Goal: Information Seeking & Learning: Learn about a topic

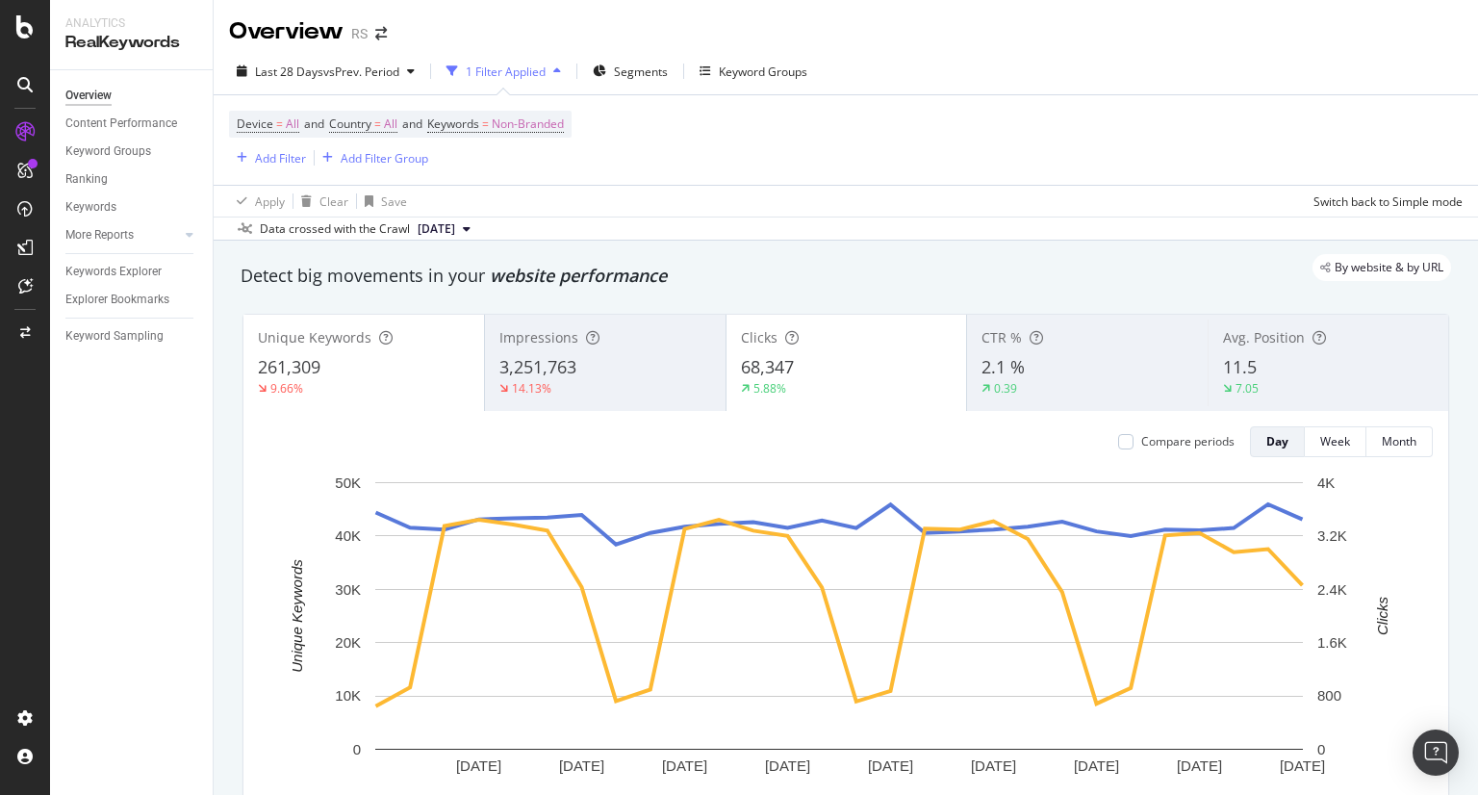
click at [914, 102] on div "Device = All and Country = All and Keywords = Non-Branded Add Filter Add Filter…" at bounding box center [845, 139] width 1233 height 89
click at [954, 55] on div "Last 28 Days vs Prev. Period 1 Filter Applied Segments Keyword Groups Device = …" at bounding box center [846, 144] width 1264 height 192
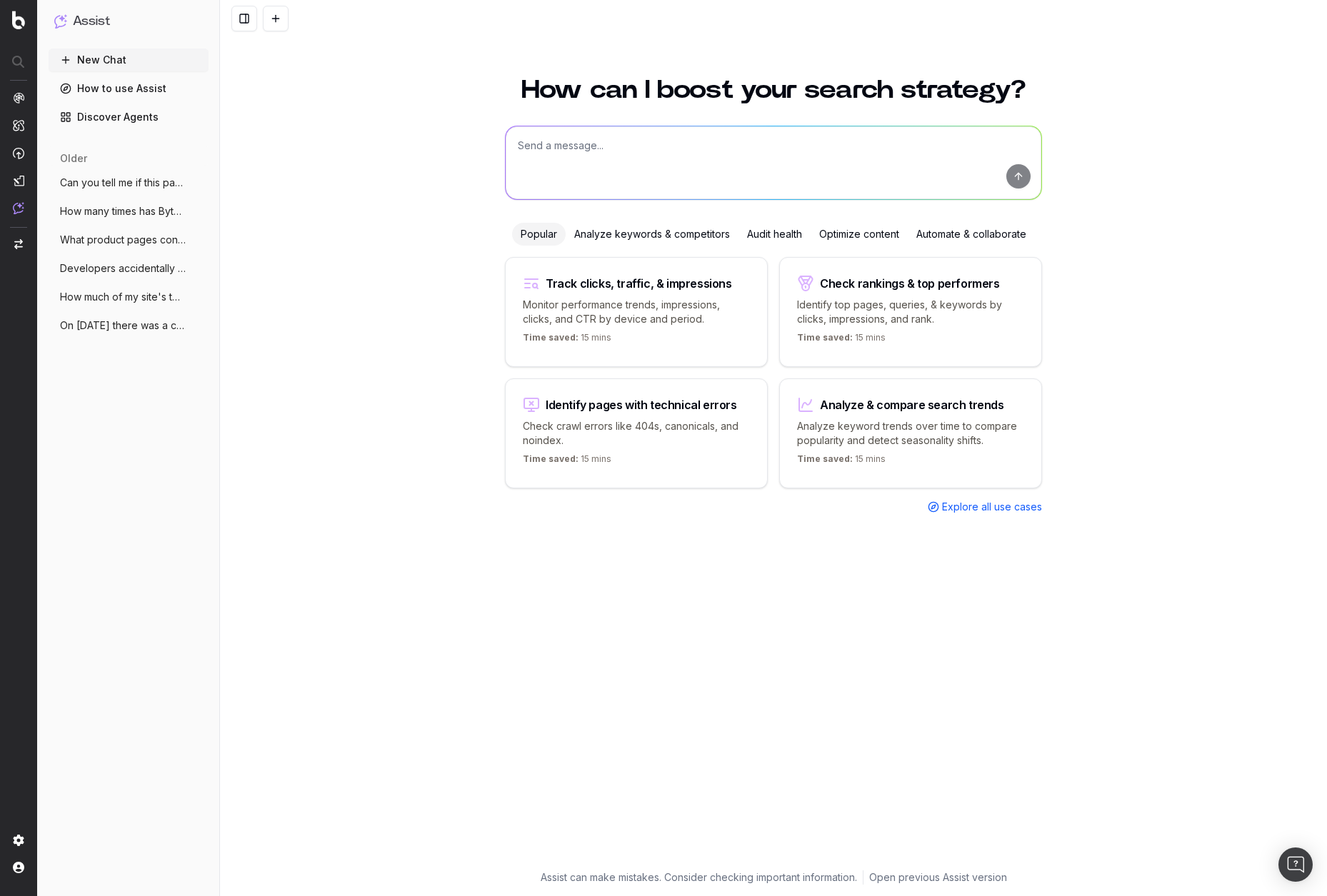
click at [376, 217] on div "How can I boost your search strategy? Popular Analyze keywords & competitors Au…" at bounding box center [773, 478] width 1107 height 836
click at [319, 445] on div "How can I boost your search strategy? Popular Analyze keywords & competitors Au…" at bounding box center [773, 478] width 1107 height 836
click at [563, 171] on textarea at bounding box center [773, 163] width 535 height 73
type textarea "What are the top 3 keywords for the month of September when considering growth …"
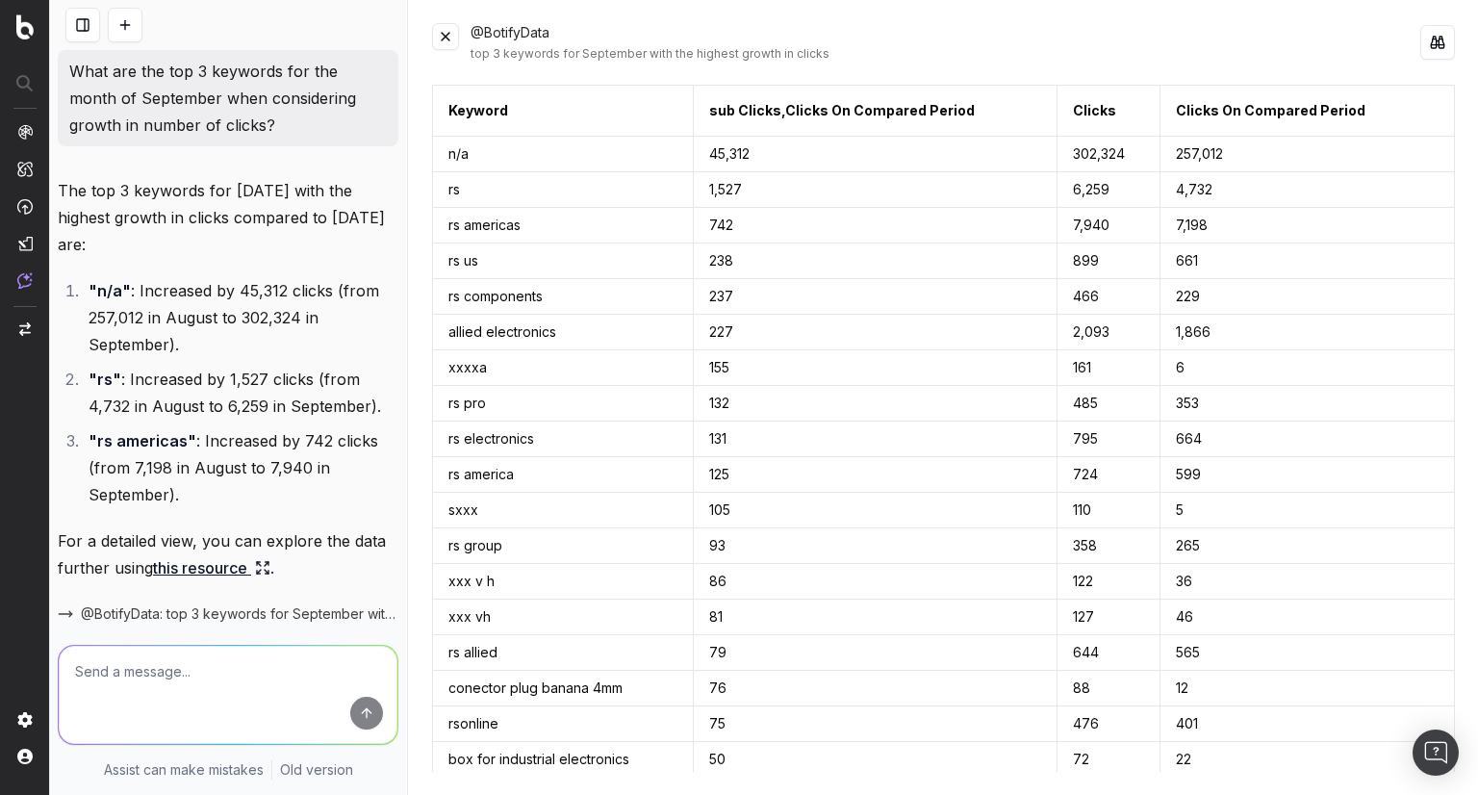
click at [858, 116] on div "sub Clicks,Clicks On Compared Period" at bounding box center [842, 110] width 266 height 19
click at [158, 693] on textarea at bounding box center [228, 694] width 339 height 98
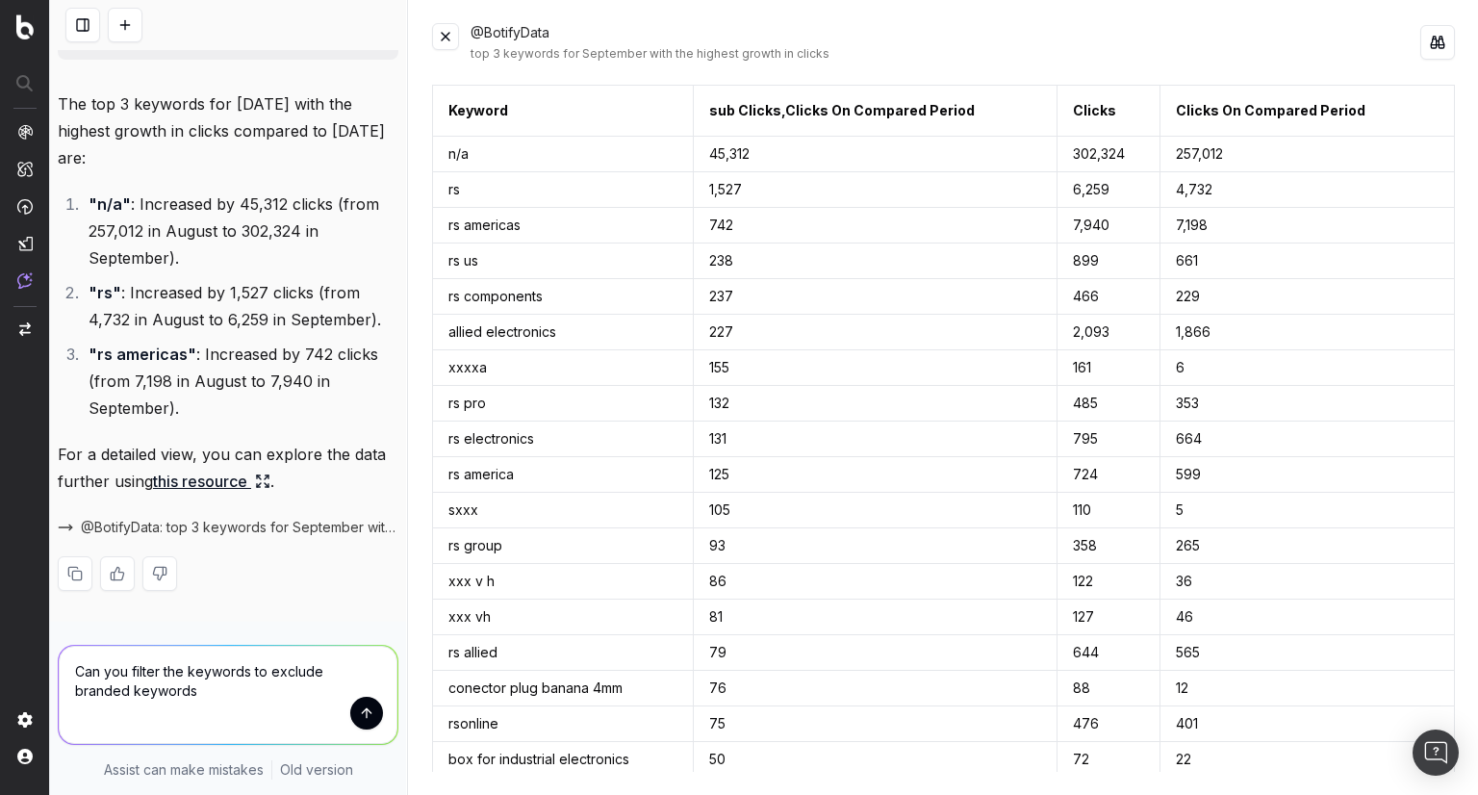
type textarea "Can you filter the keywords to exclude branded keywords?"
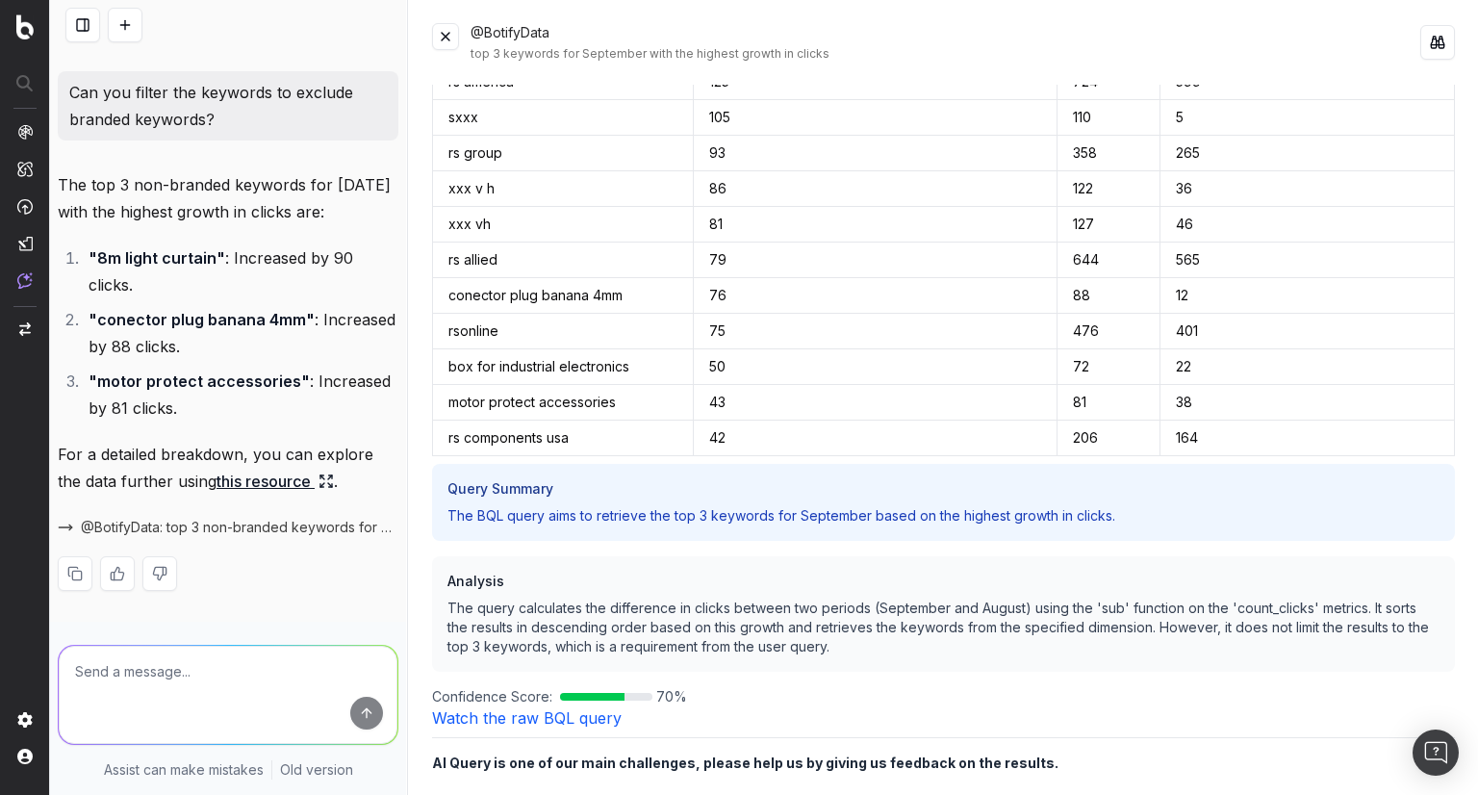
scroll to position [439, 0]
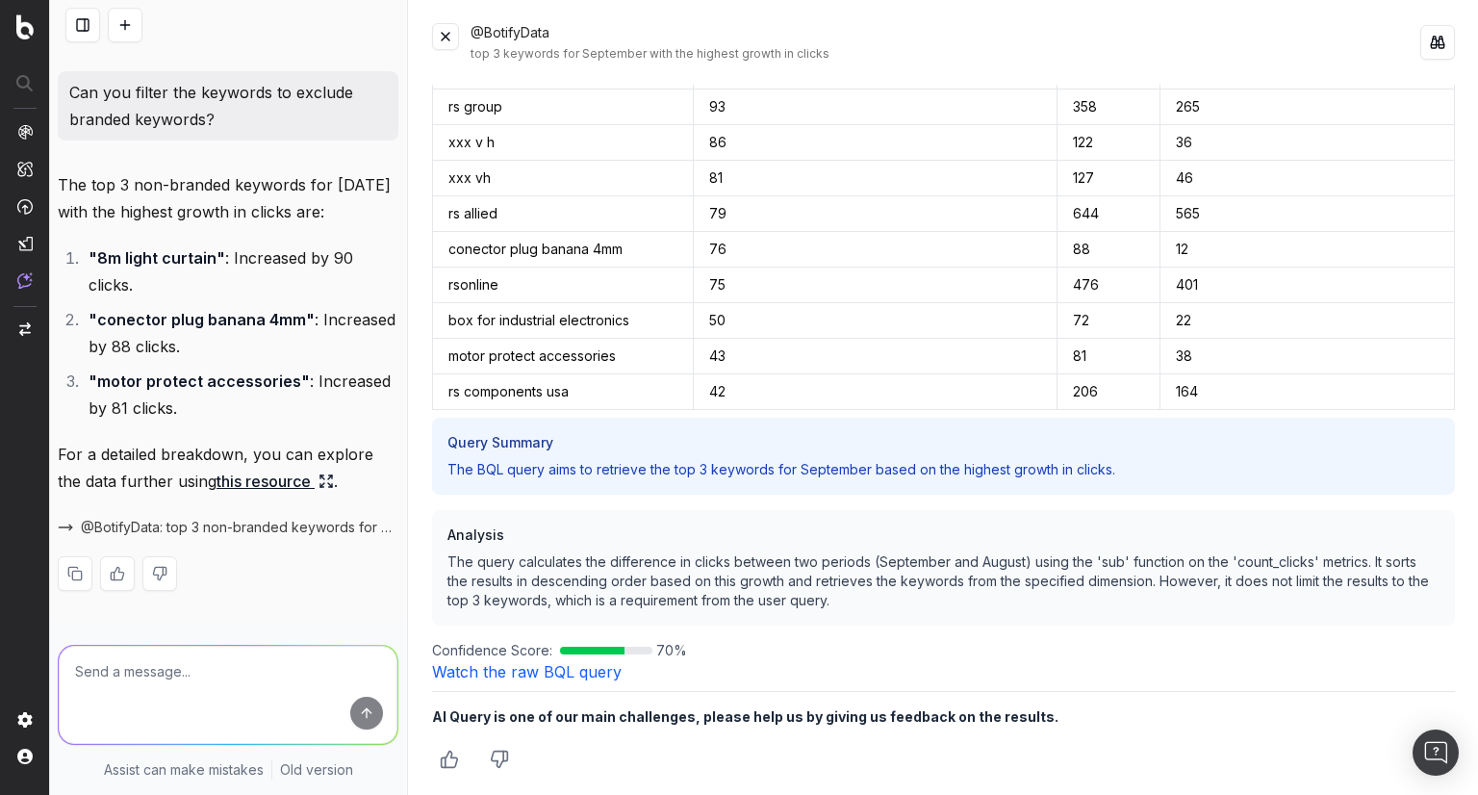
click at [564, 665] on link "Watch the raw BQL query" at bounding box center [527, 671] width 190 height 19
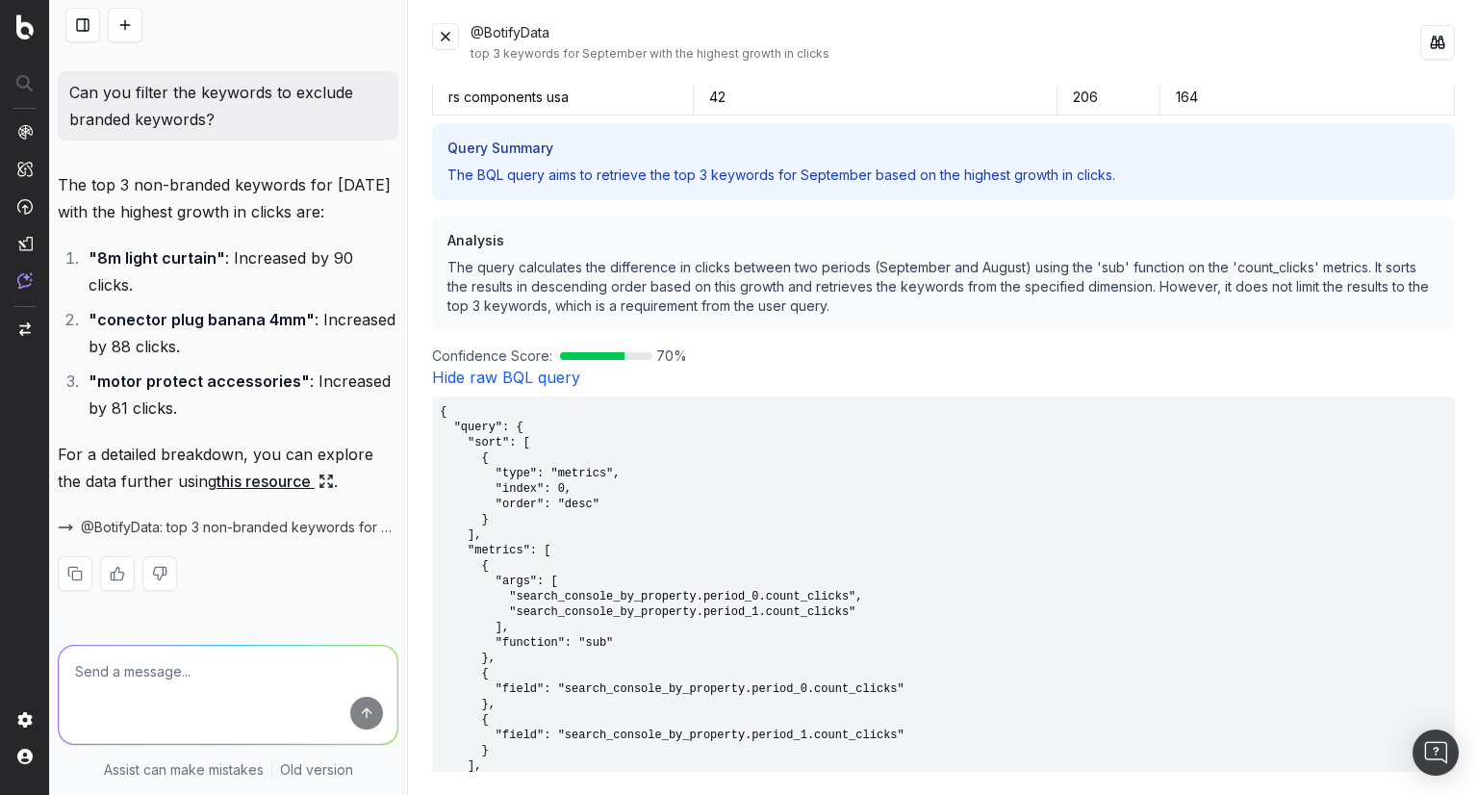
scroll to position [734, 0]
drag, startPoint x: 596, startPoint y: 308, endPoint x: 897, endPoint y: 304, distance: 300.2
click at [897, 304] on p "The query calculates the difference in clicks between two periods (September an…" at bounding box center [943, 286] width 992 height 58
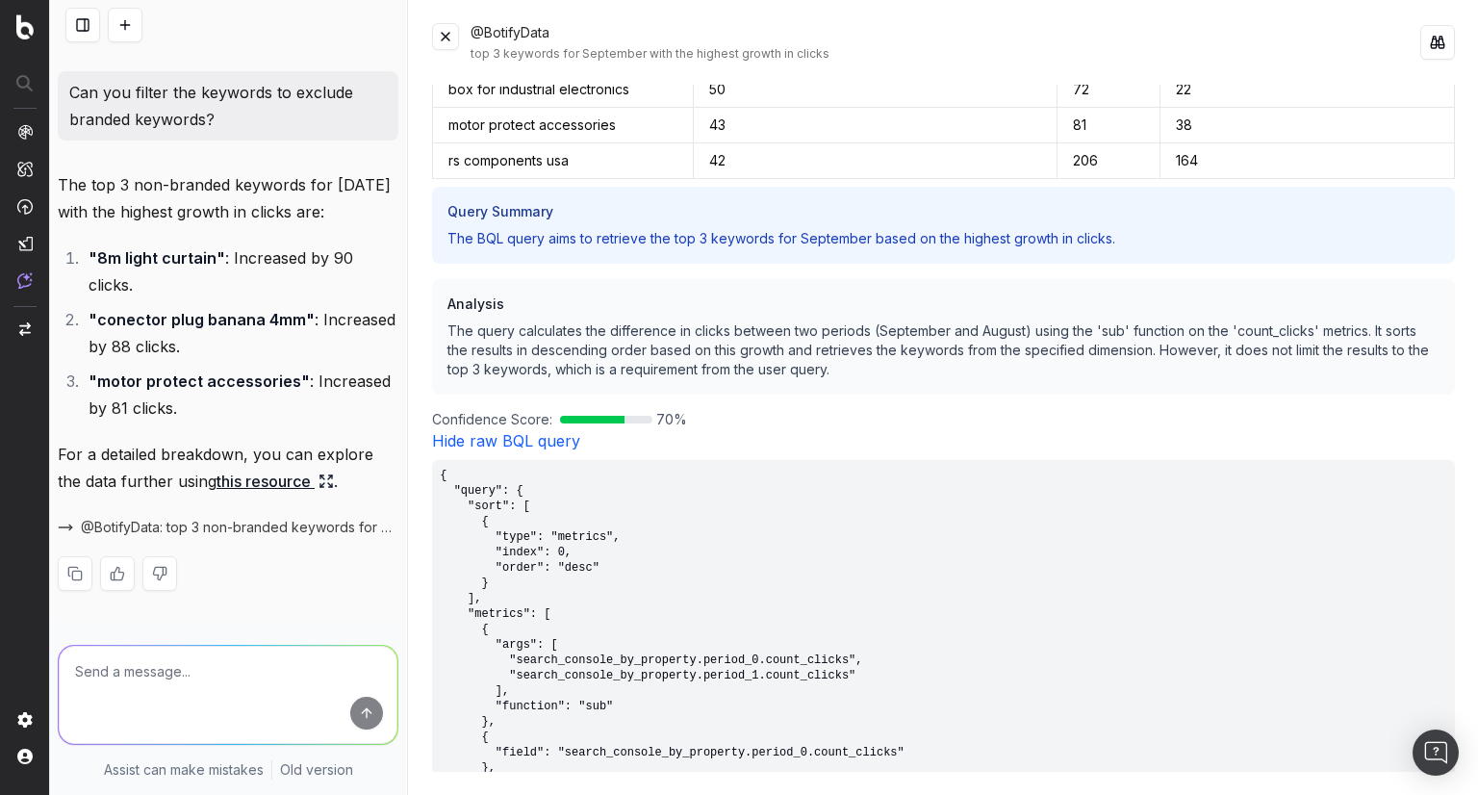
scroll to position [692, 0]
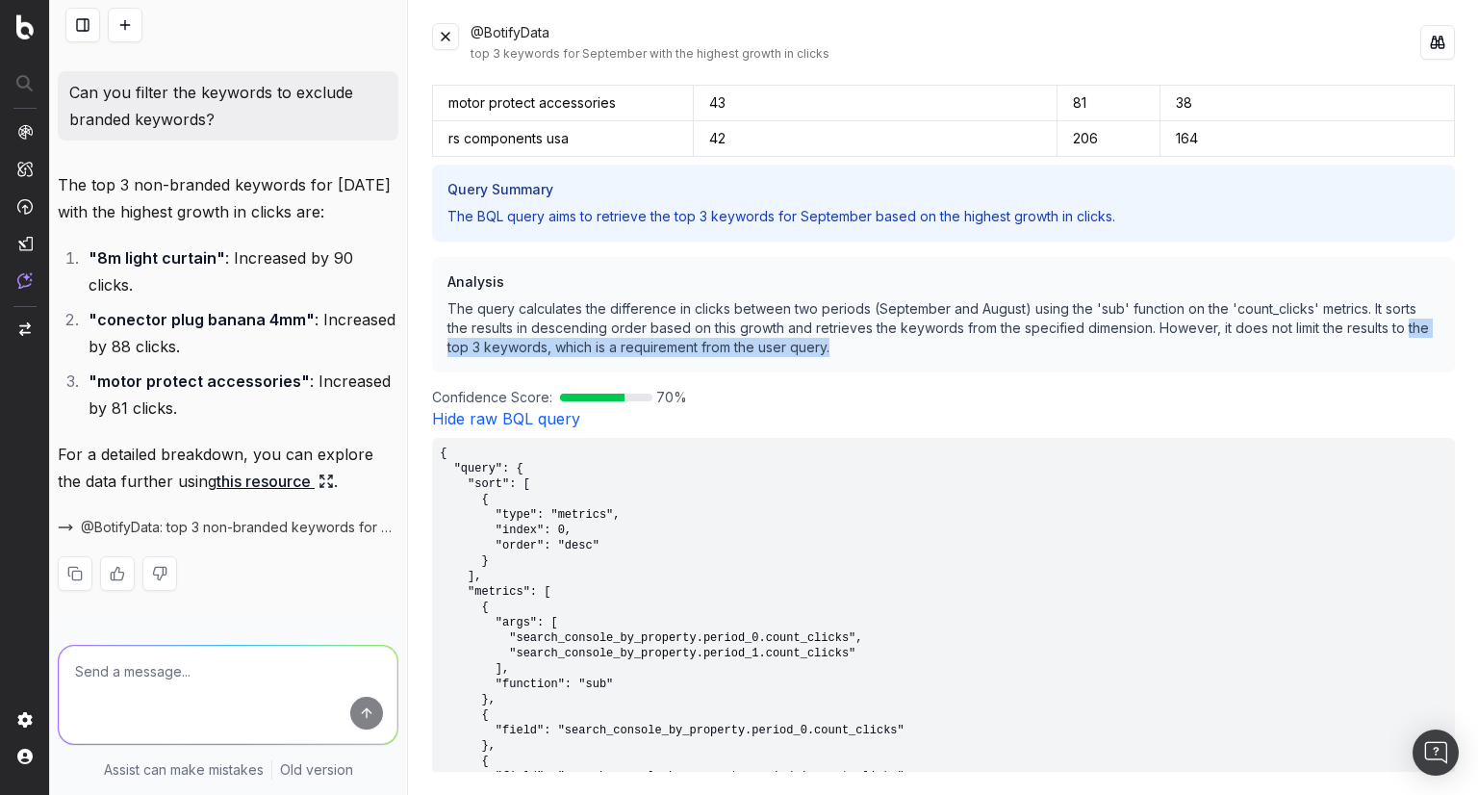
drag, startPoint x: 860, startPoint y: 345, endPoint x: 446, endPoint y: 337, distance: 413.7
click at [446, 337] on div "Analysis The query calculates the difference in clicks between two periods (Sep…" at bounding box center [943, 314] width 1023 height 115
click at [929, 316] on p "The query calculates the difference in clicks between two periods (September an…" at bounding box center [943, 328] width 992 height 58
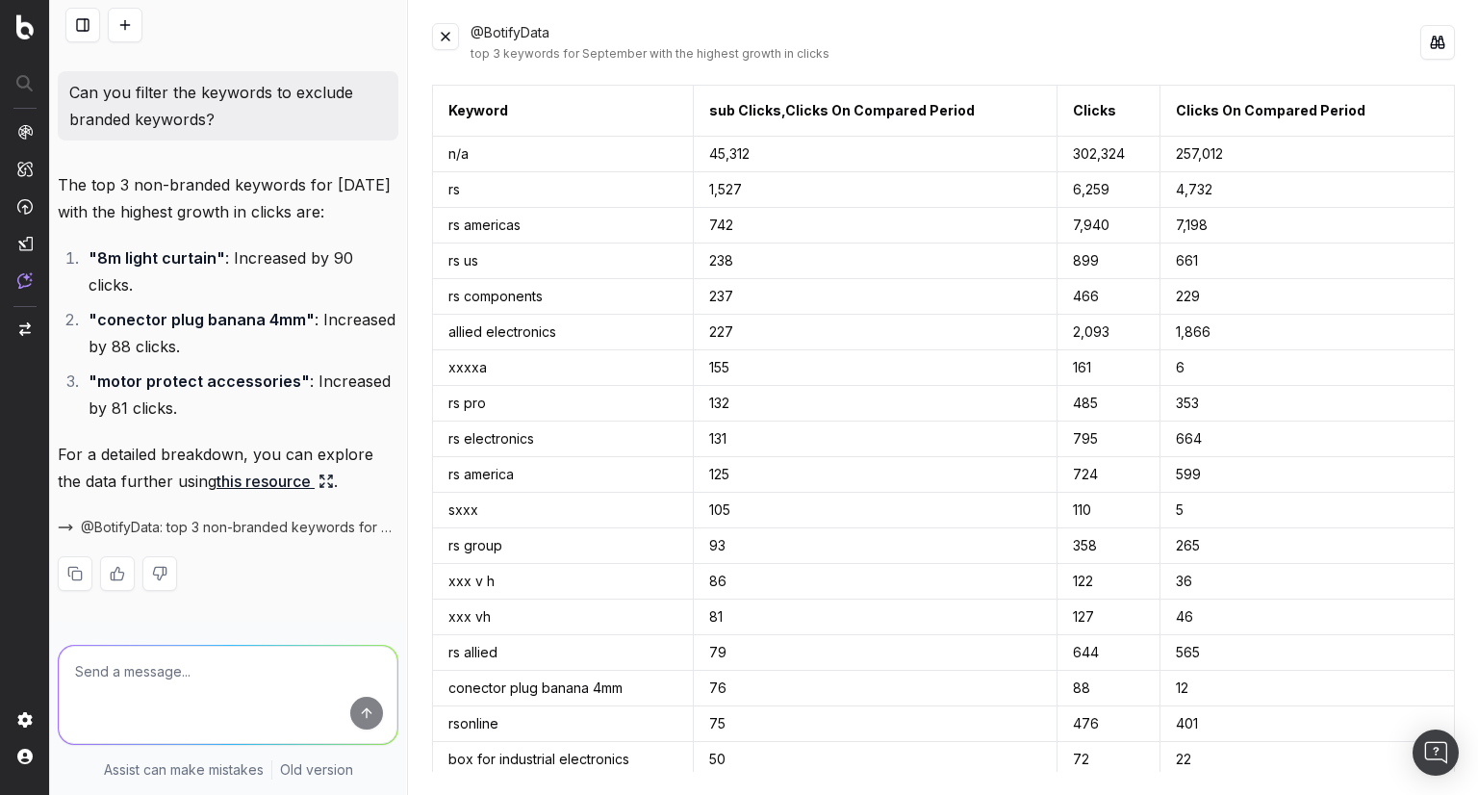
click at [86, 43] on div at bounding box center [228, 25] width 356 height 50
click at [89, 37] on button at bounding box center [82, 25] width 35 height 35
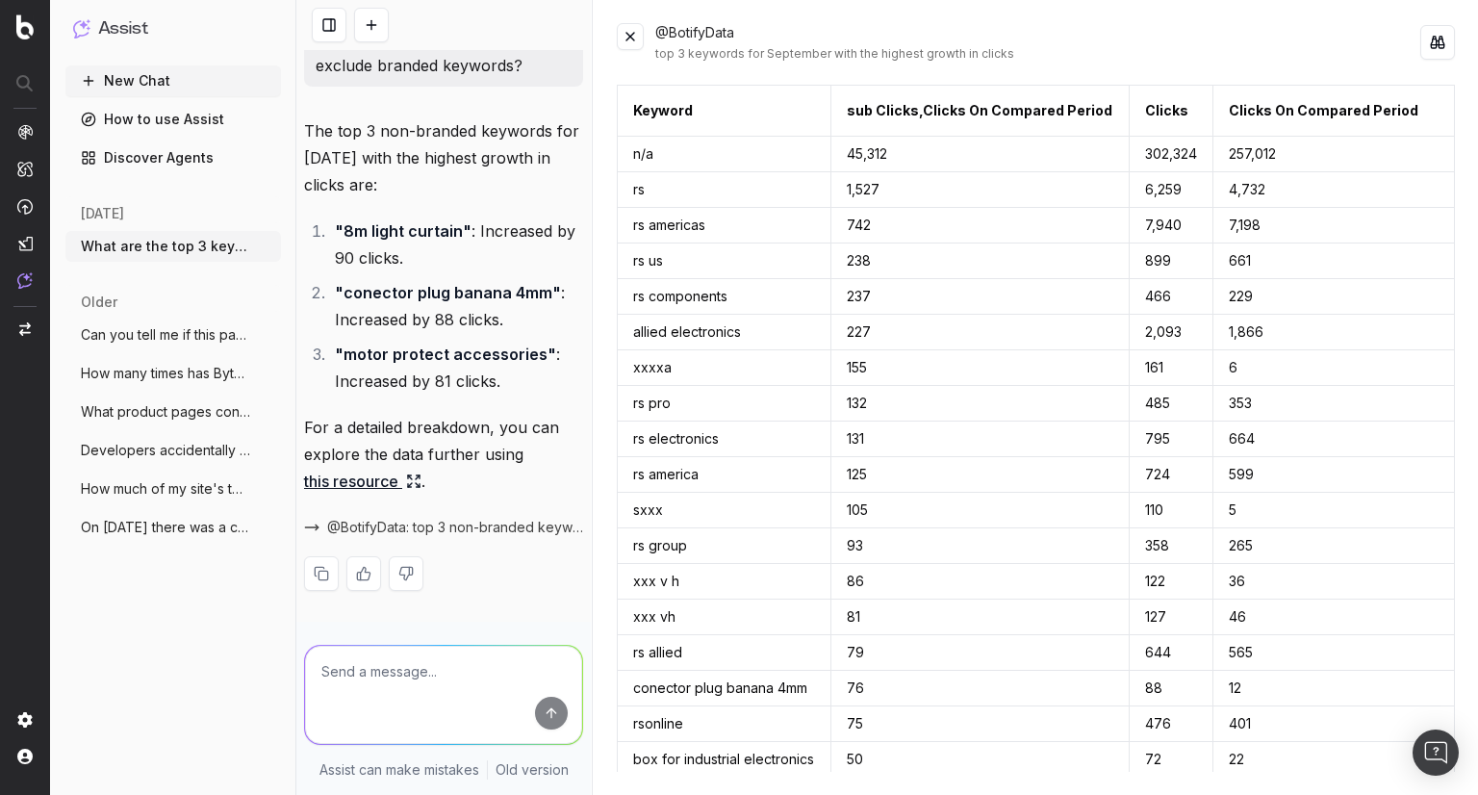
click at [227, 686] on div "New Chat How to use Assist Discover Agents today What are the top 3 keywords fo…" at bounding box center [172, 425] width 215 height 721
click at [312, 22] on button at bounding box center [329, 25] width 35 height 35
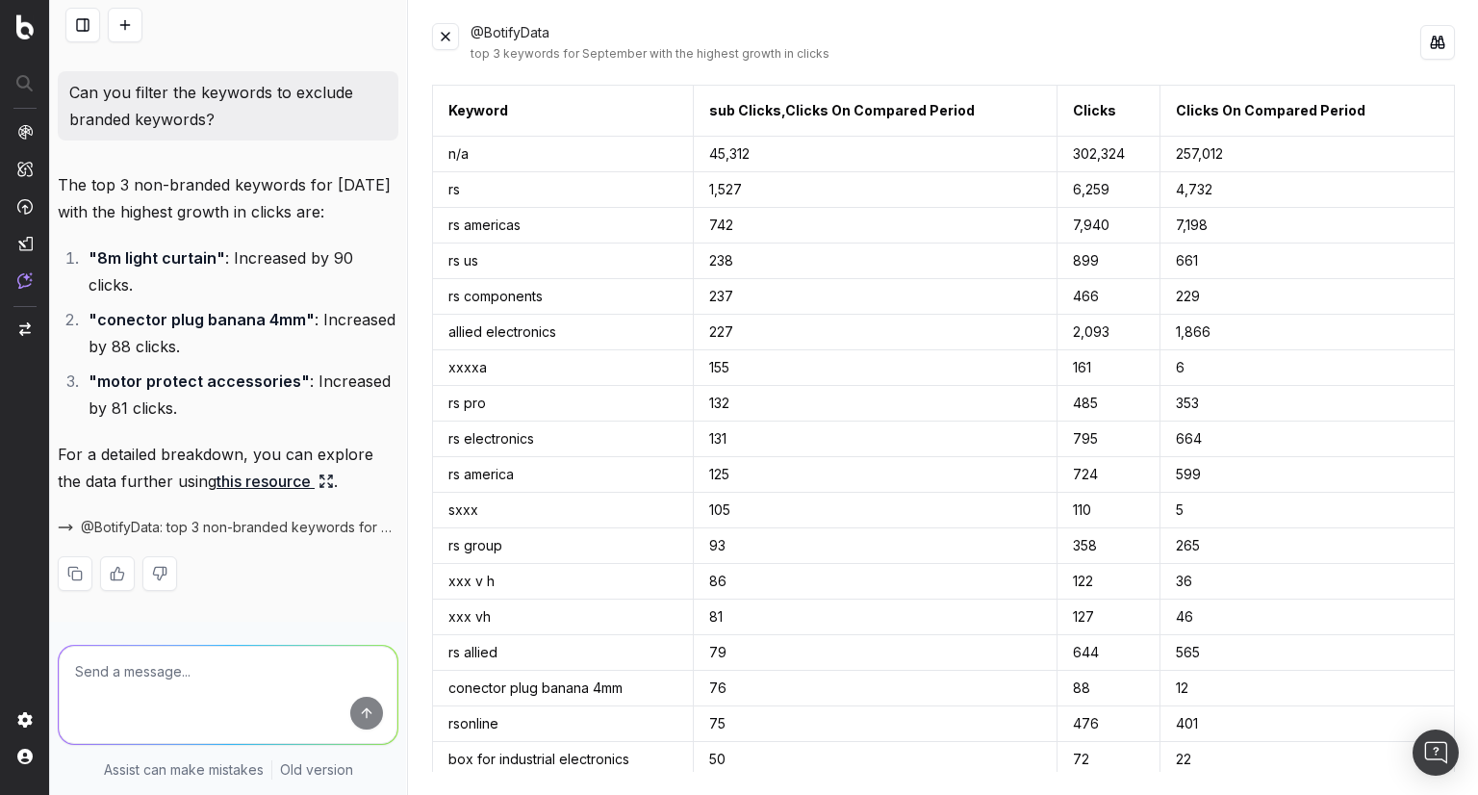
scroll to position [664, 0]
click at [94, 33] on button at bounding box center [82, 25] width 35 height 35
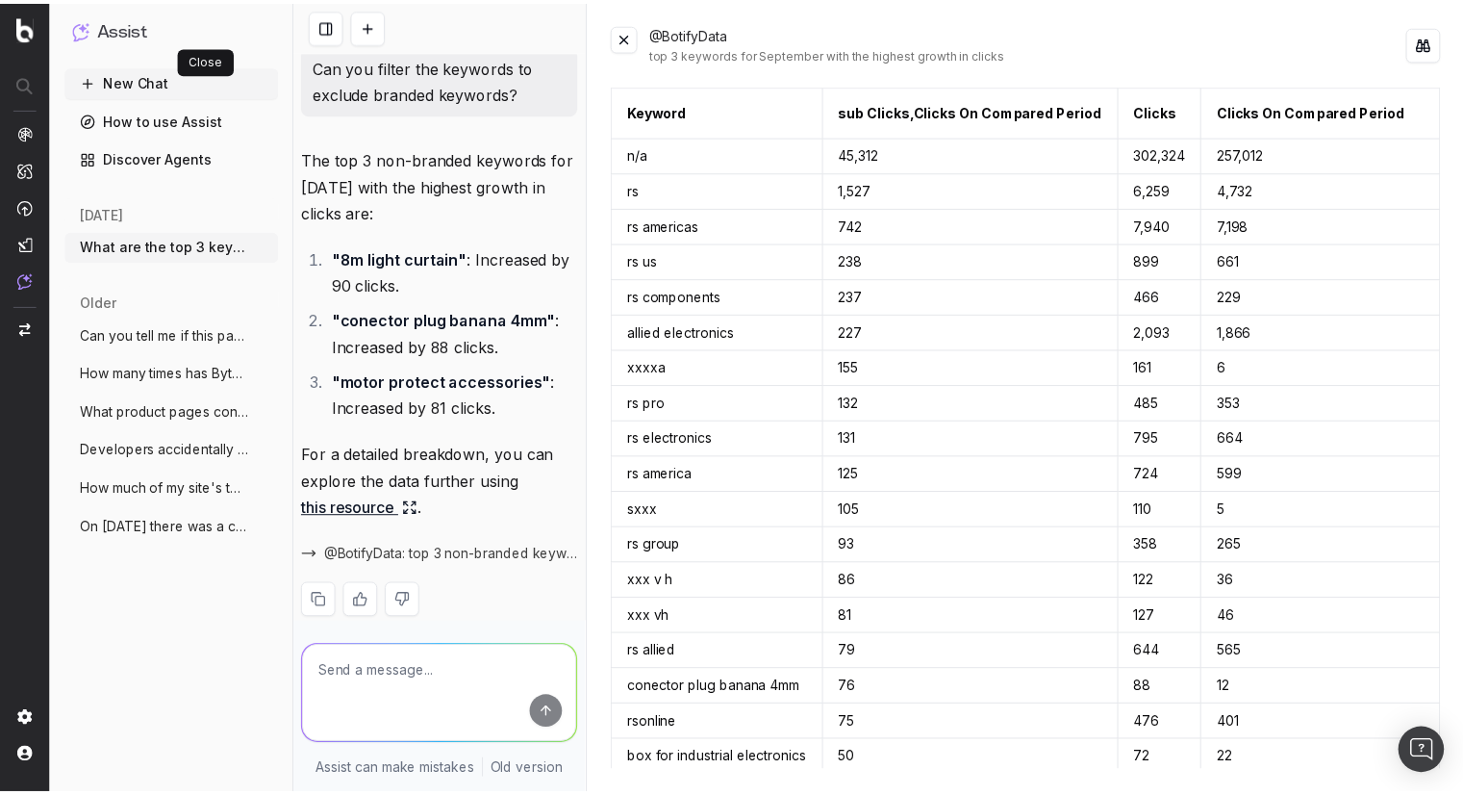
scroll to position [771, 0]
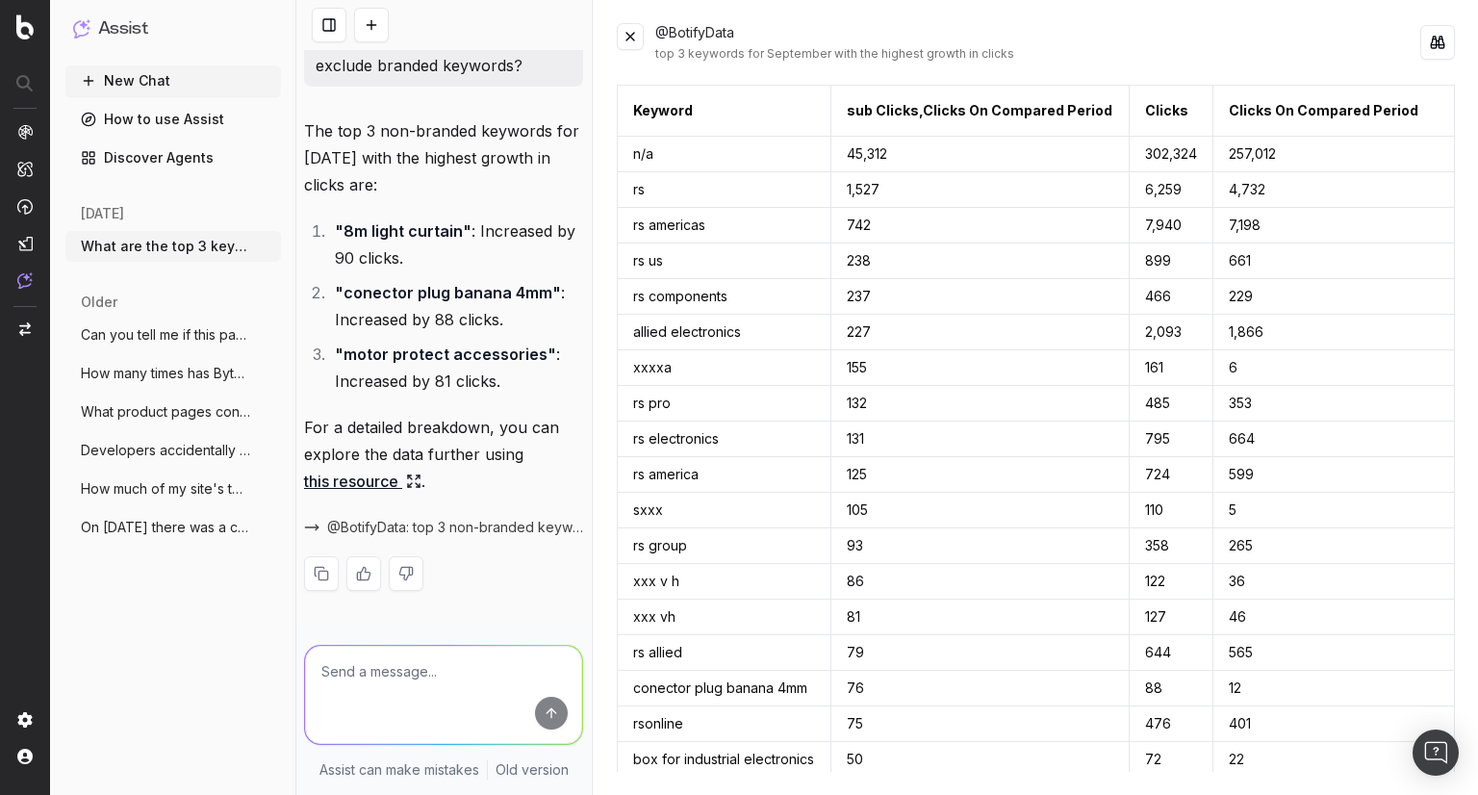
click at [142, 151] on link "Discover Agents" at bounding box center [172, 157] width 215 height 31
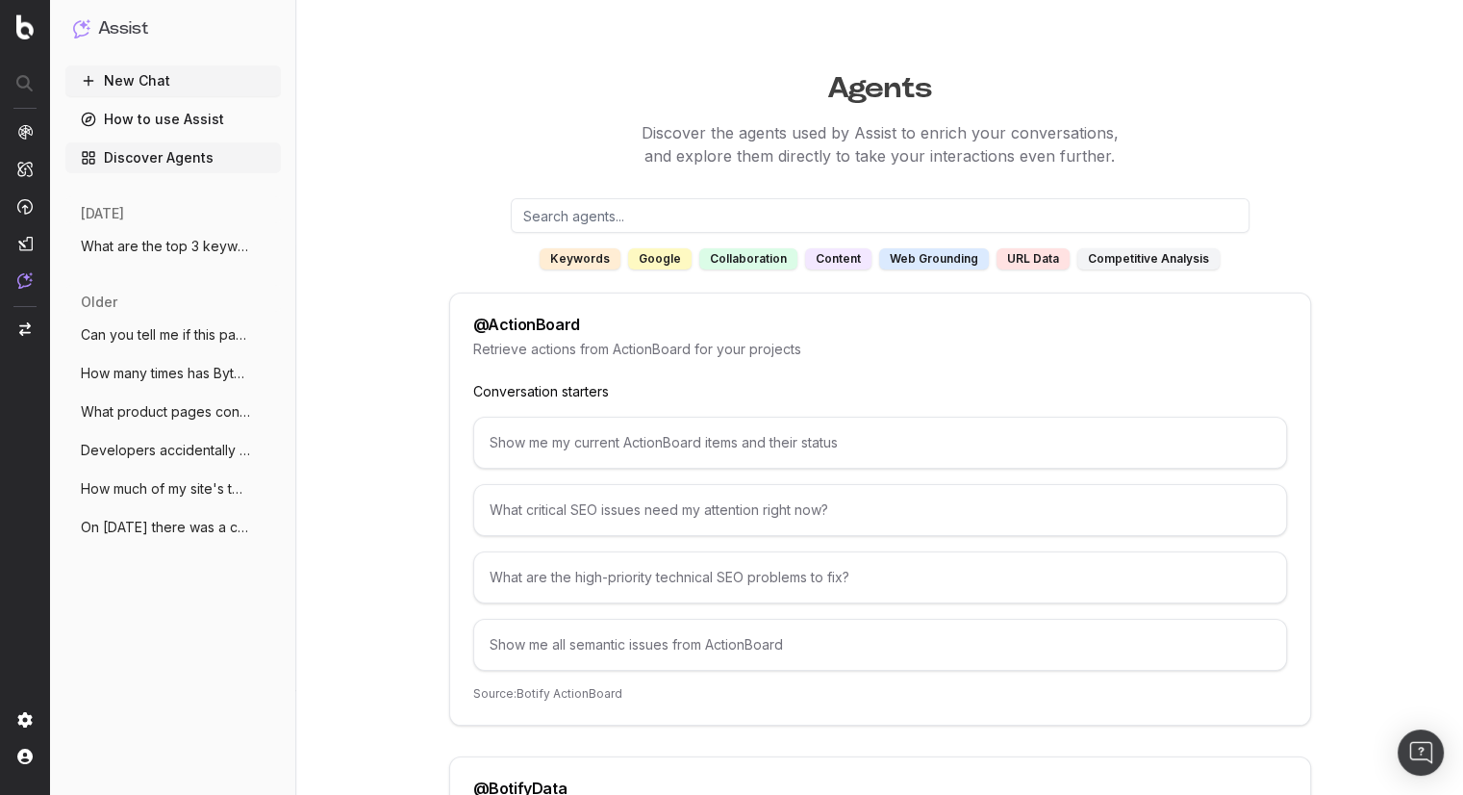
click at [202, 240] on span "What are the top 3 keywords for the mont" at bounding box center [165, 246] width 169 height 19
click at [159, 251] on span "What are the top 3 keywords for the mont" at bounding box center [165, 246] width 169 height 19
click at [208, 238] on span "What are the top 3 keywords for the mont" at bounding box center [165, 246] width 169 height 19
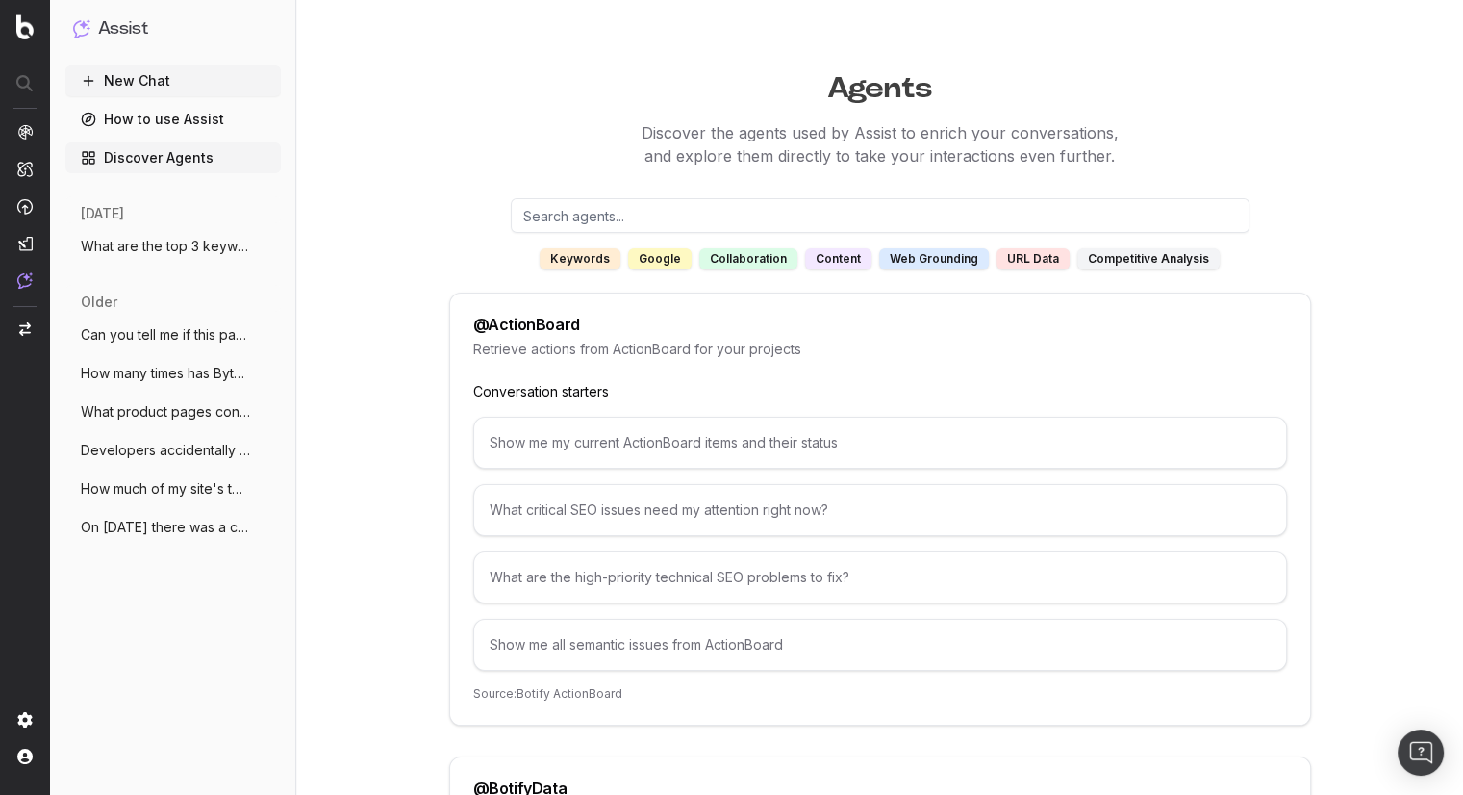
click at [208, 238] on span "What are the top 3 keywords for the mont" at bounding box center [165, 246] width 169 height 19
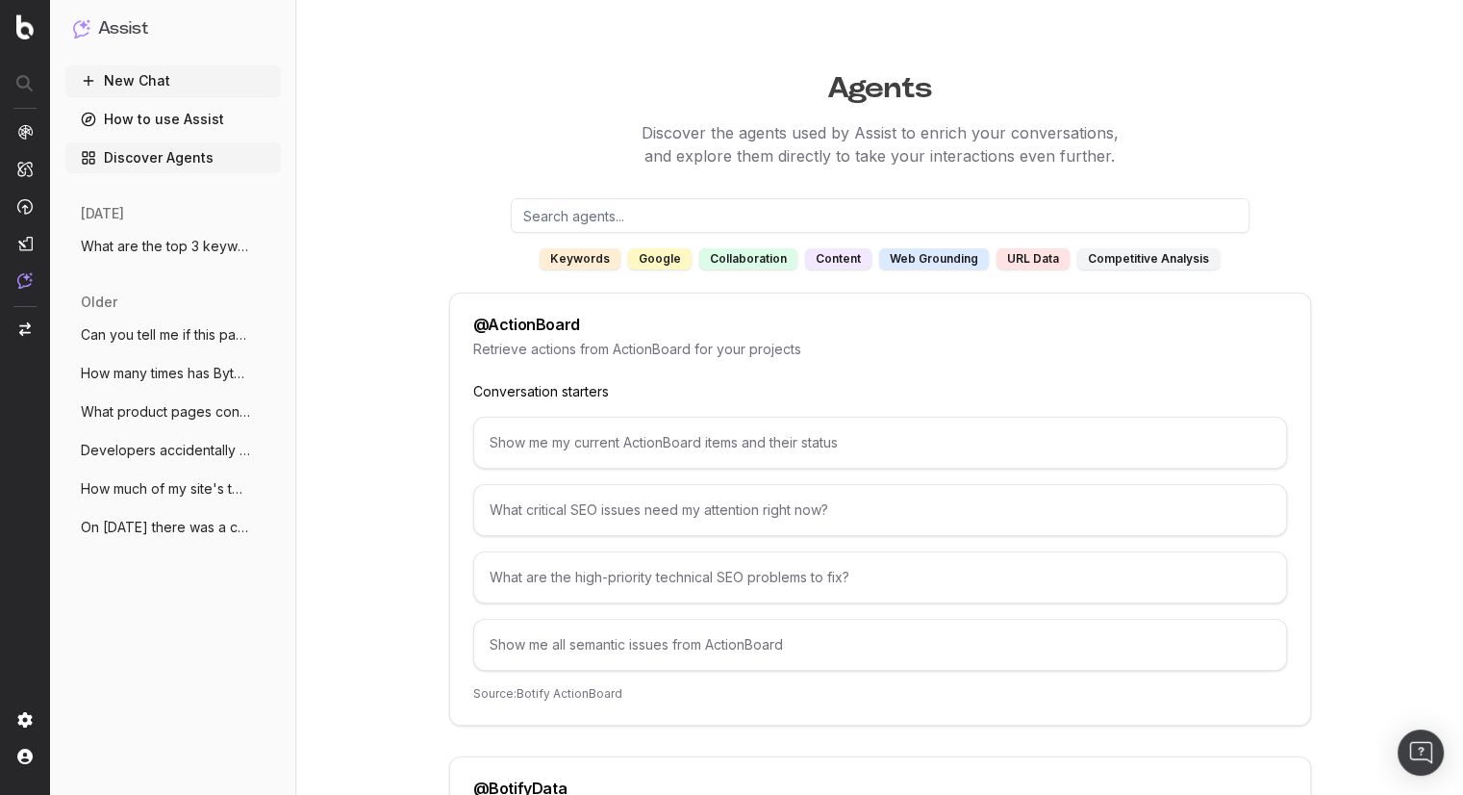
click at [205, 238] on span "What are the top 3 keywords for the mont" at bounding box center [165, 246] width 169 height 19
click at [463, 198] on div "keywords google collaboration content web grounding URL data competitive analys…" at bounding box center [880, 233] width 862 height 71
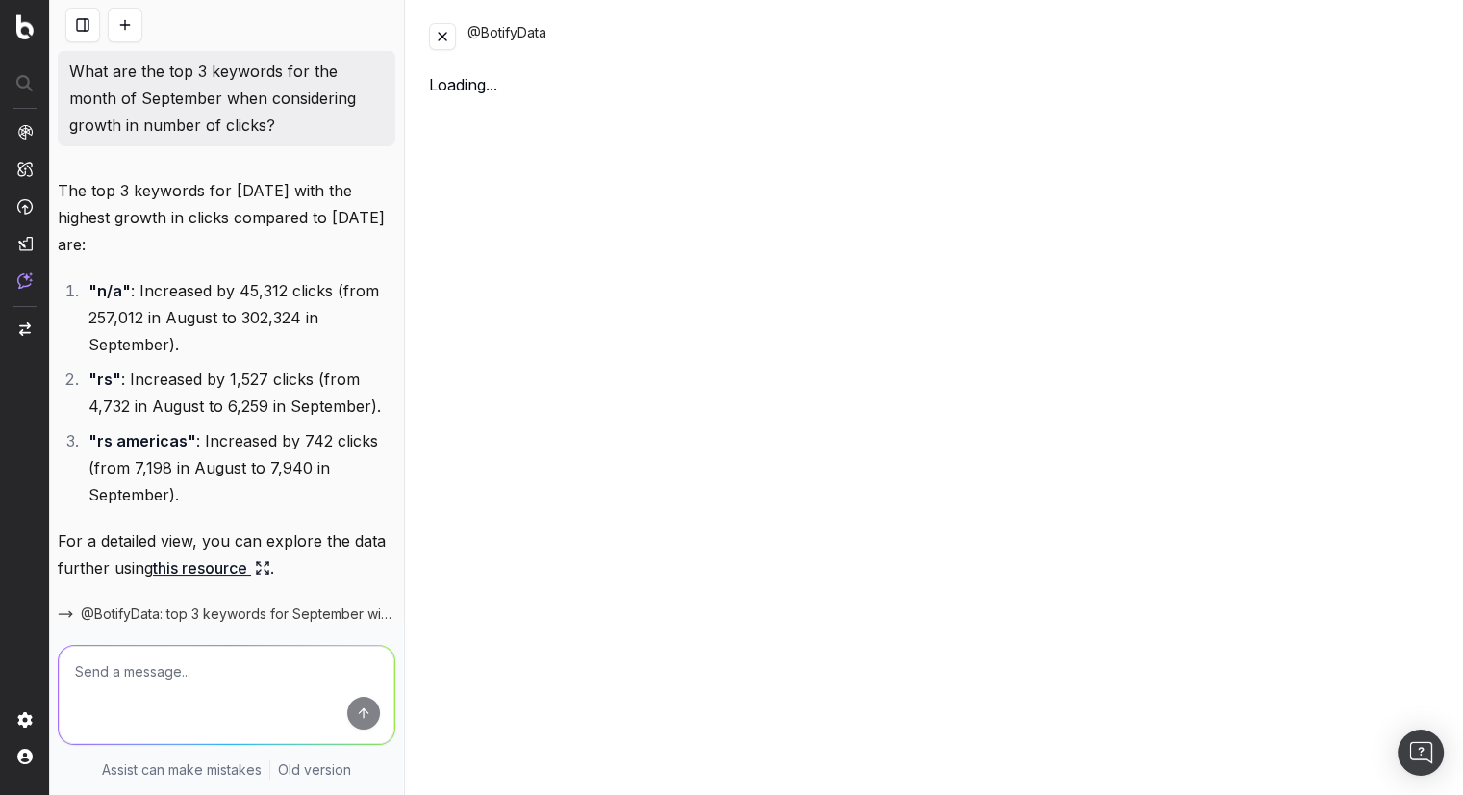
drag, startPoint x: 463, startPoint y: 197, endPoint x: 500, endPoint y: 192, distance: 37.8
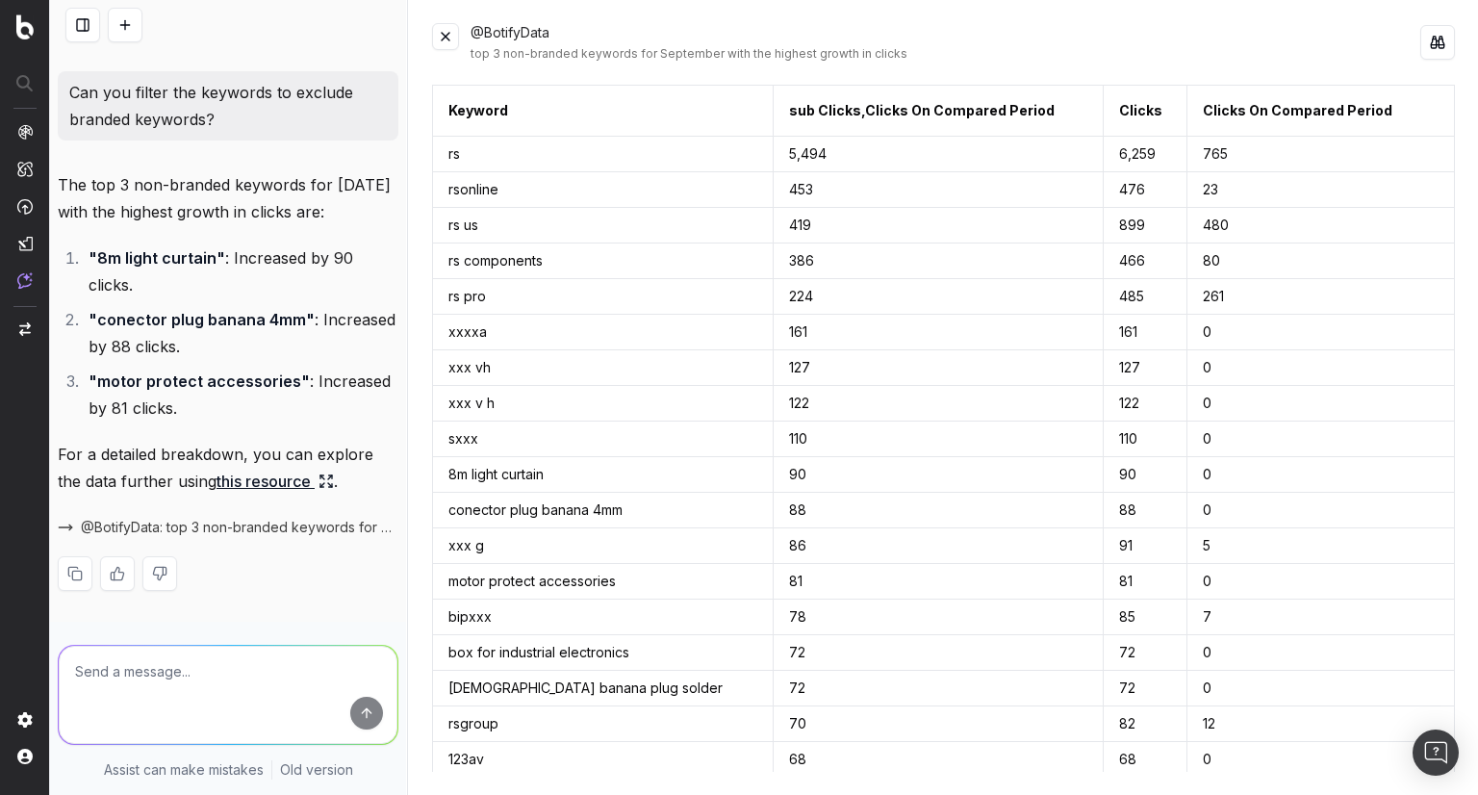
scroll to position [663, 0]
click at [265, 485] on link "this resource" at bounding box center [274, 481] width 117 height 27
click at [323, 487] on icon at bounding box center [321, 485] width 3 height 3
click at [329, 482] on icon at bounding box center [325, 480] width 15 height 15
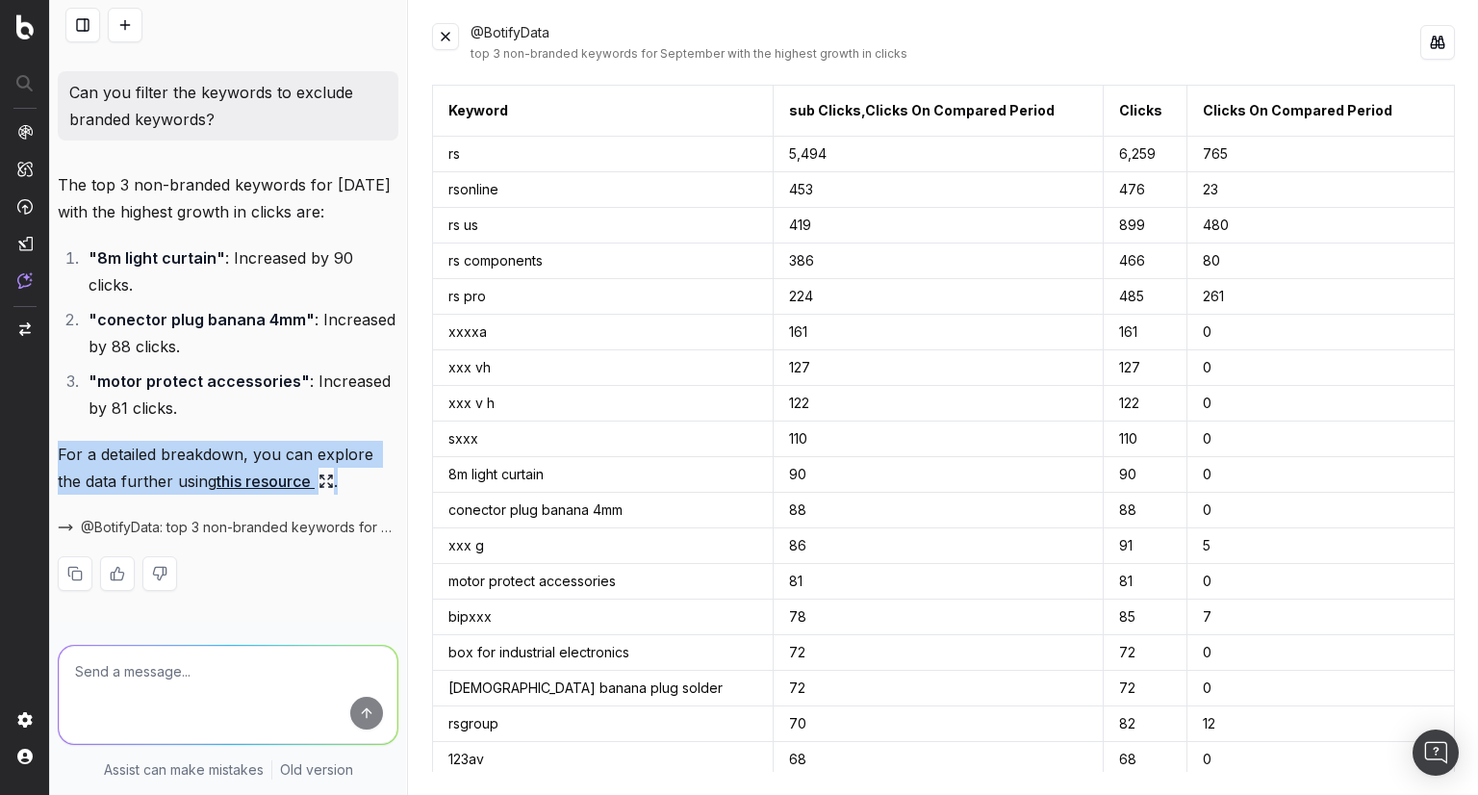
click at [329, 482] on icon at bounding box center [325, 480] width 15 height 15
click at [271, 474] on link "this resource" at bounding box center [274, 481] width 117 height 27
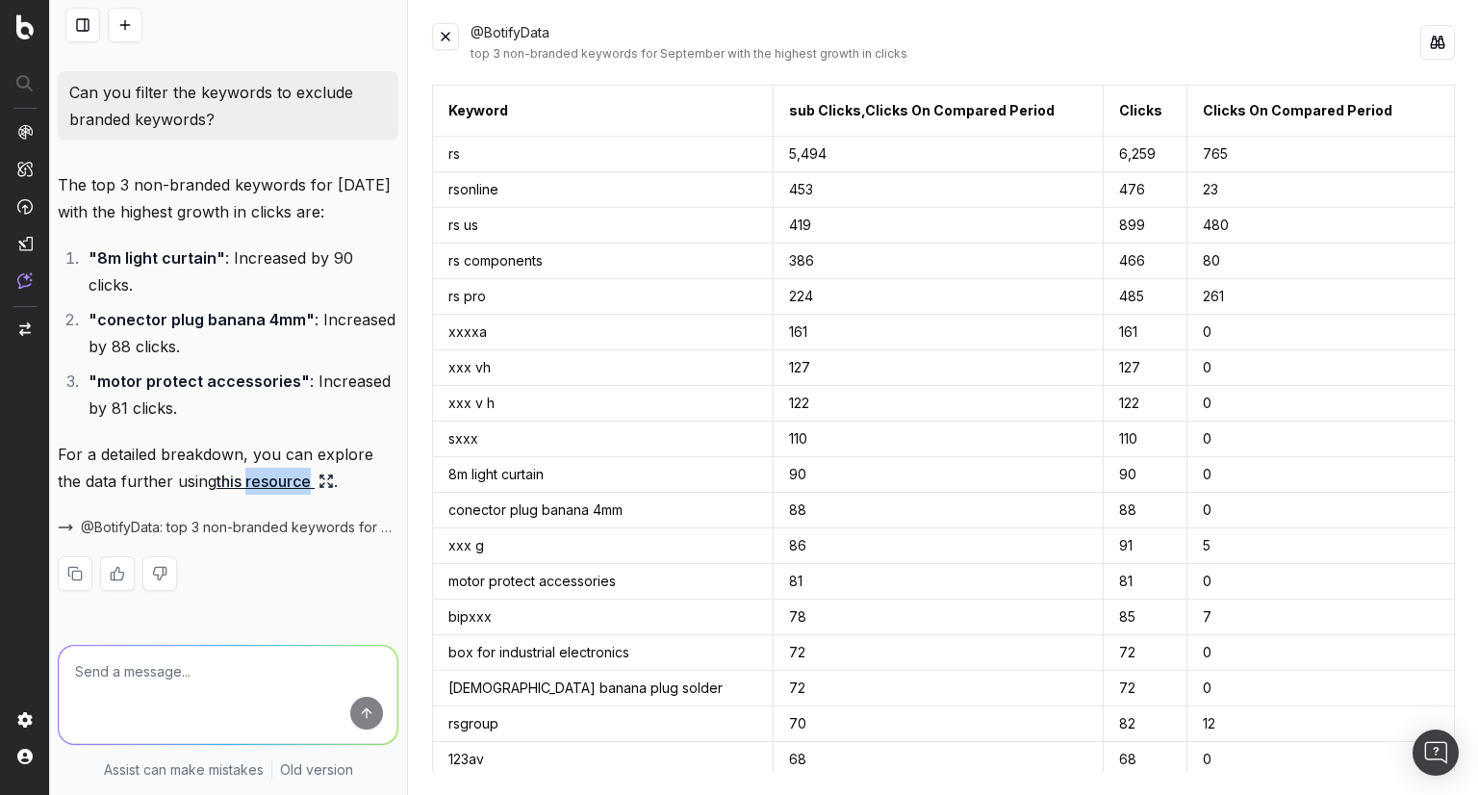
click at [271, 474] on link "this resource" at bounding box center [274, 481] width 117 height 27
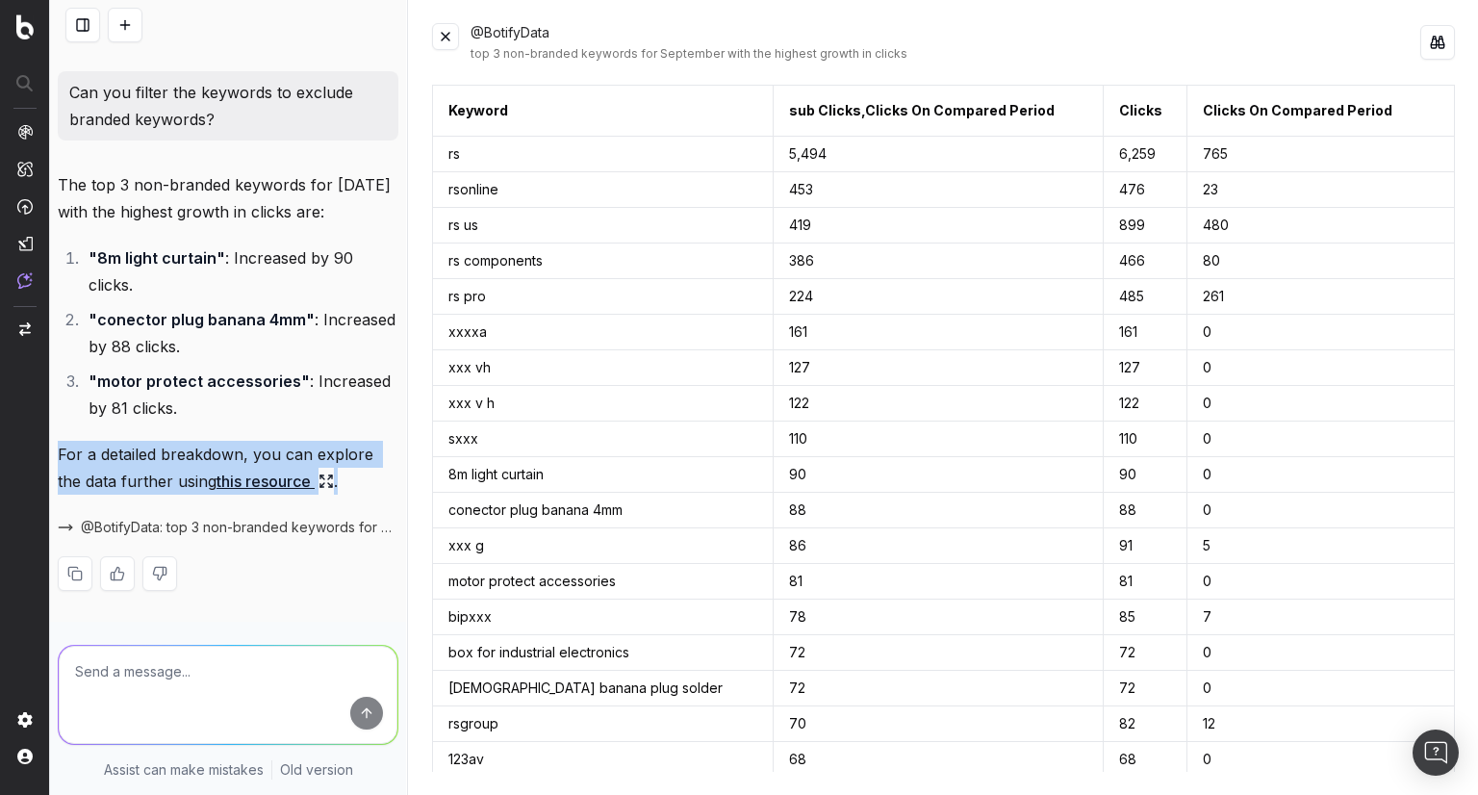
click at [271, 474] on link "this resource" at bounding box center [274, 481] width 117 height 27
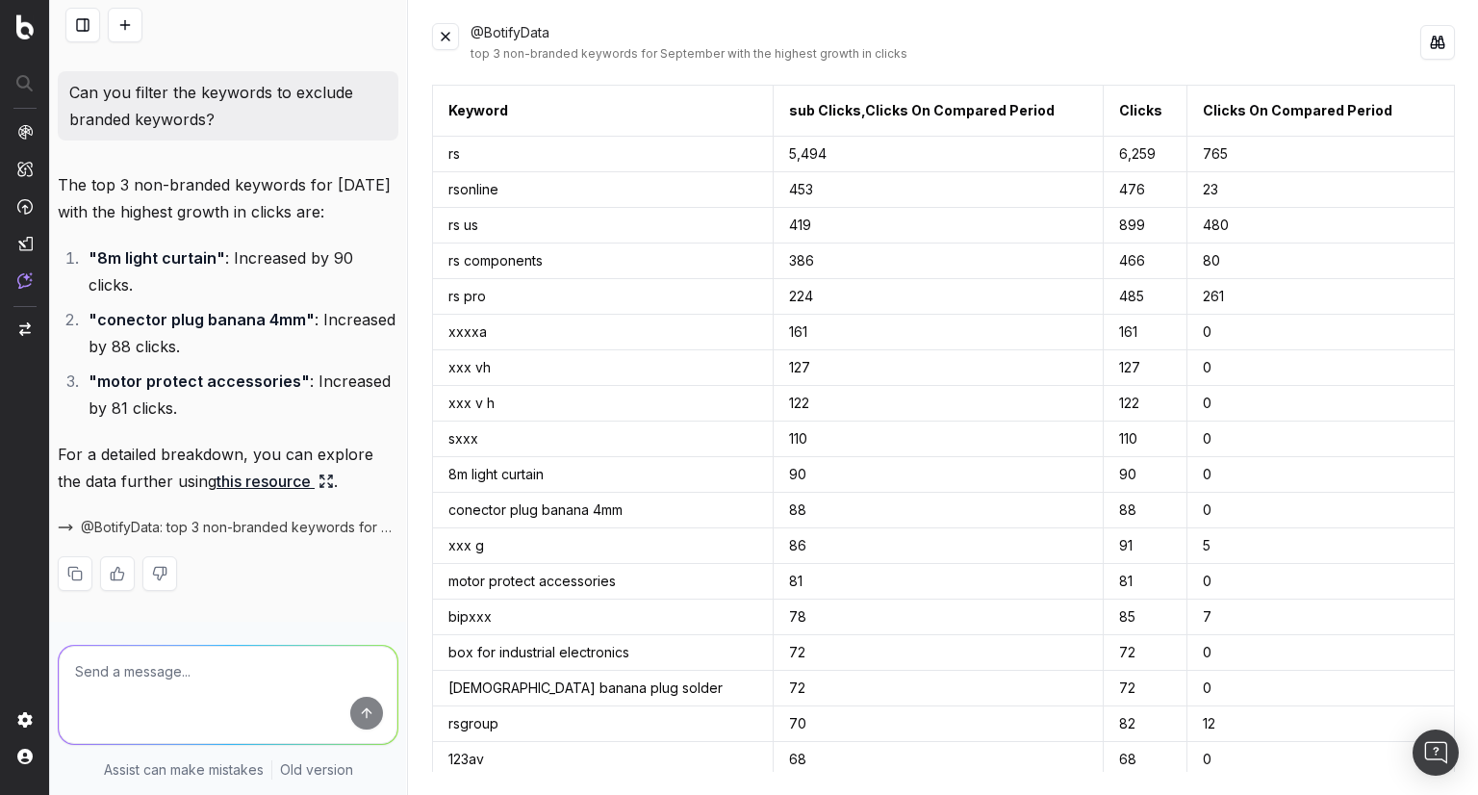
click at [317, 376] on li ""motor protect accessories" : Increased by 81 clicks." at bounding box center [241, 394] width 316 height 54
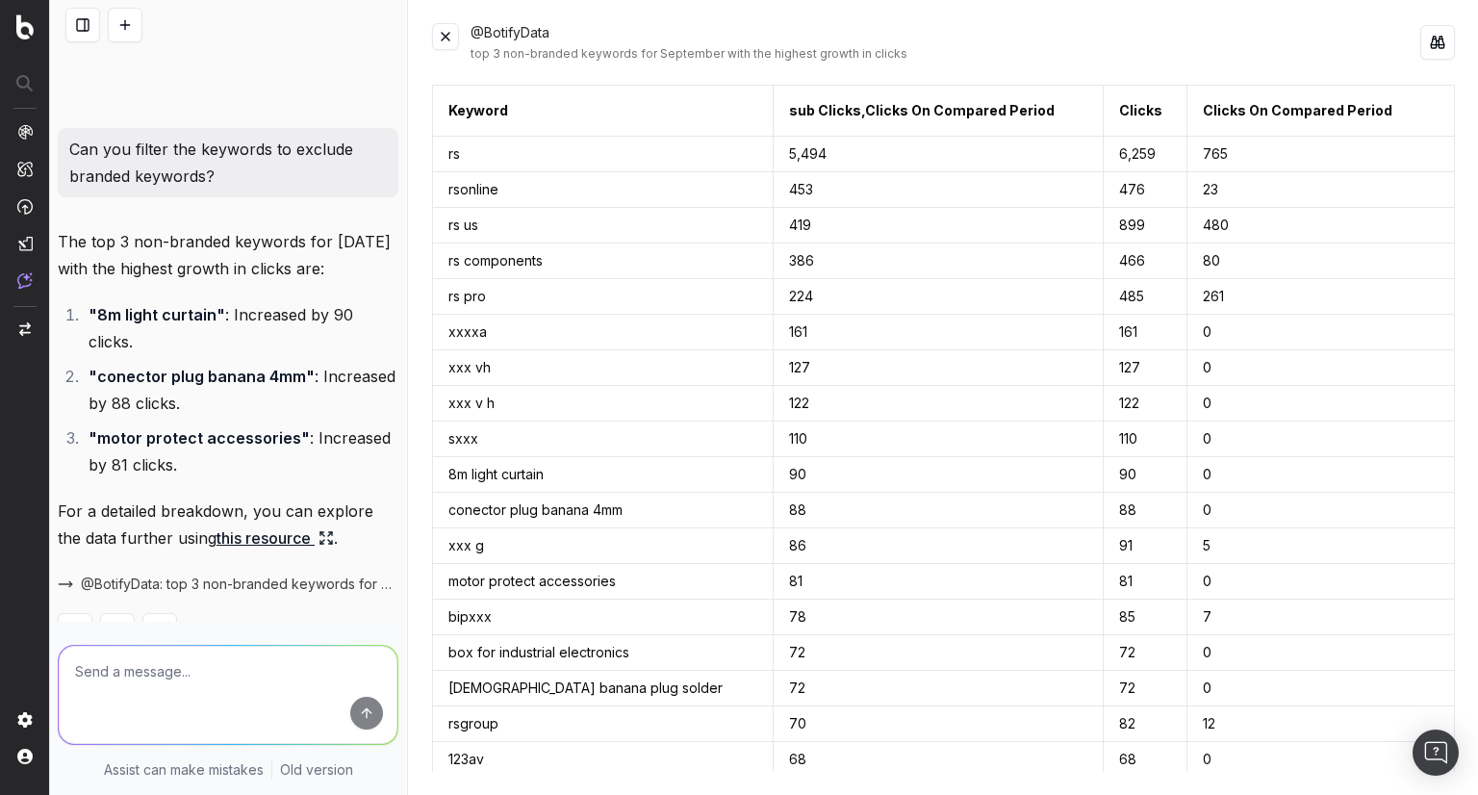
click at [219, 392] on li ""conector plug banana 4mm" : Increased by 88 clicks." at bounding box center [241, 390] width 316 height 54
click at [282, 551] on link "this resource" at bounding box center [274, 537] width 117 height 27
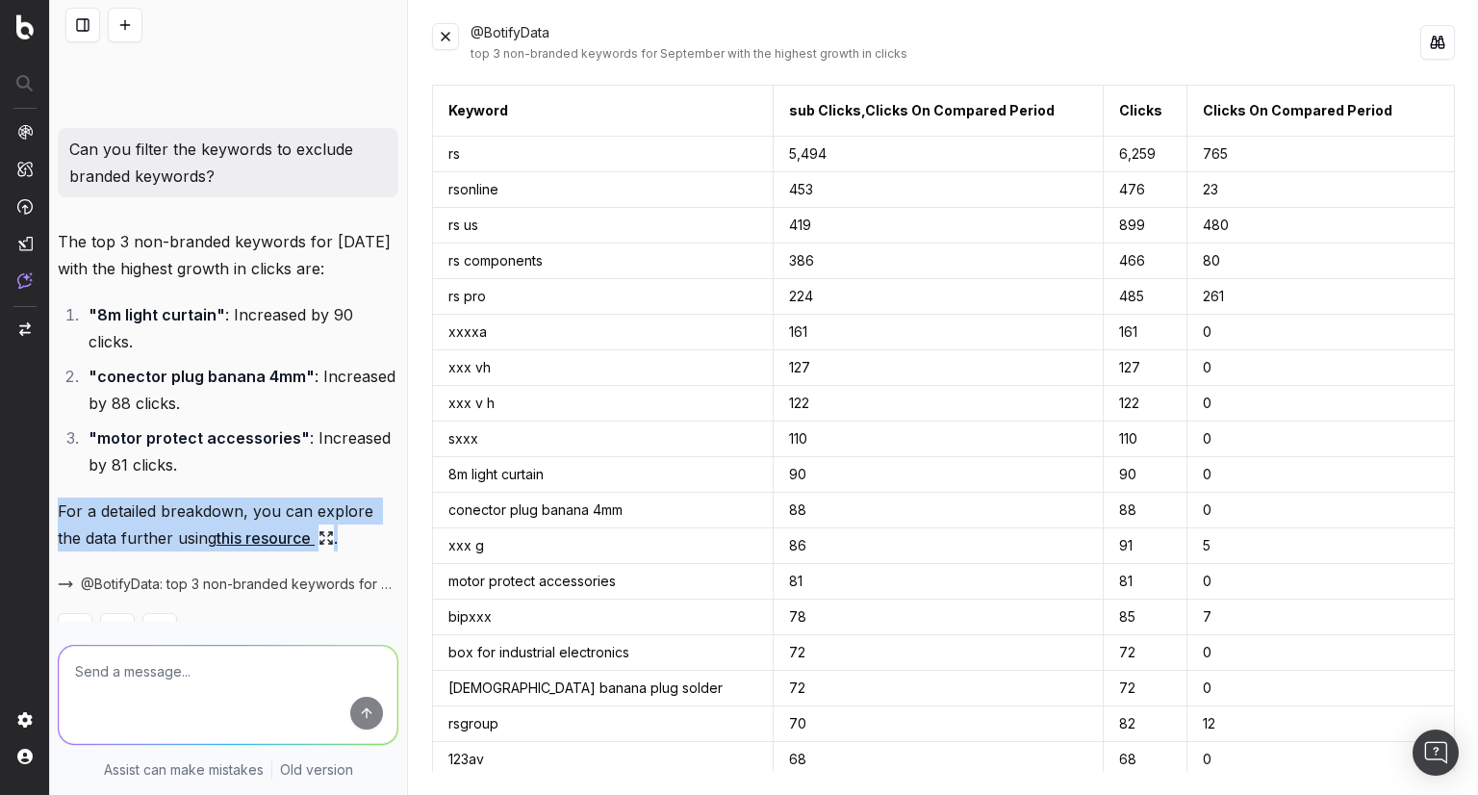
click at [282, 551] on link "this resource" at bounding box center [274, 537] width 117 height 27
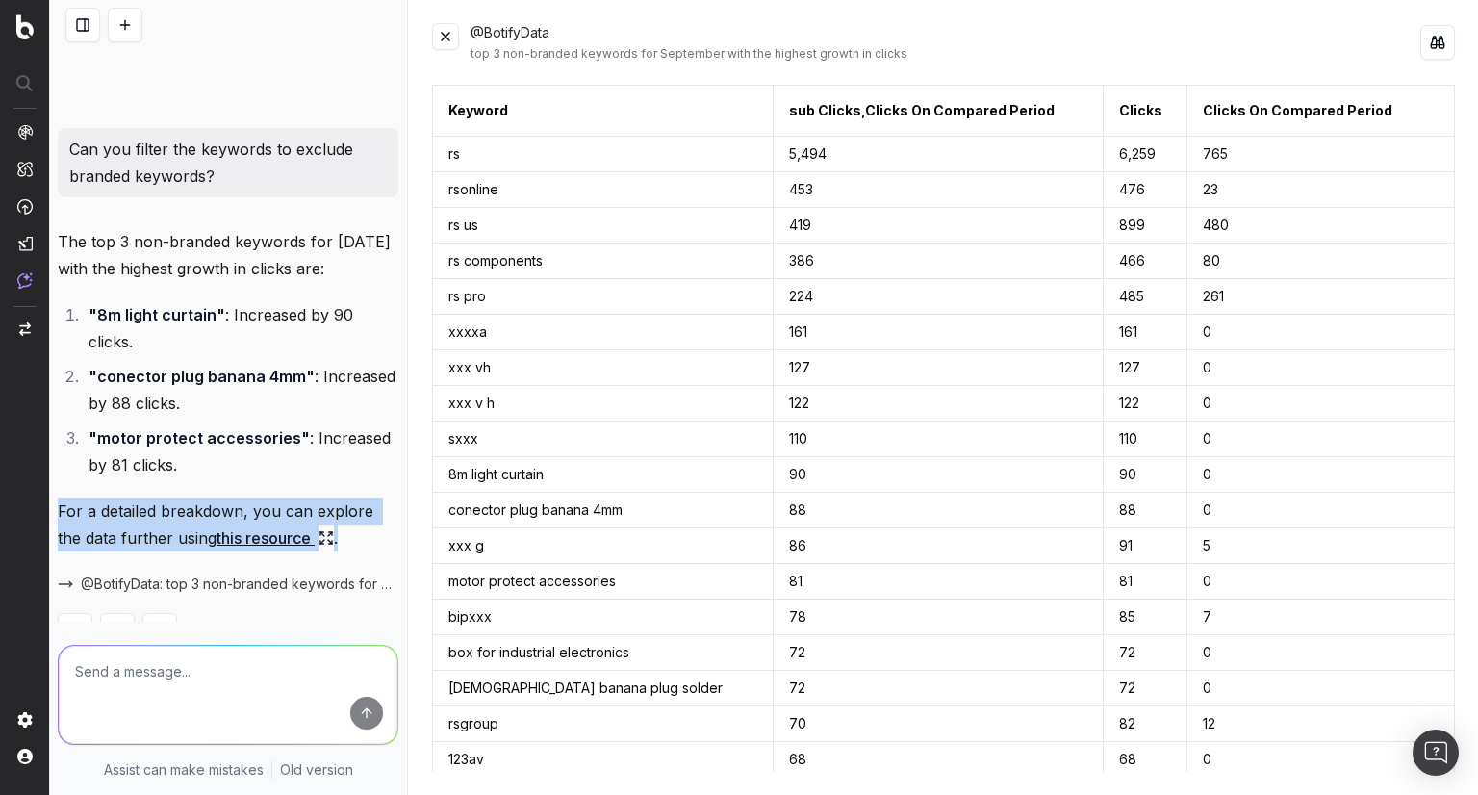
click at [282, 551] on link "this resource" at bounding box center [274, 537] width 117 height 27
click at [286, 518] on div "The top 3 non-branded keywords for September 2025 with the highest growth in cl…" at bounding box center [228, 453] width 341 height 450
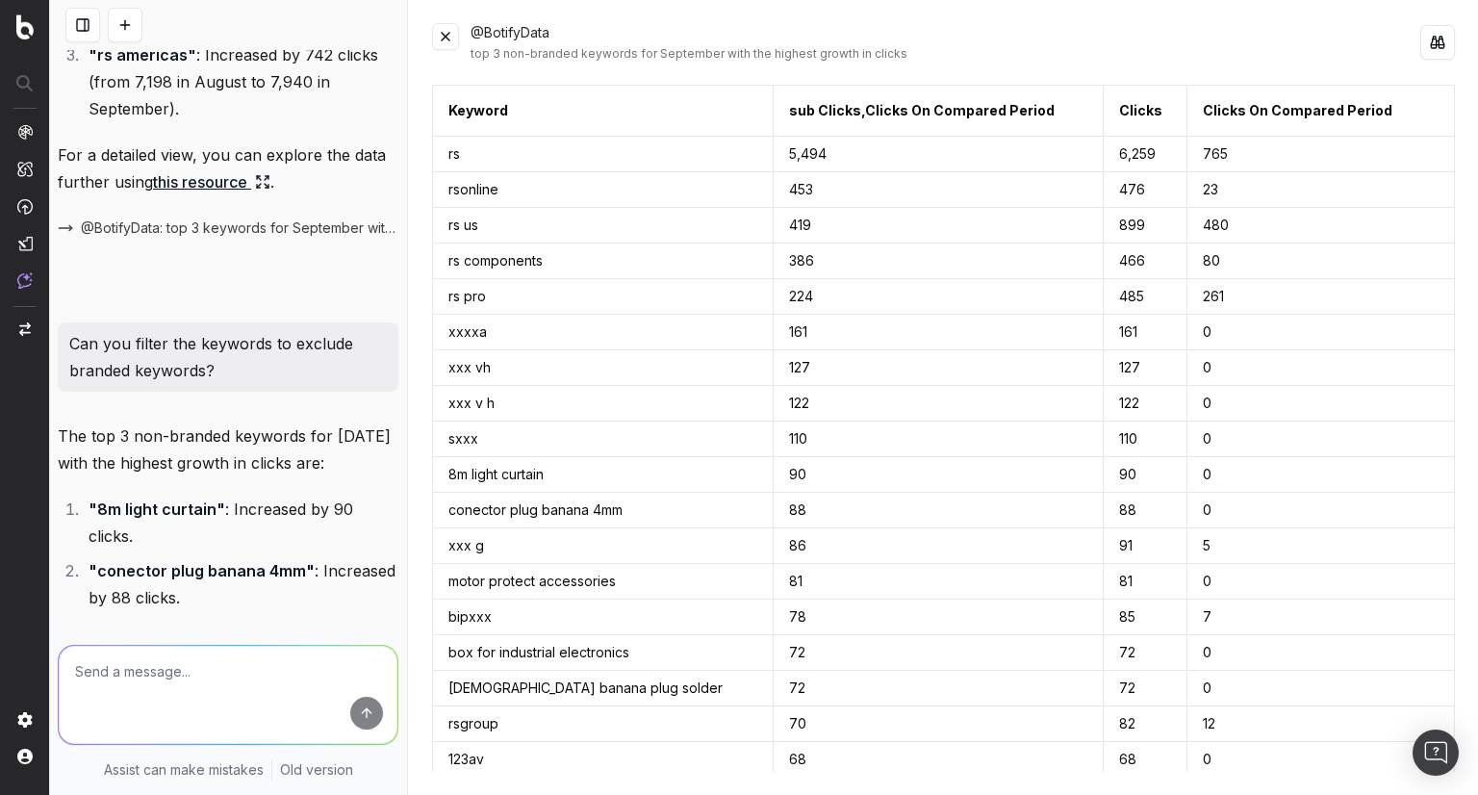
scroll to position [292, 0]
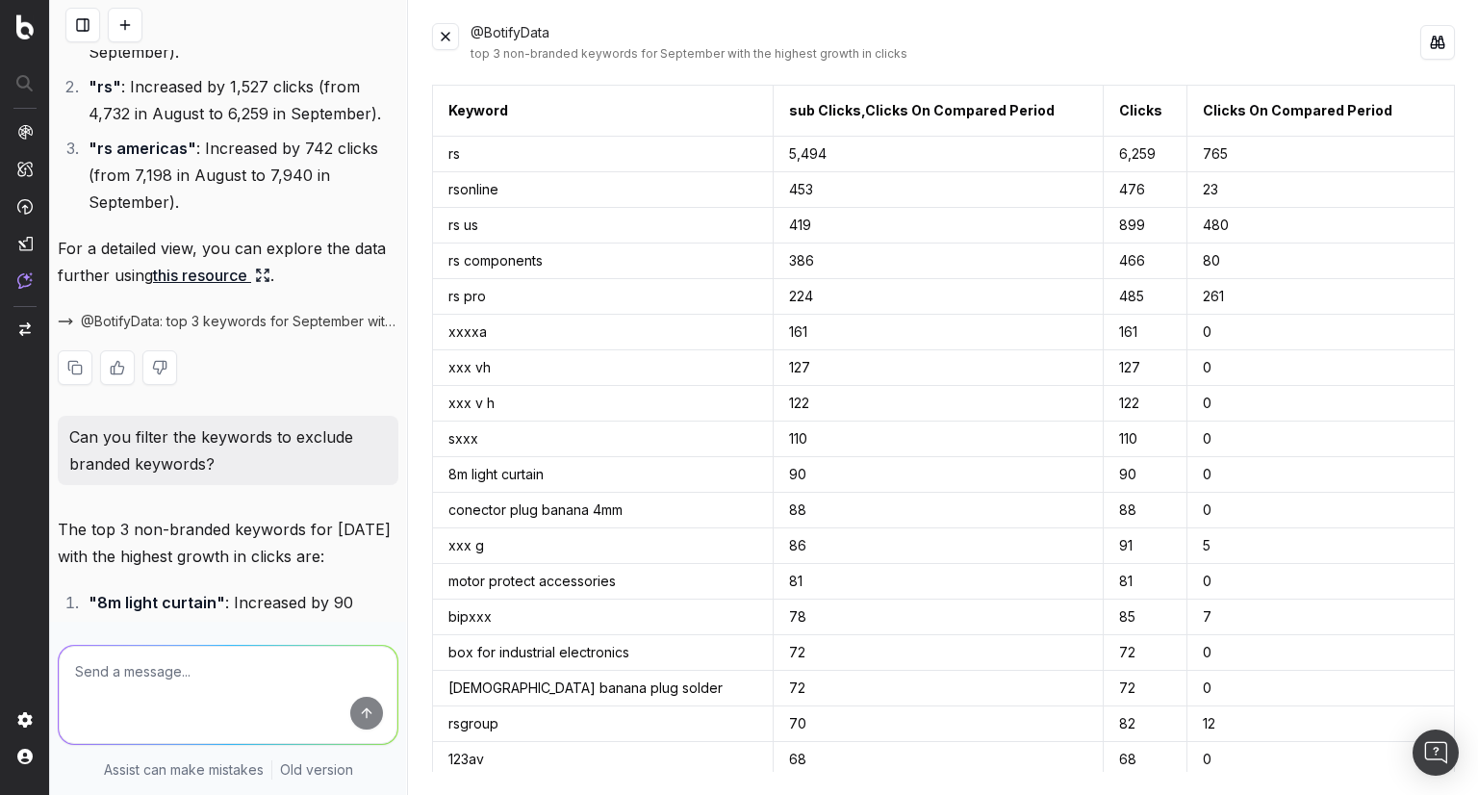
click at [235, 279] on link "this resource" at bounding box center [211, 275] width 117 height 27
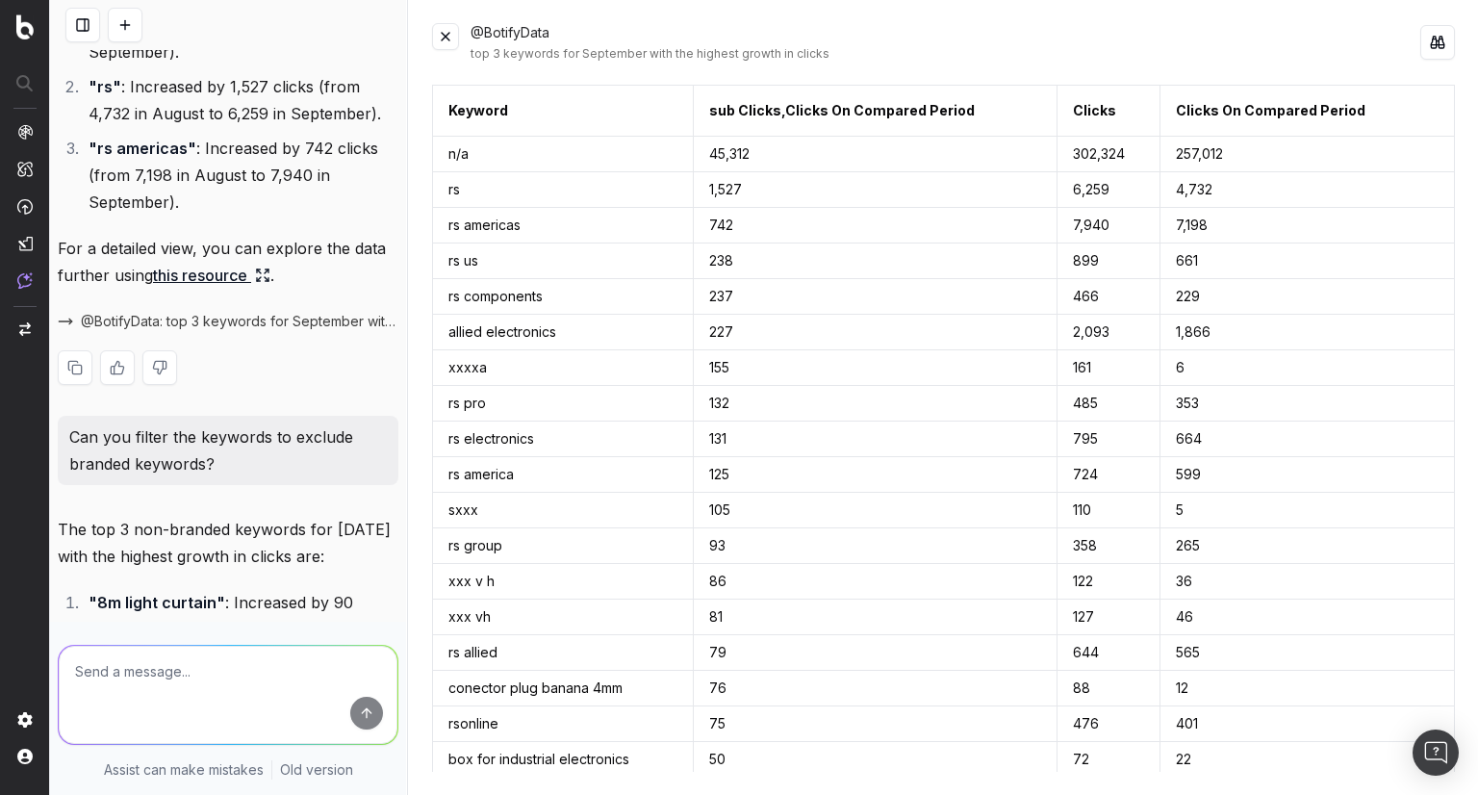
click at [260, 278] on icon at bounding box center [258, 279] width 3 height 3
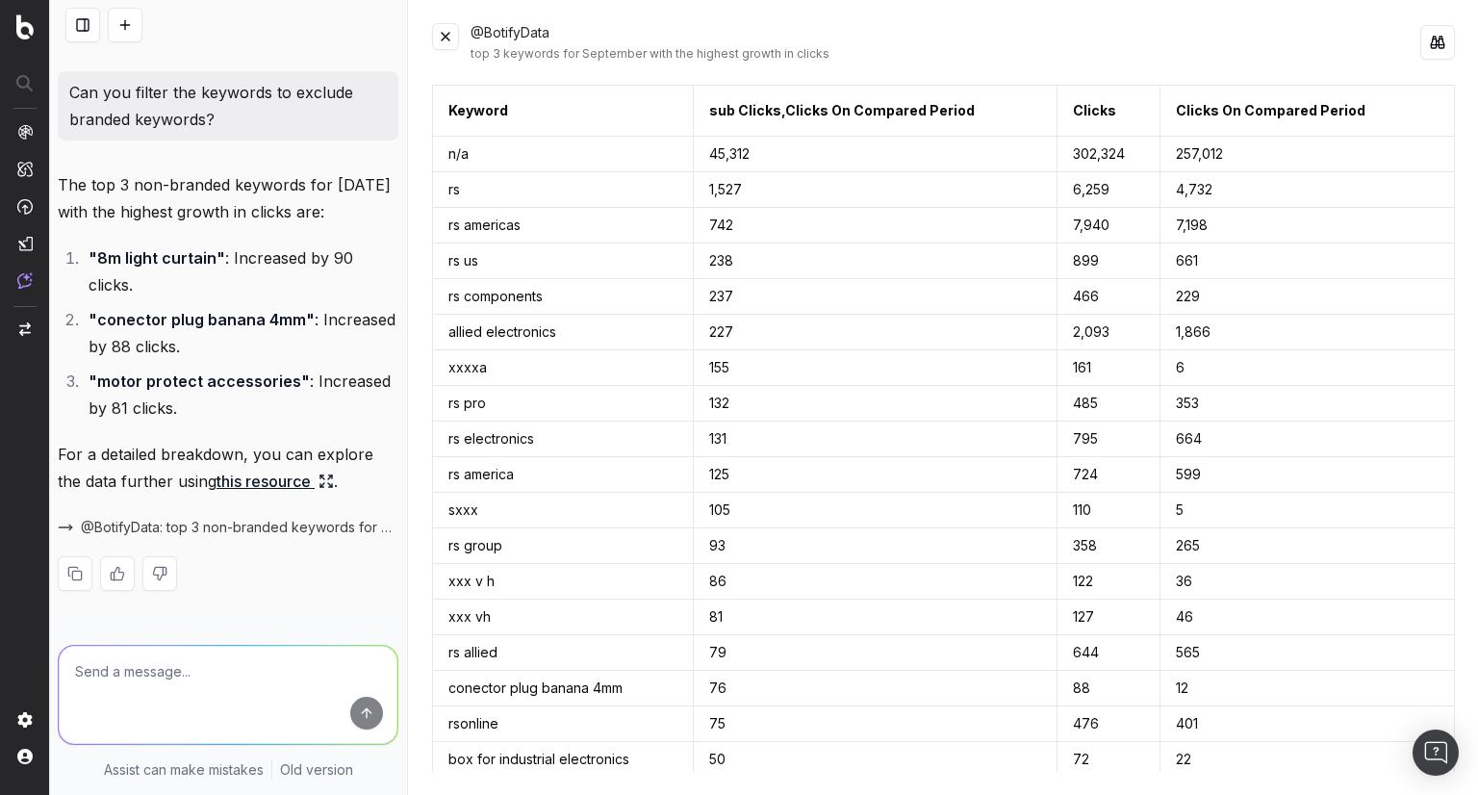
click at [281, 472] on link "this resource" at bounding box center [274, 481] width 117 height 27
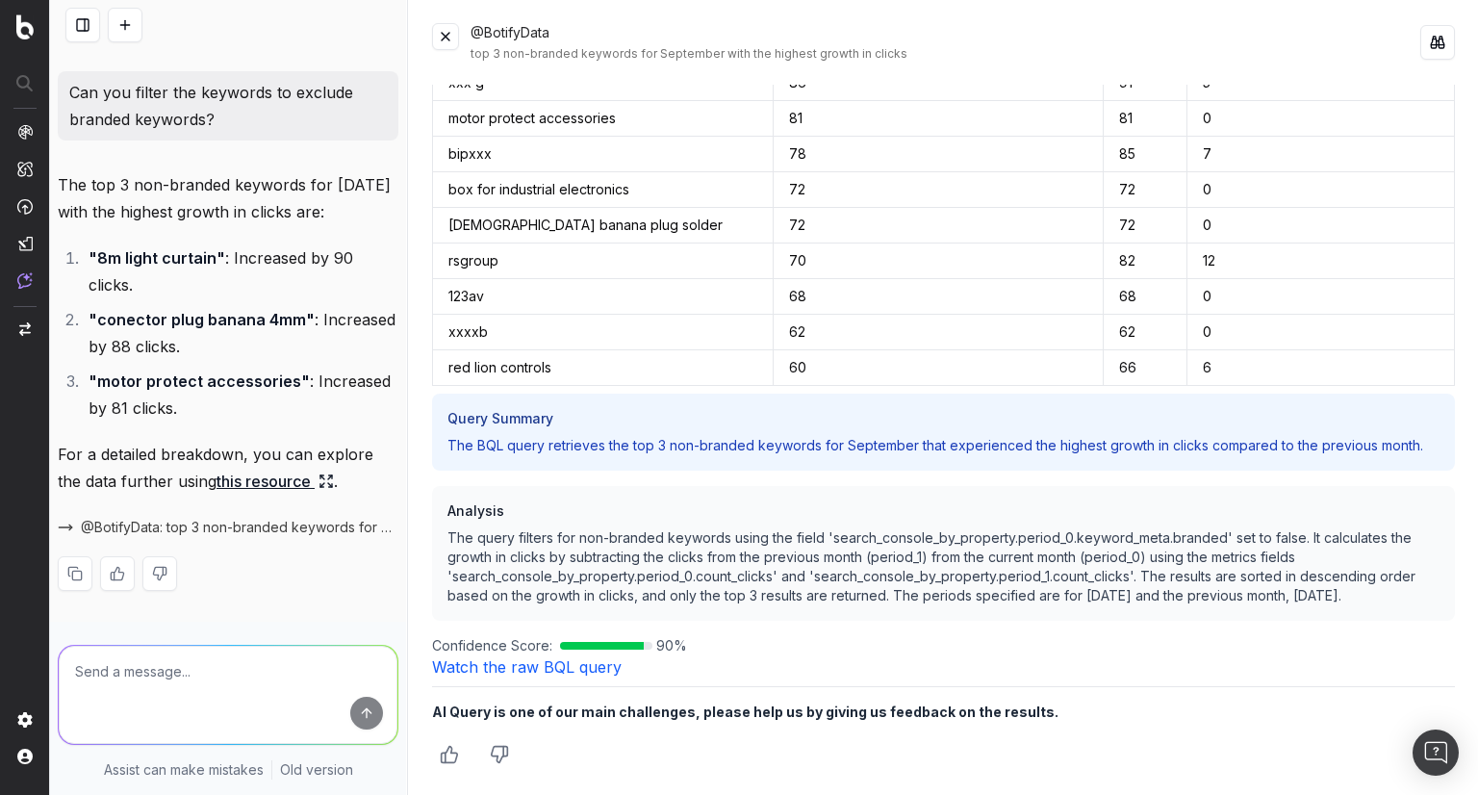
scroll to position [0, 0]
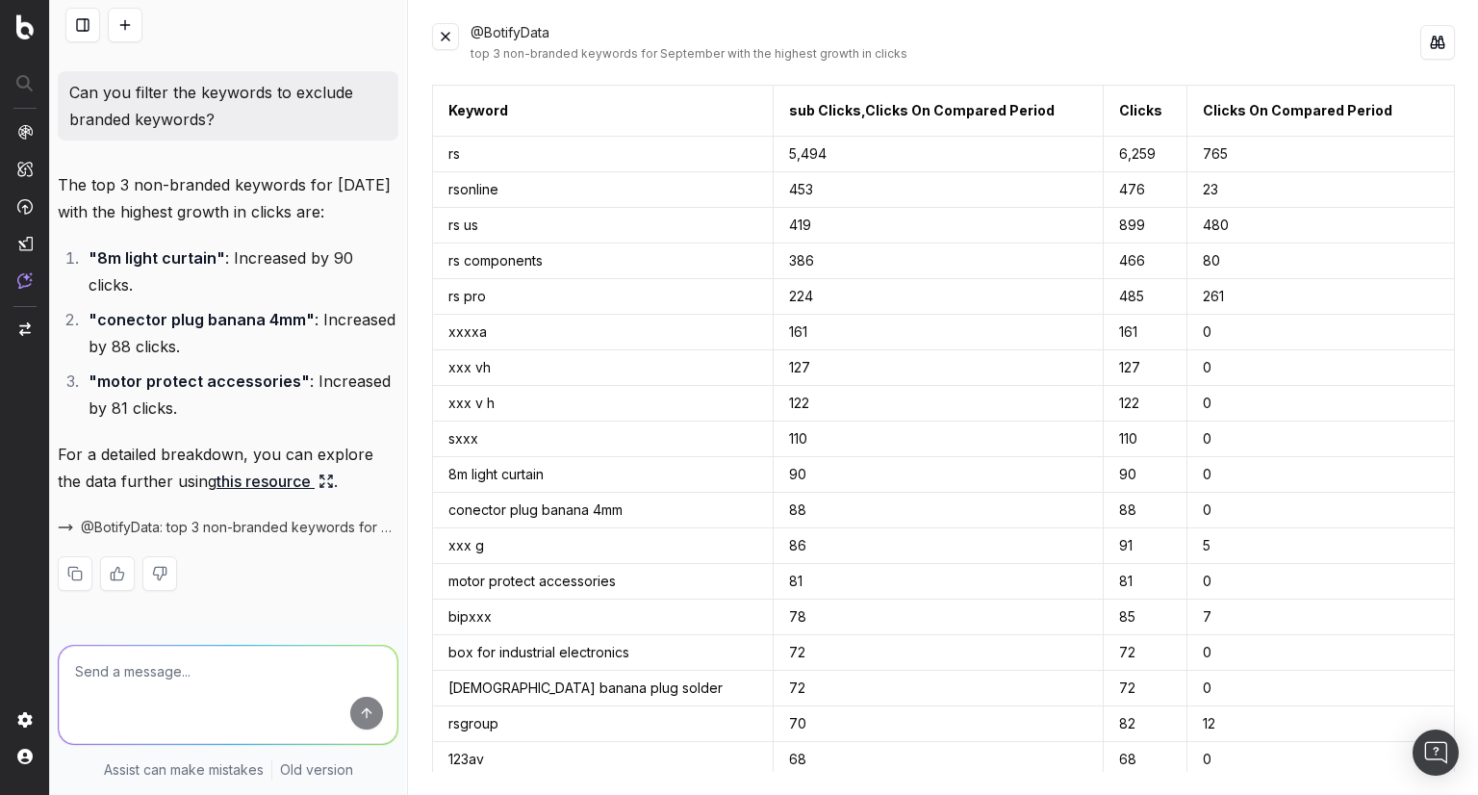
click at [1062, 54] on div "top 3 non-branded keywords for September with the highest growth in clicks" at bounding box center [944, 53] width 949 height 15
click at [435, 33] on button at bounding box center [445, 36] width 27 height 27
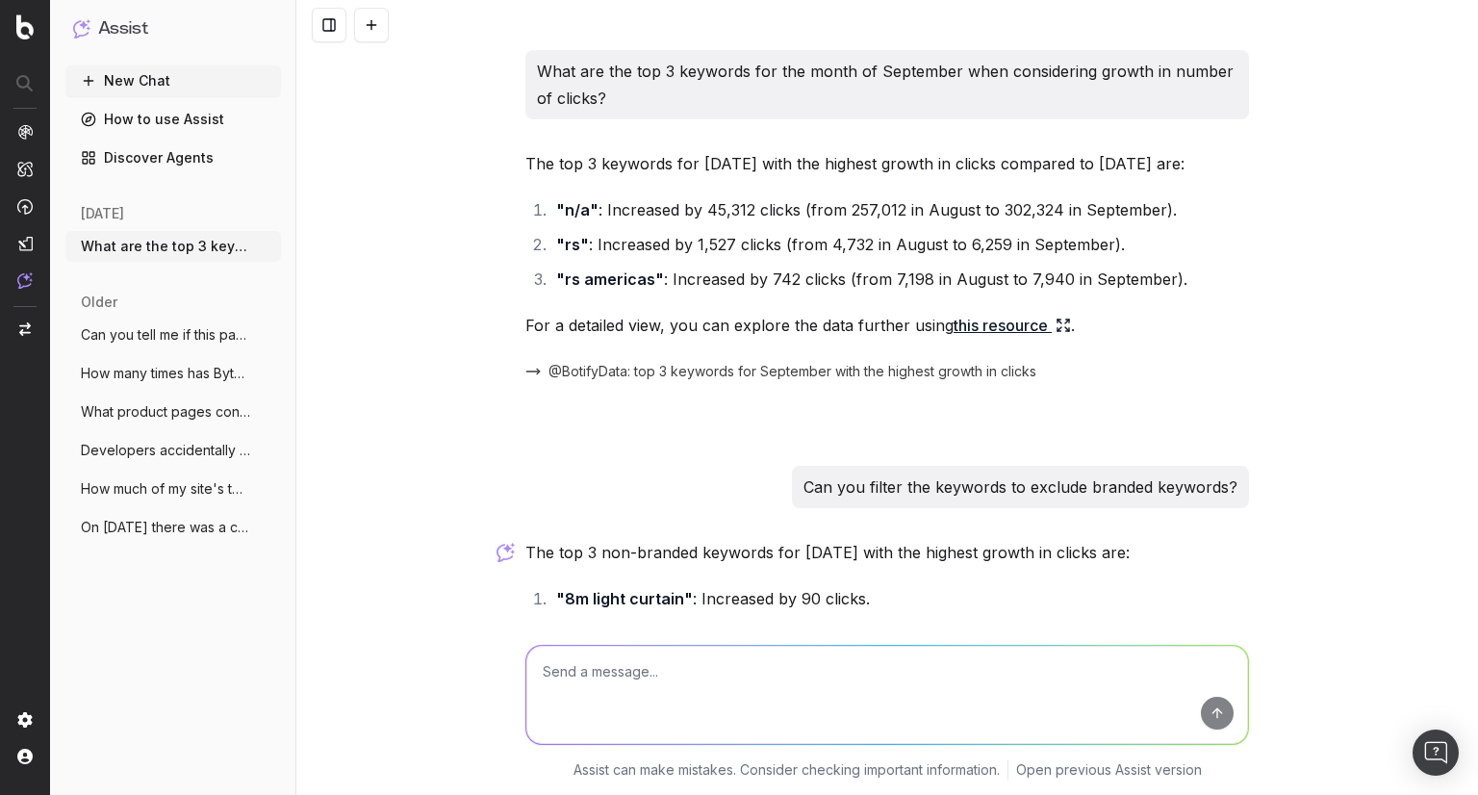
click at [372, 431] on div "What are the top 3 keywords for the month of September when considering growth …" at bounding box center [886, 397] width 1181 height 795
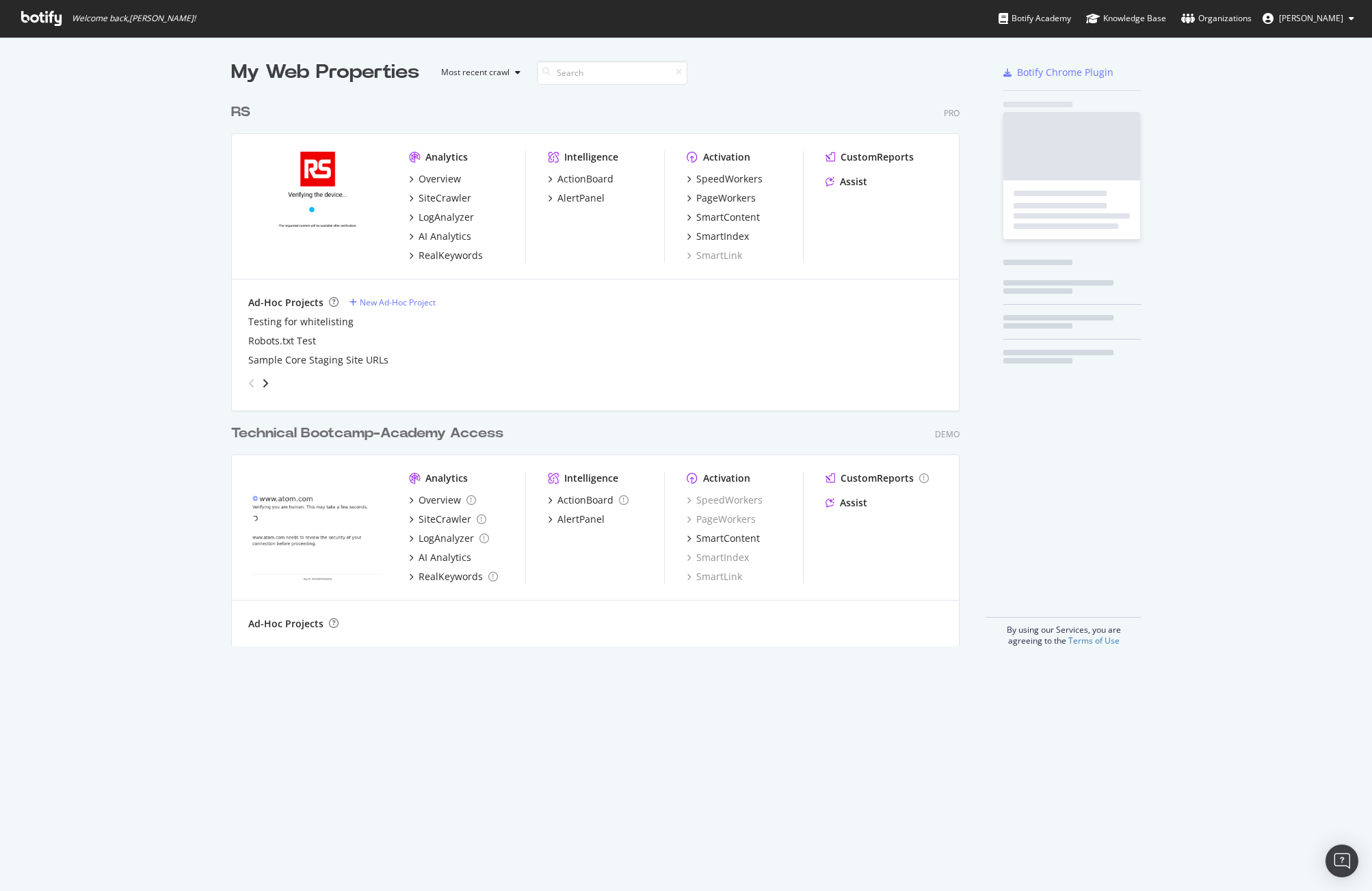
scroll to position [550, 729]
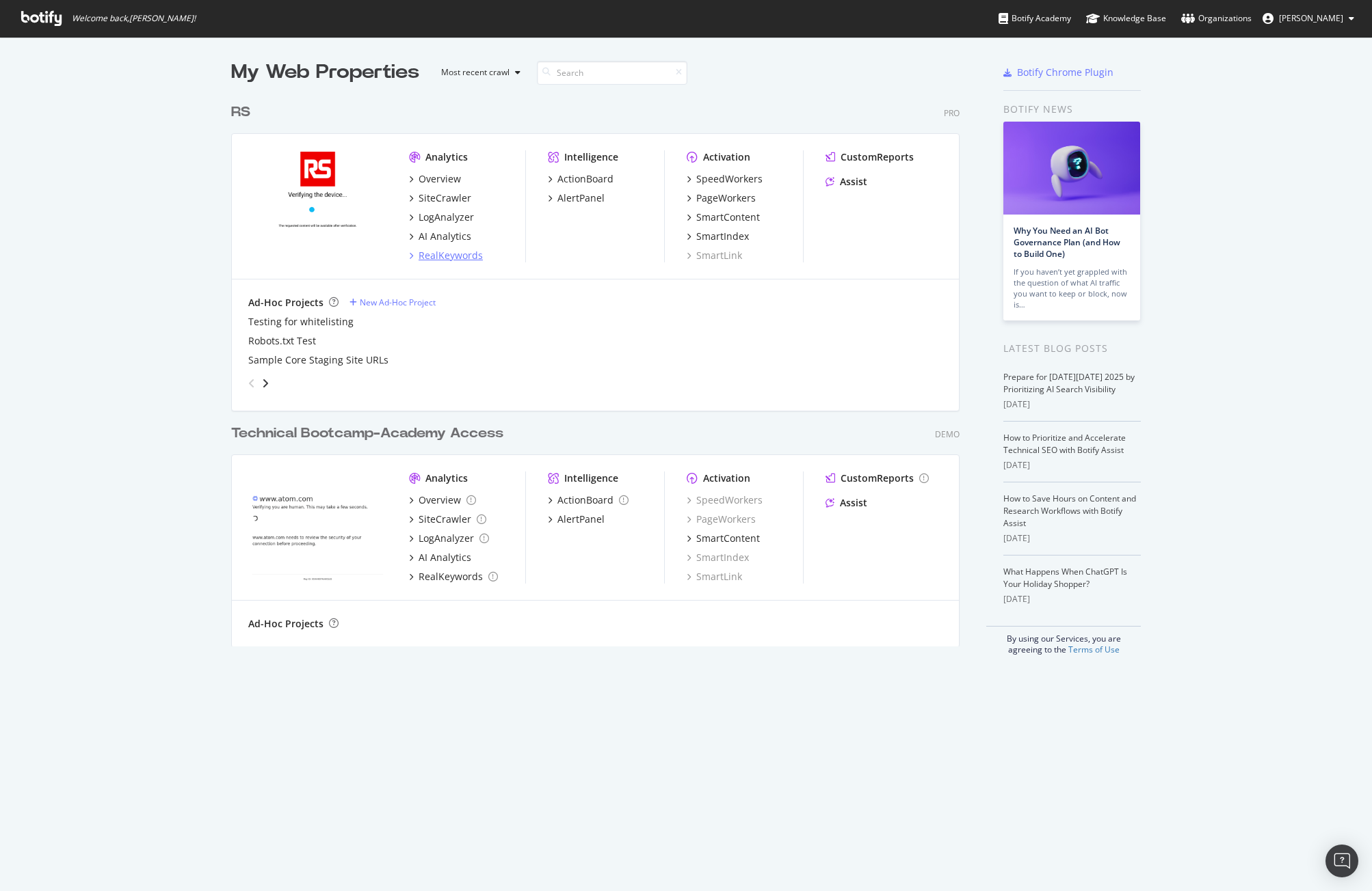
click at [430, 256] on div "RealKeywords" at bounding box center [451, 255] width 64 height 14
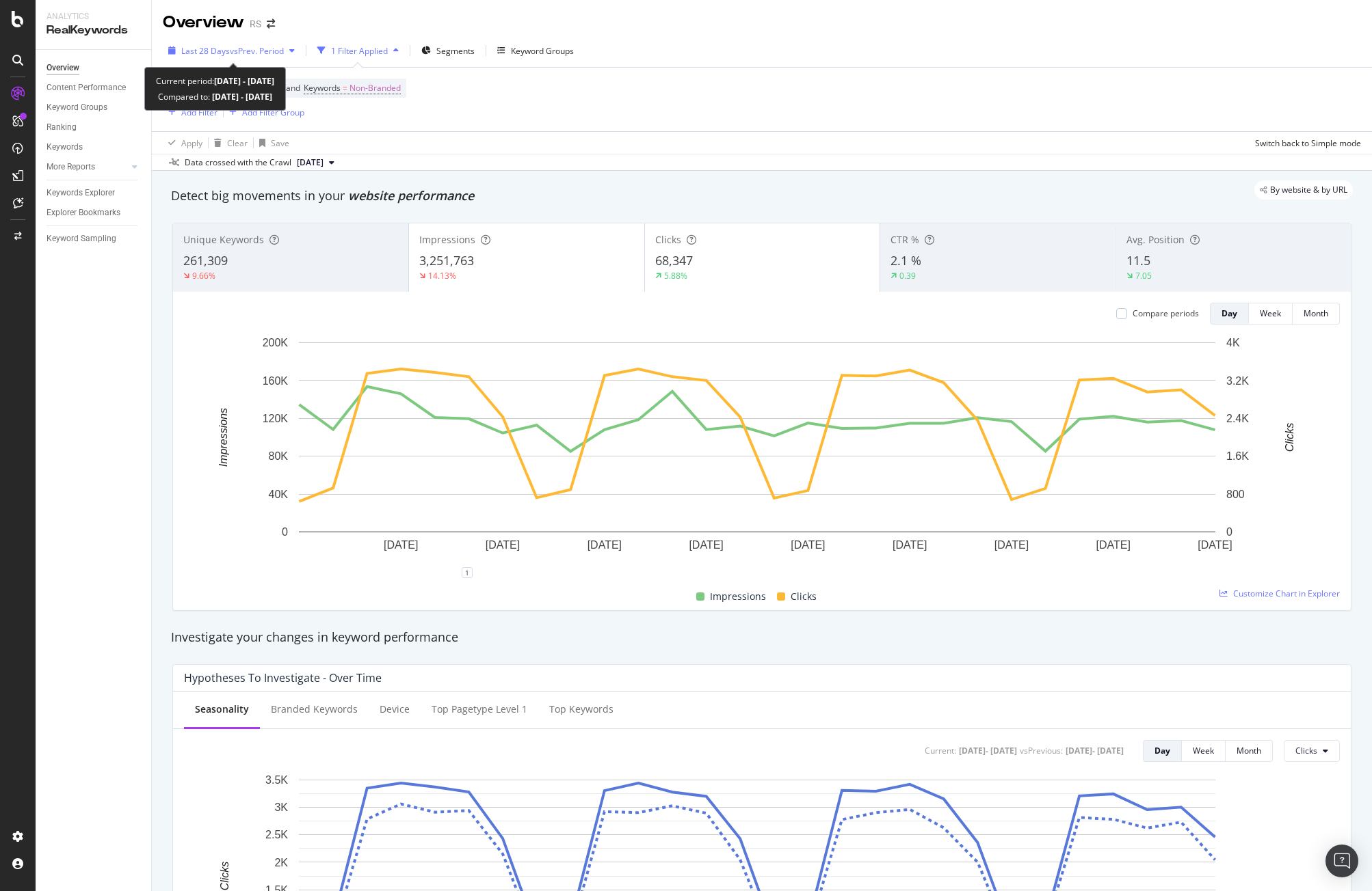
click at [230, 55] on span "vs Prev. Period" at bounding box center [257, 50] width 54 height 11
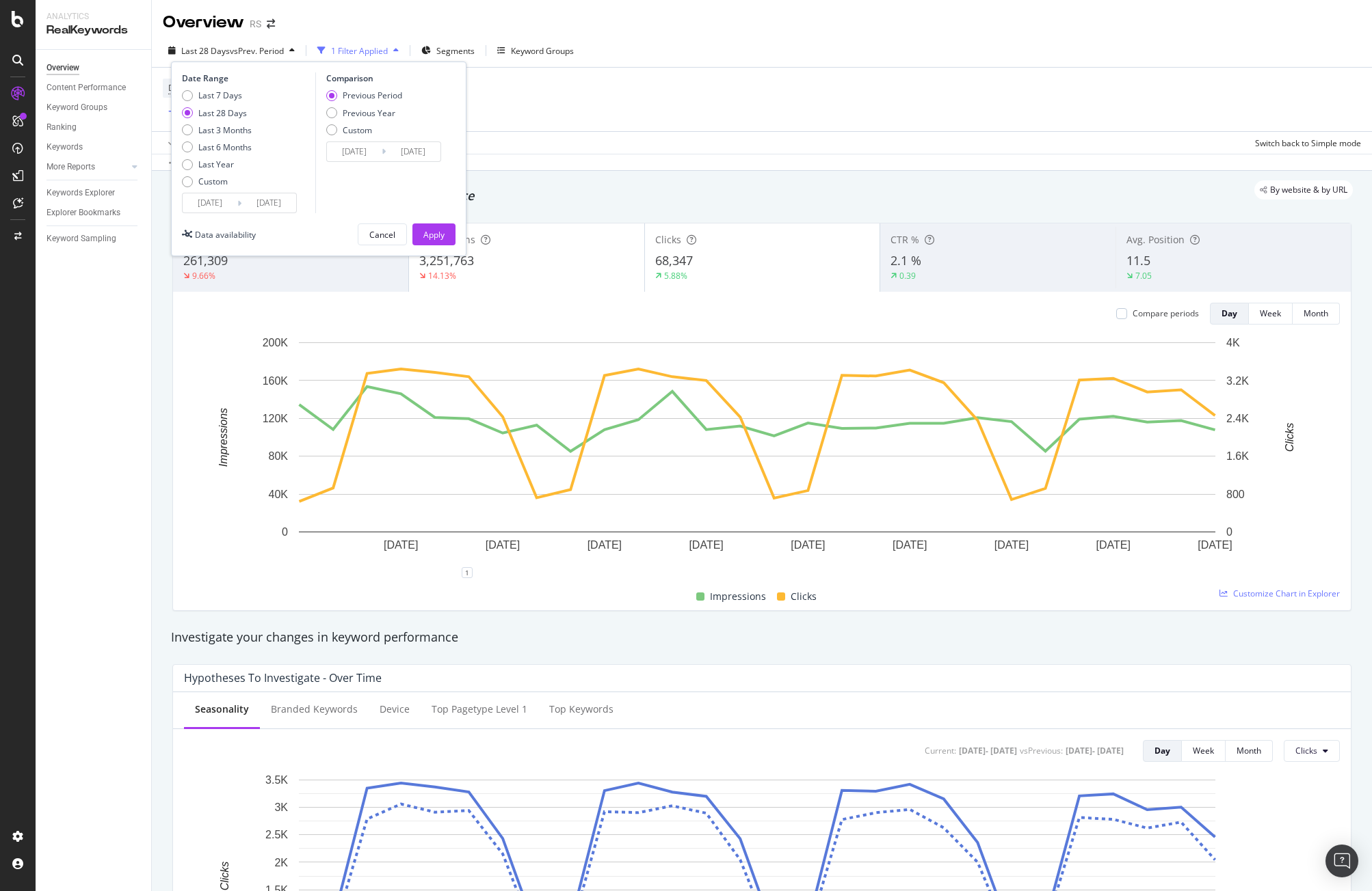
click at [206, 207] on input "2025/09/06" at bounding box center [210, 202] width 55 height 19
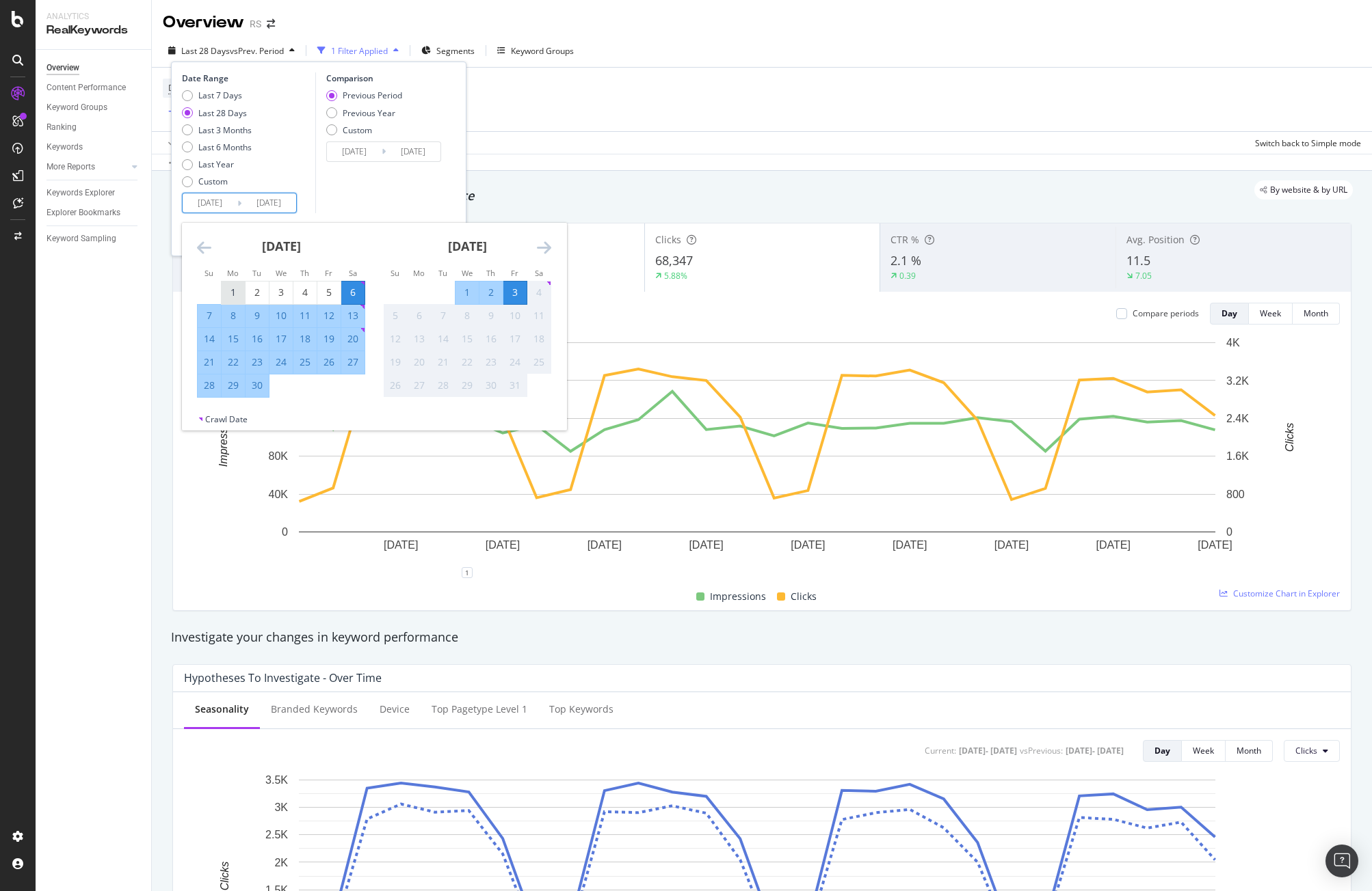
click at [226, 291] on div "1" at bounding box center [233, 292] width 23 height 14
type input "2025/09/01"
type input "2025/07/30"
type input "2025/08/31"
click at [264, 384] on div "30" at bounding box center [257, 385] width 23 height 14
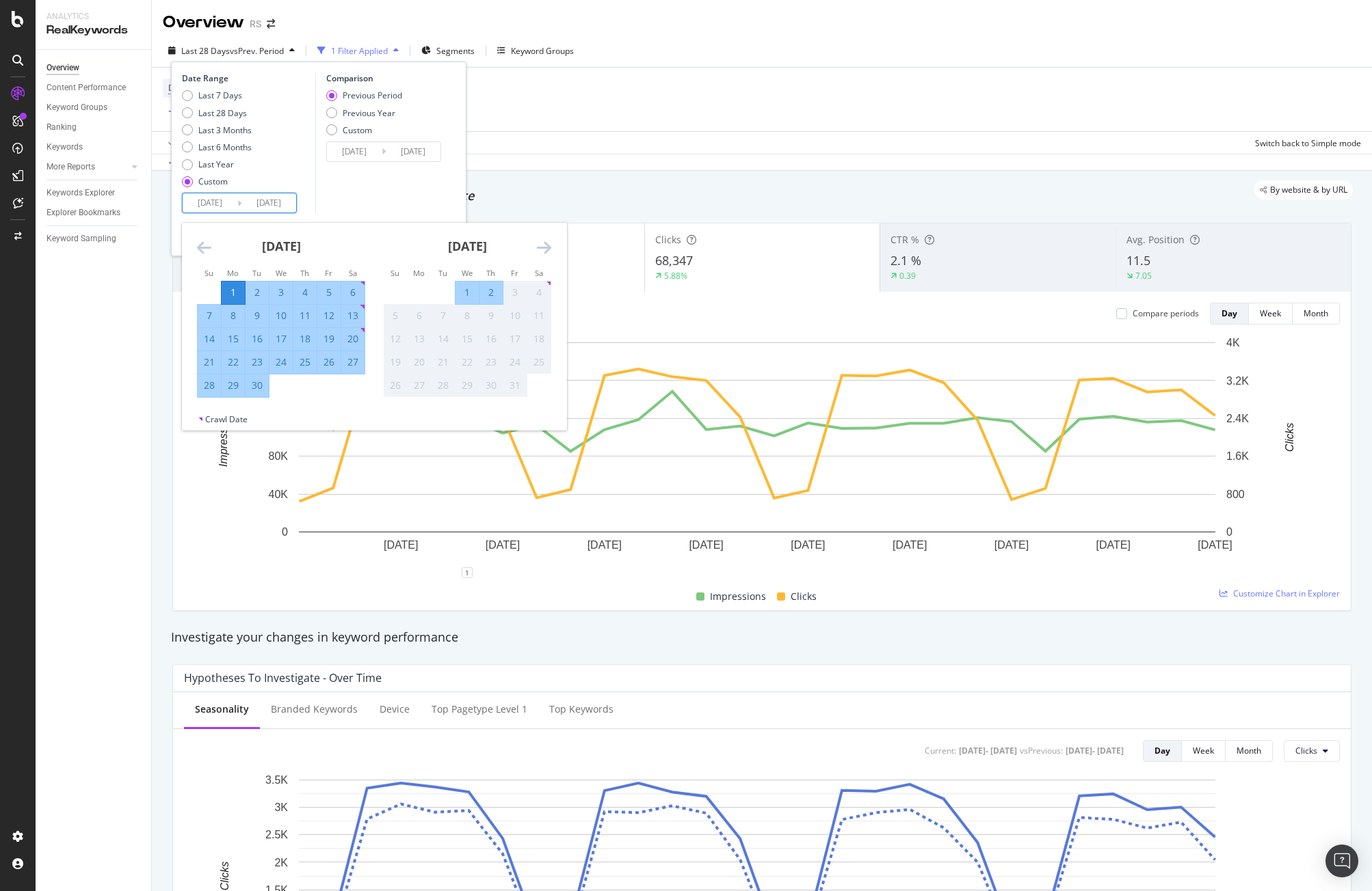
type input "2025/09/30"
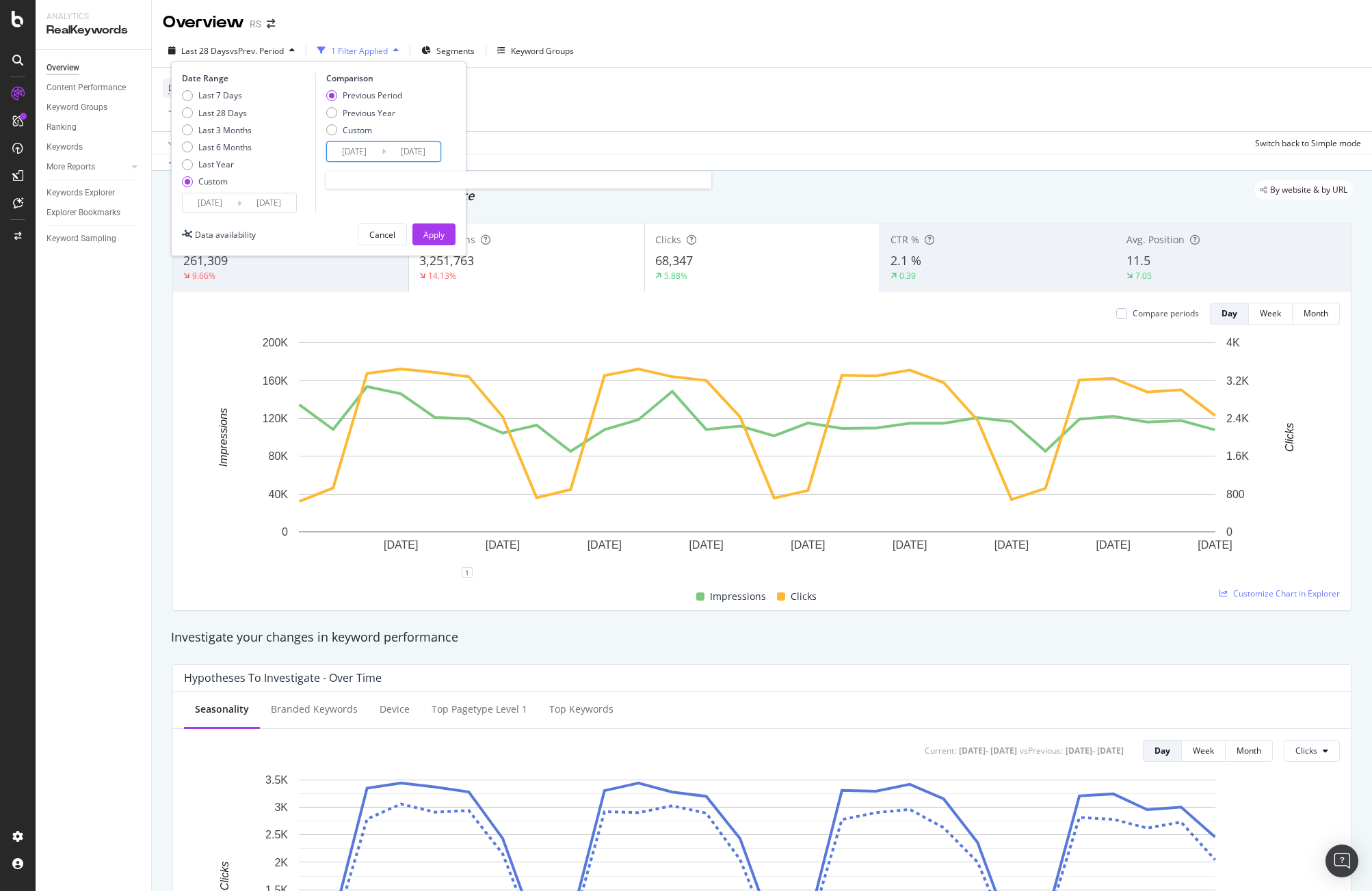
click at [354, 151] on input "2025/08/02" at bounding box center [354, 151] width 55 height 19
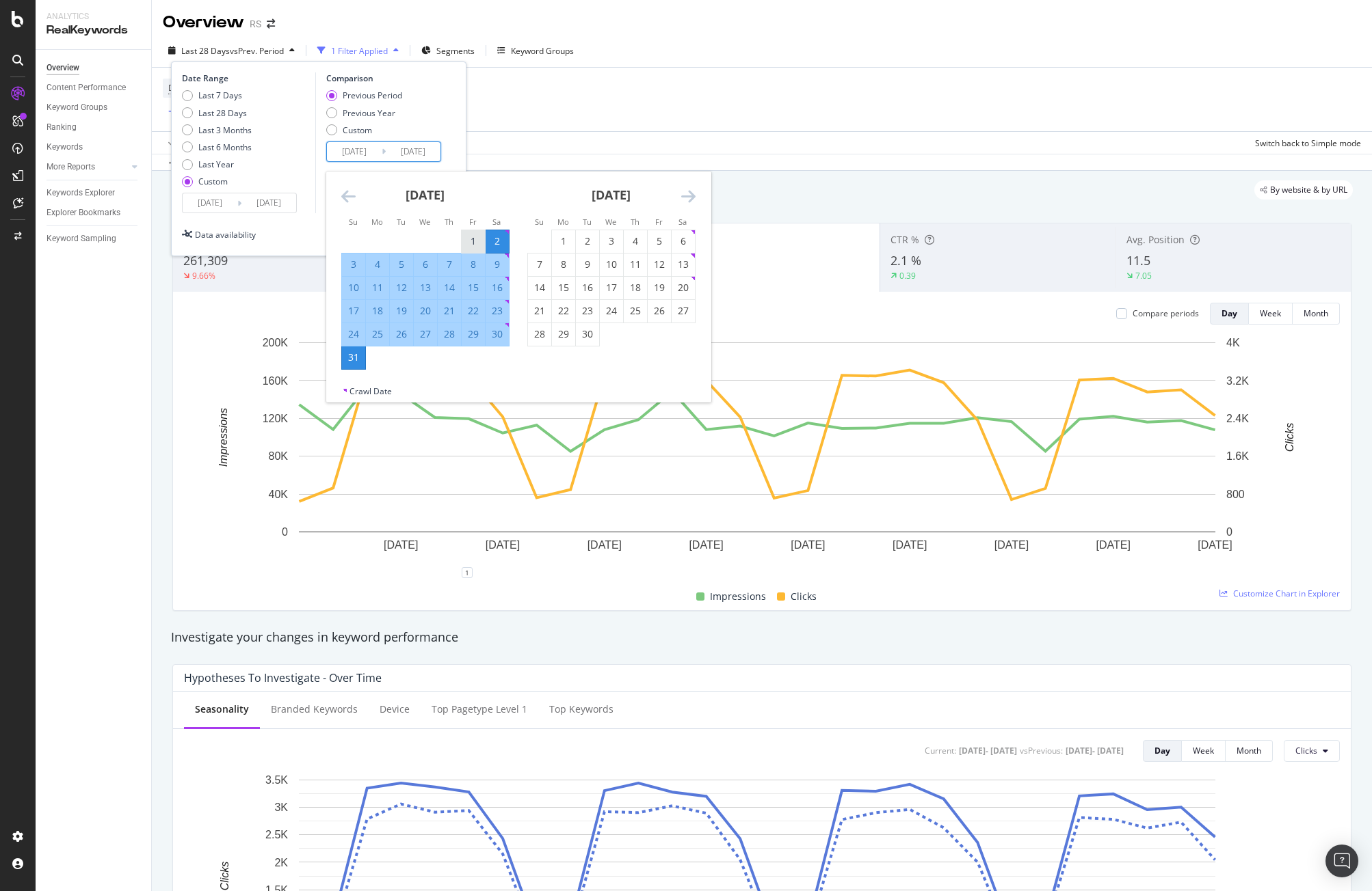
click at [474, 242] on div "1" at bounding box center [473, 241] width 23 height 14
type input "2025/08/01"
click at [358, 354] on div "31" at bounding box center [353, 357] width 23 height 14
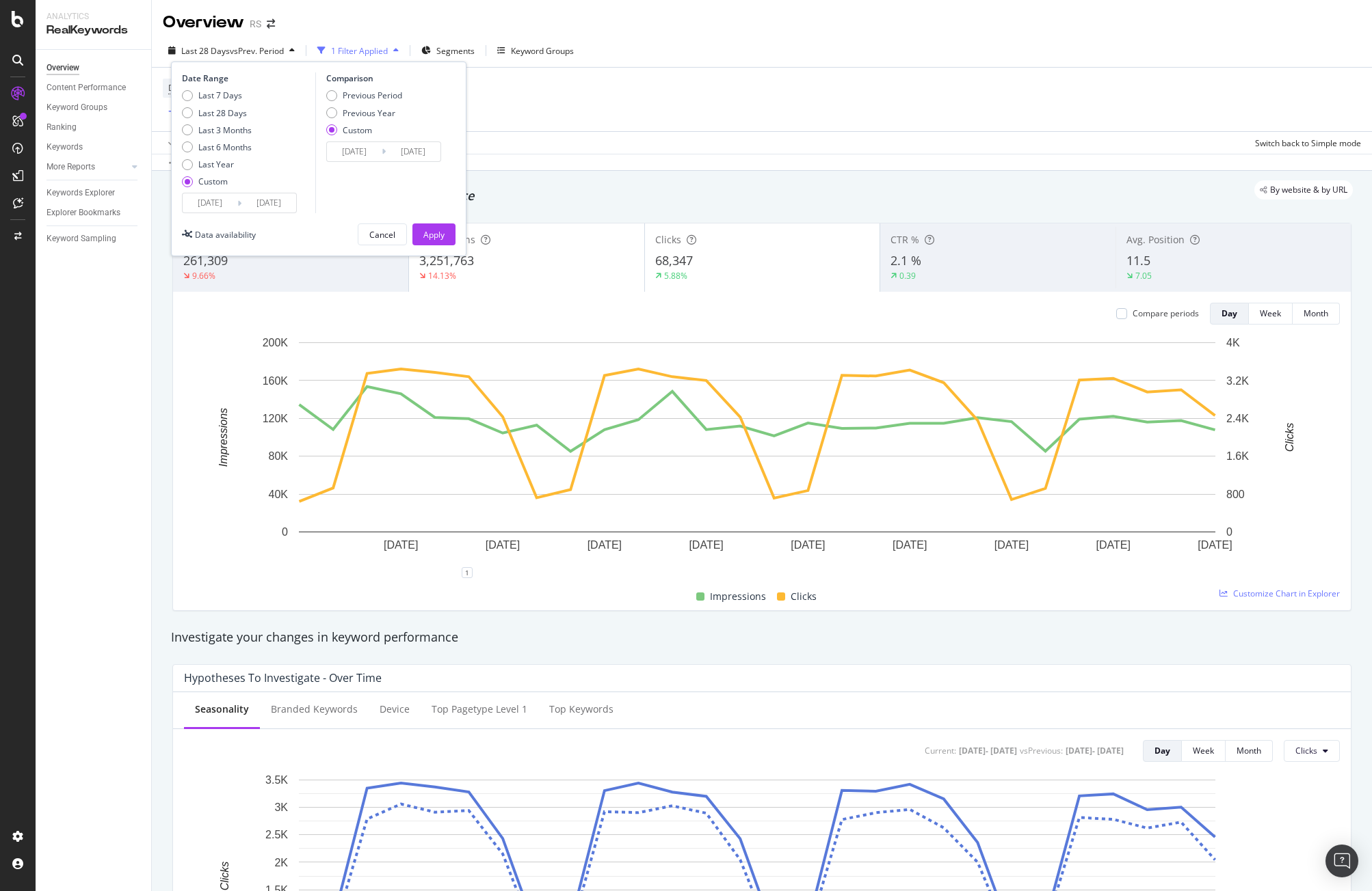
click at [383, 185] on div "Comparison Previous Period Previous Year Custom 2025/08/01 Navigate forward to …" at bounding box center [380, 143] width 130 height 141
click at [441, 233] on div "Apply" at bounding box center [434, 234] width 21 height 11
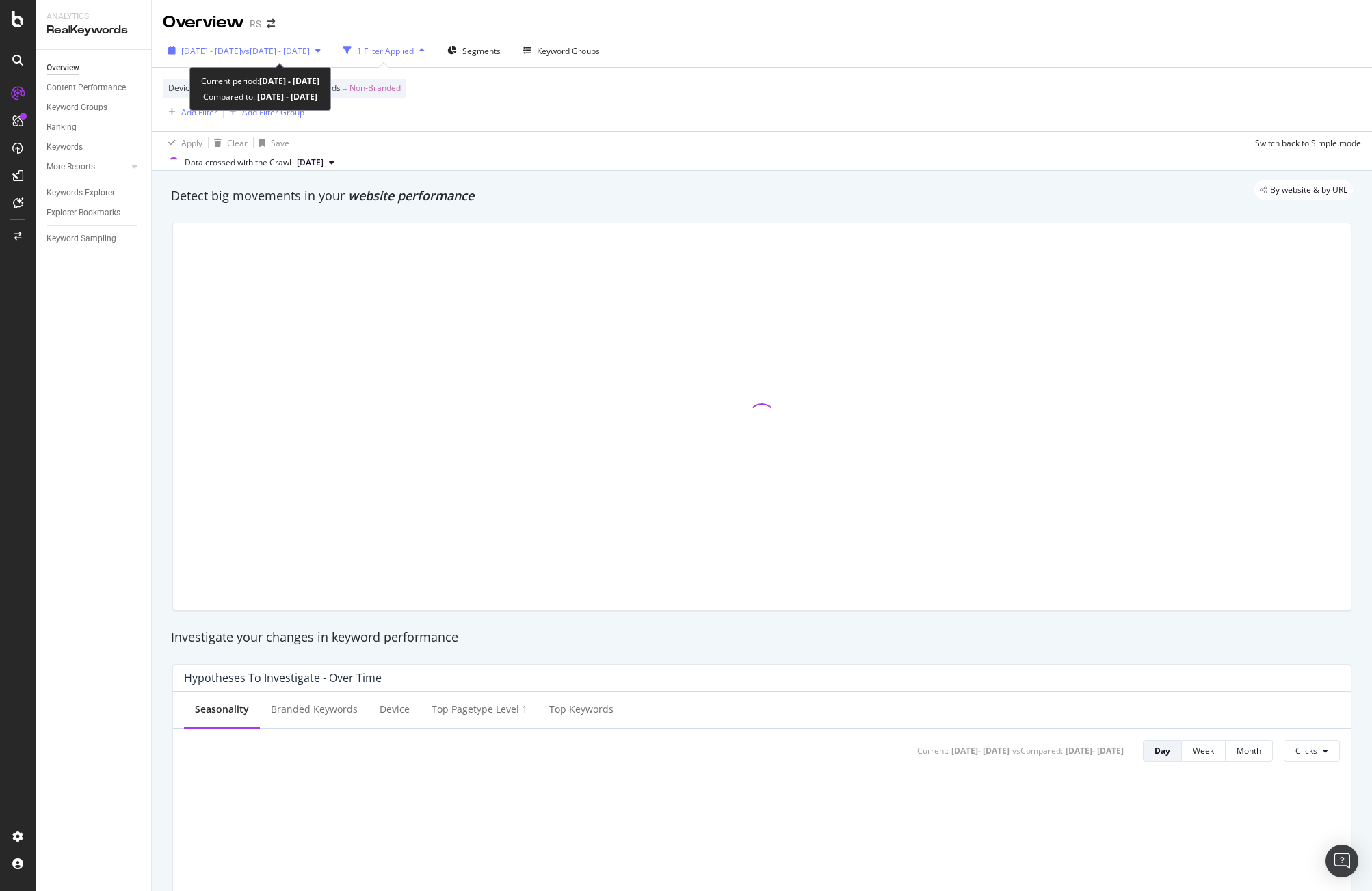
click at [310, 54] on span "vs 2025 Aug. 1st - Aug. 31st" at bounding box center [276, 50] width 68 height 11
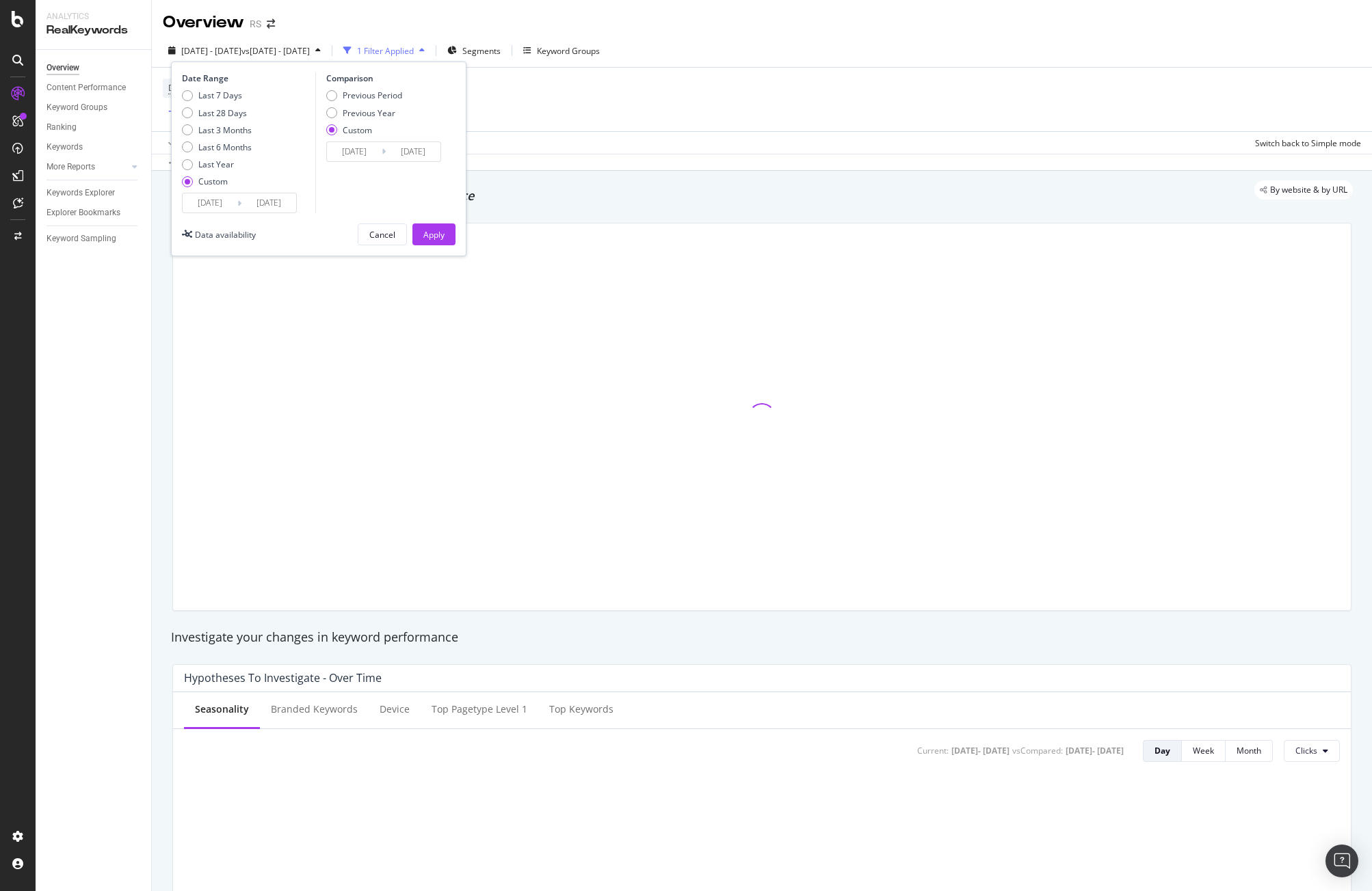
click at [404, 150] on input "2025/08/31" at bounding box center [413, 151] width 55 height 19
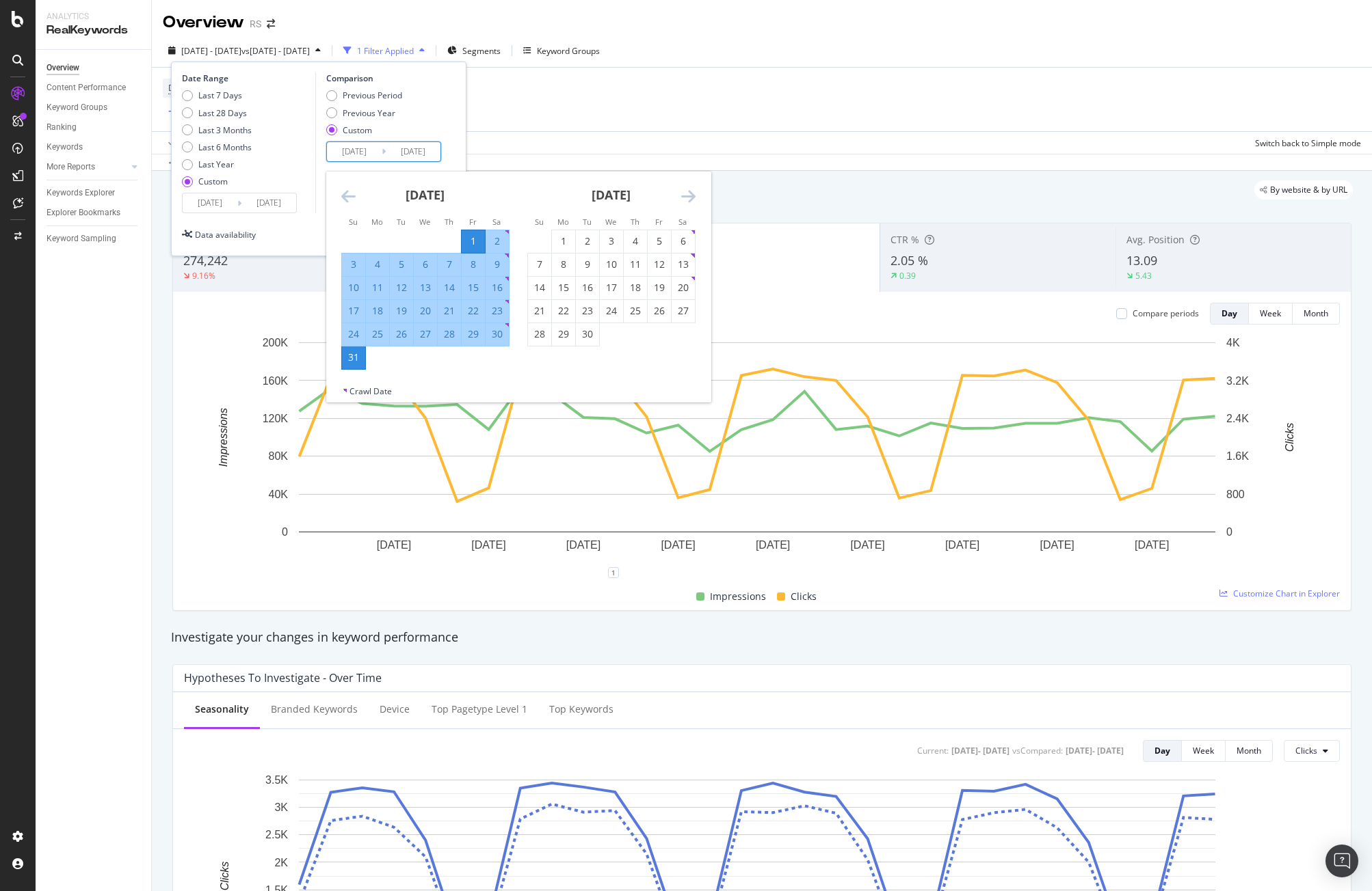
click at [883, 166] on div "Data crossed with the Crawl 2025 Sep. 20th" at bounding box center [762, 161] width 1220 height 16
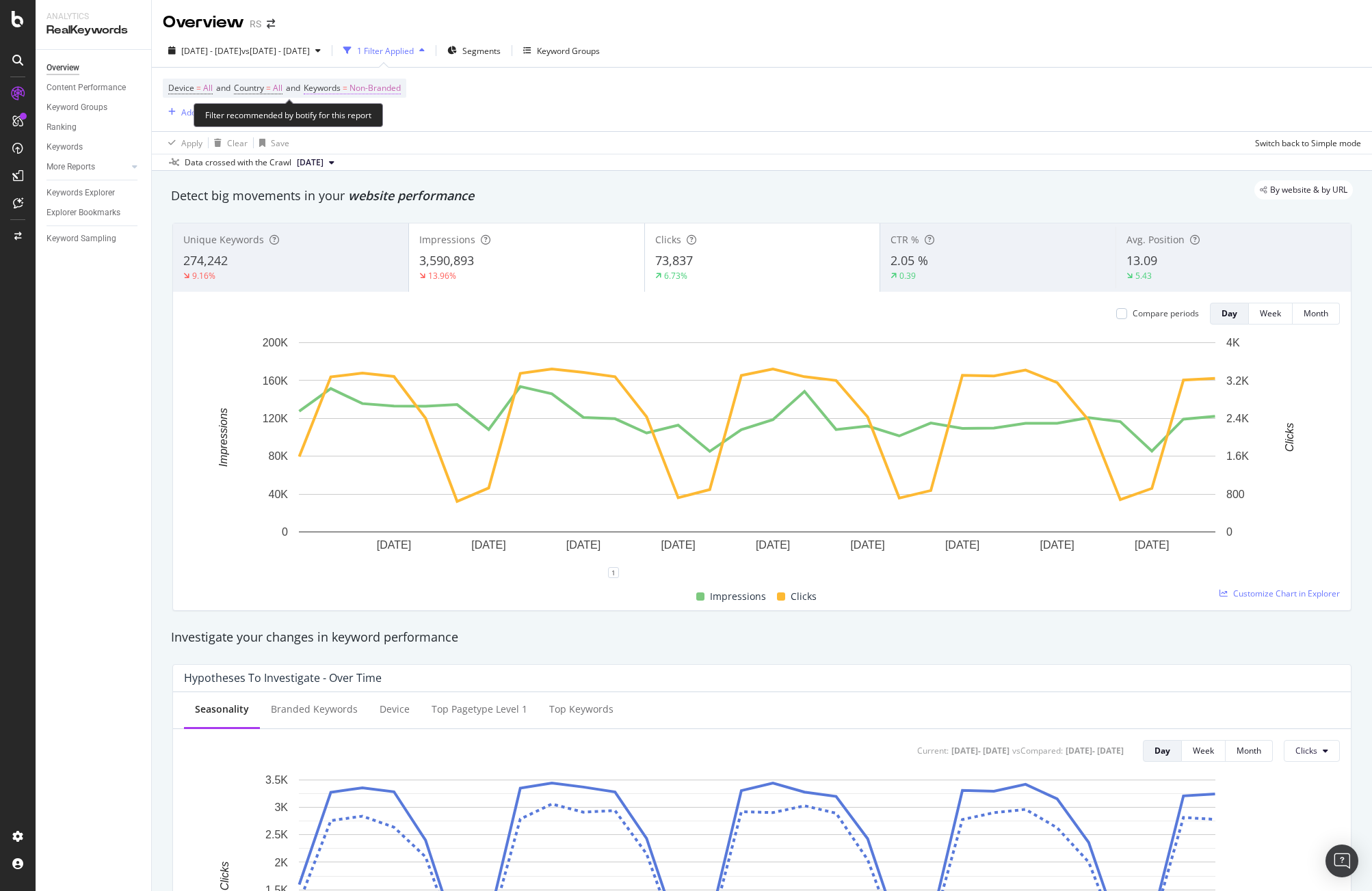
click at [383, 90] on span "Non-Branded" at bounding box center [375, 88] width 51 height 19
click at [368, 123] on span "Non-Branded" at bounding box center [352, 120] width 57 height 11
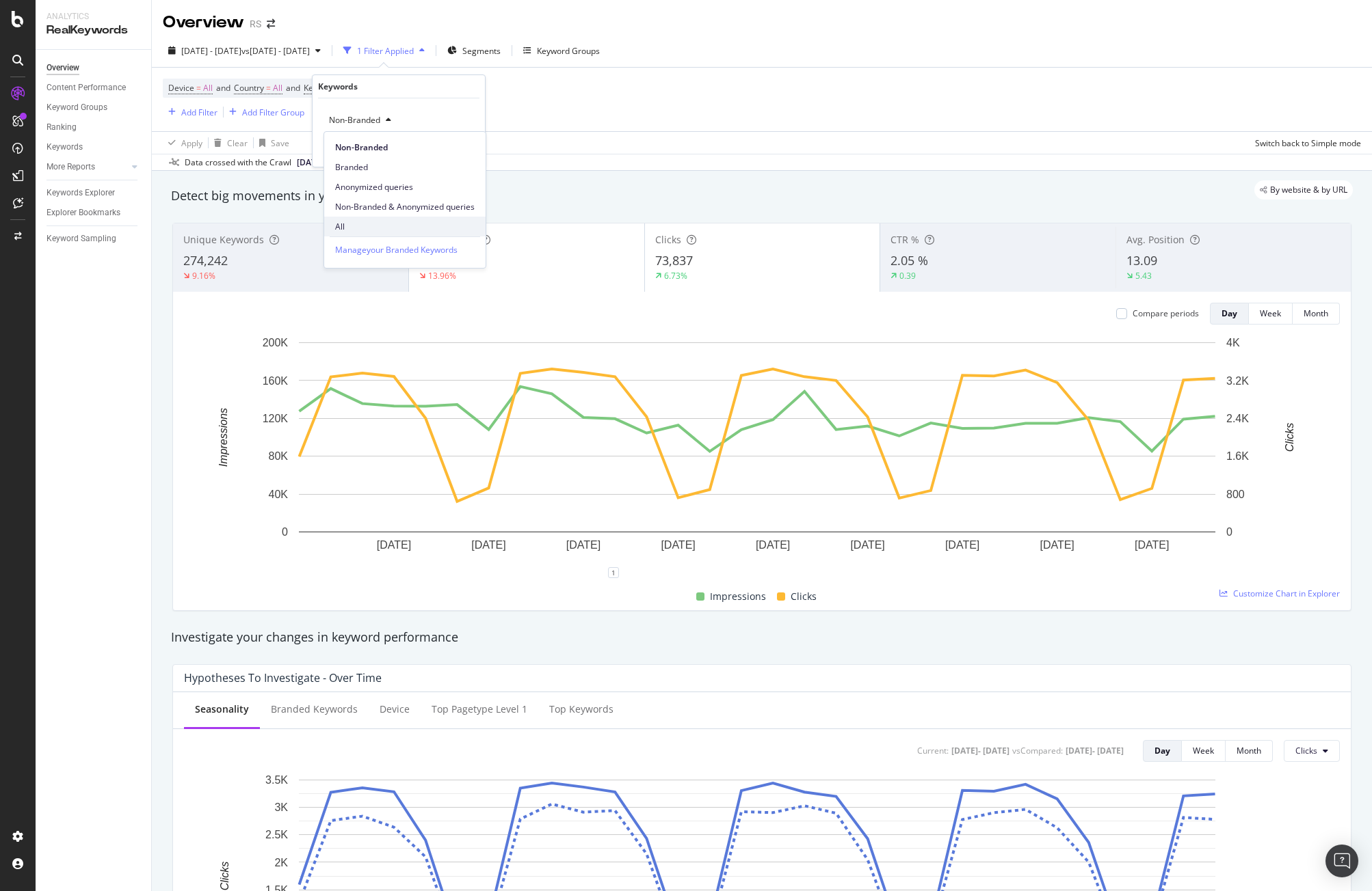
click at [356, 227] on span "All" at bounding box center [404, 227] width 139 height 12
click at [464, 148] on div "Apply" at bounding box center [463, 149] width 21 height 11
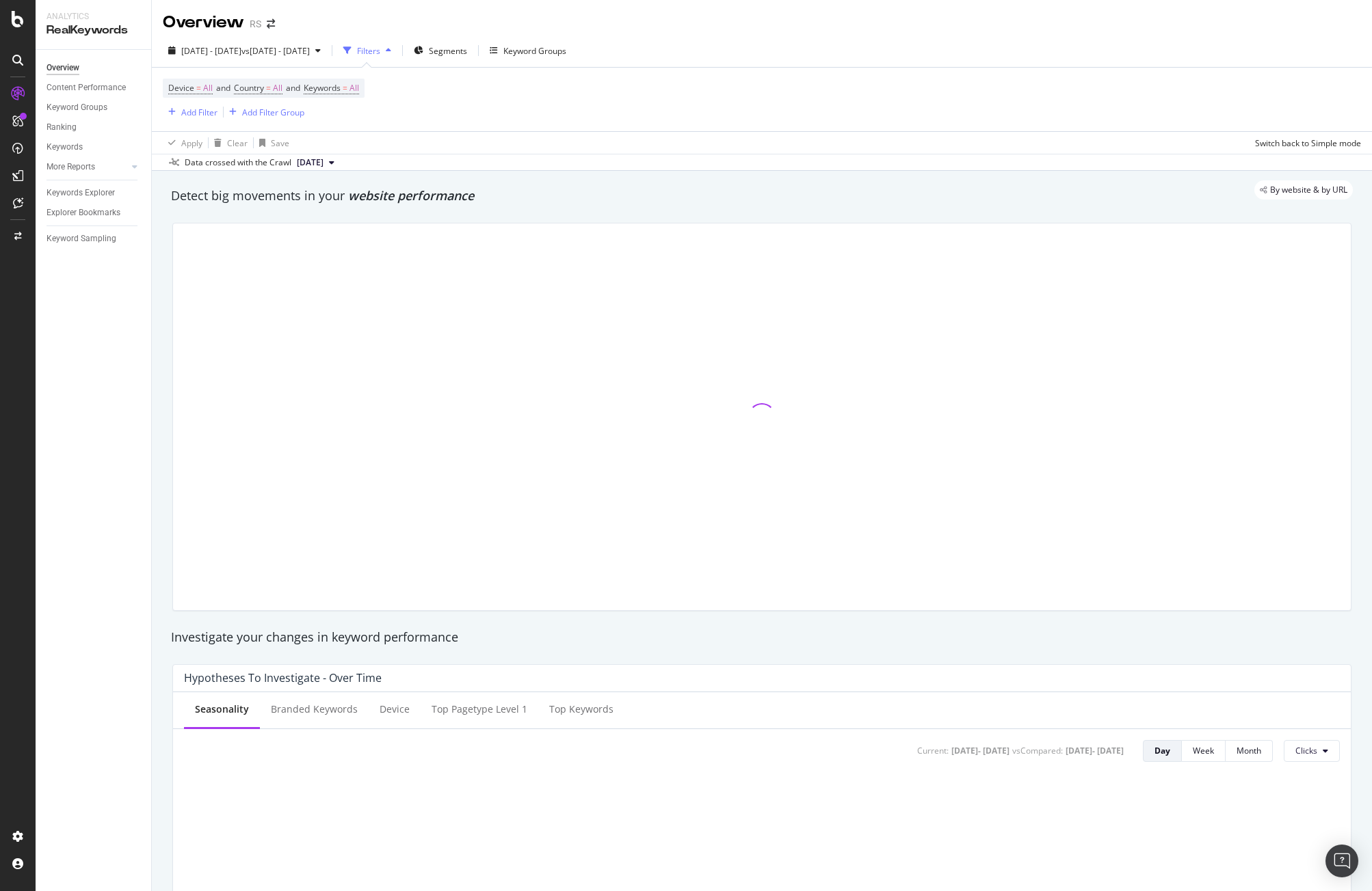
click at [463, 156] on div "Data crossed with the Crawl 2025 Sep. 20th" at bounding box center [762, 161] width 1220 height 16
click at [271, 90] on span "=" at bounding box center [268, 87] width 5 height 11
click at [261, 122] on icon at bounding box center [264, 121] width 9 height 9
click at [255, 122] on span "All" at bounding box center [254, 120] width 9 height 11
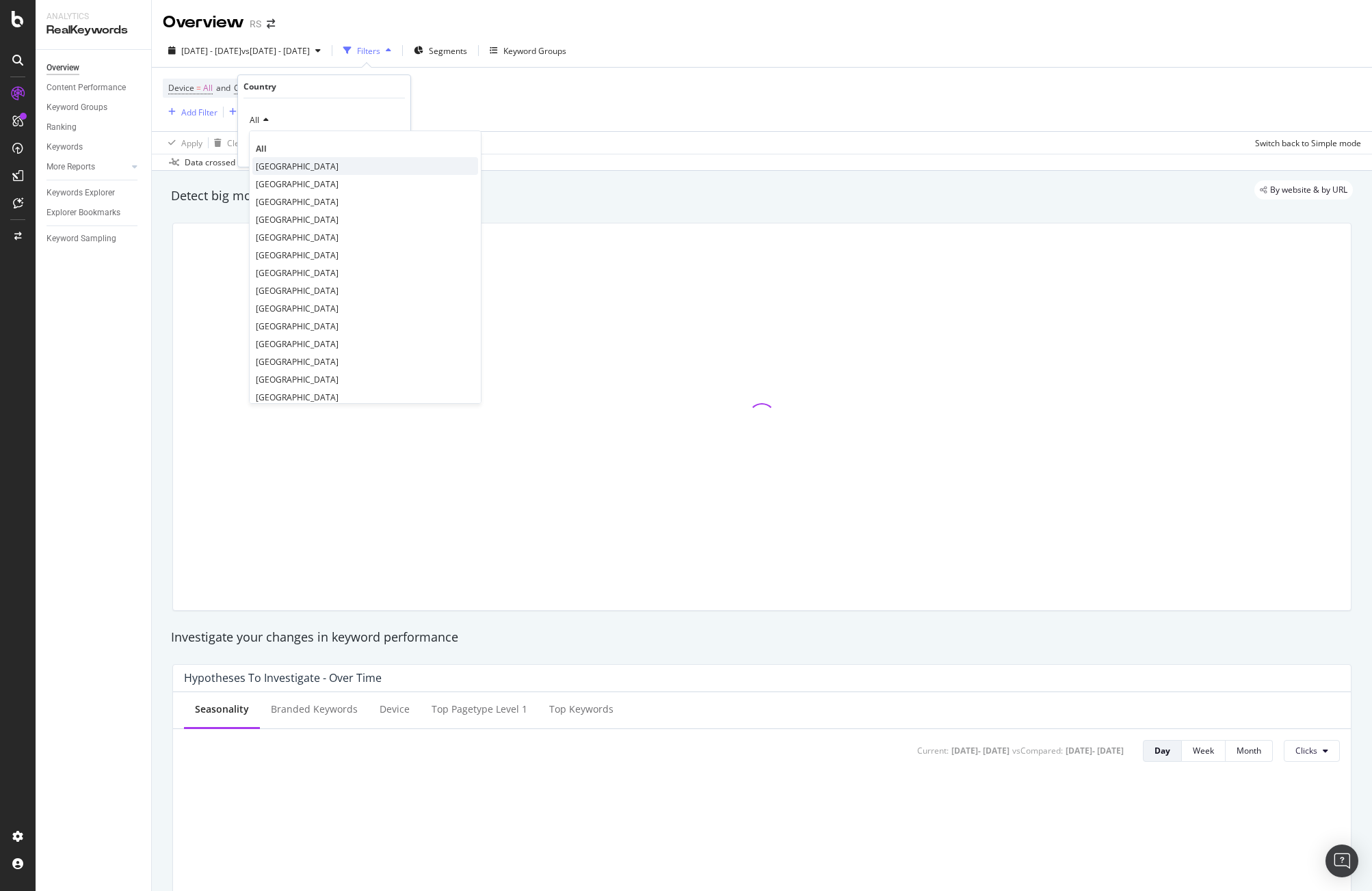
click at [275, 162] on span "[GEOGRAPHIC_DATA]" at bounding box center [297, 166] width 82 height 11
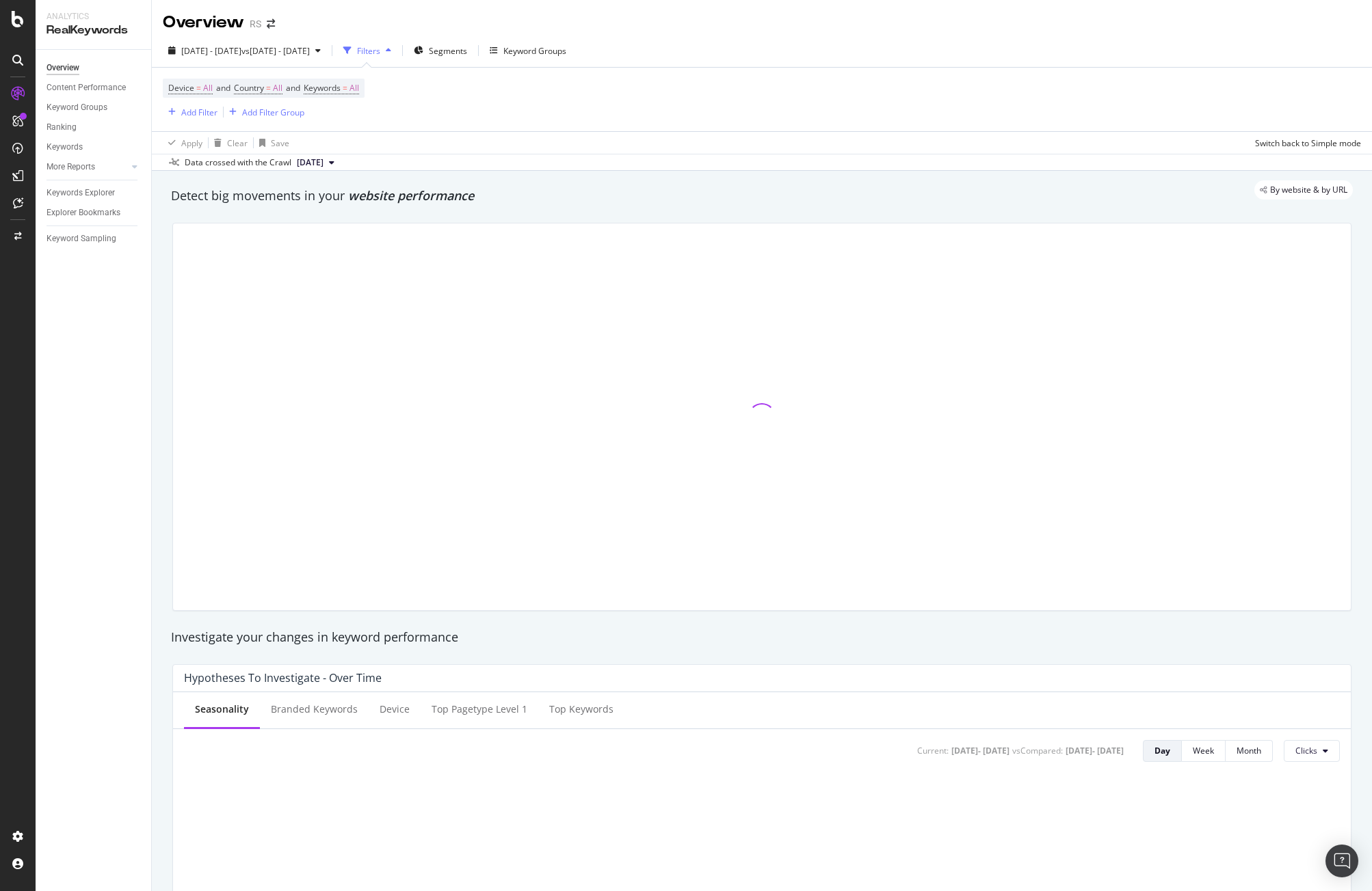
click at [599, 122] on div "Device = All and Country = All and Keywords = All Add Filter Add Filter Group" at bounding box center [761, 99] width 1198 height 63
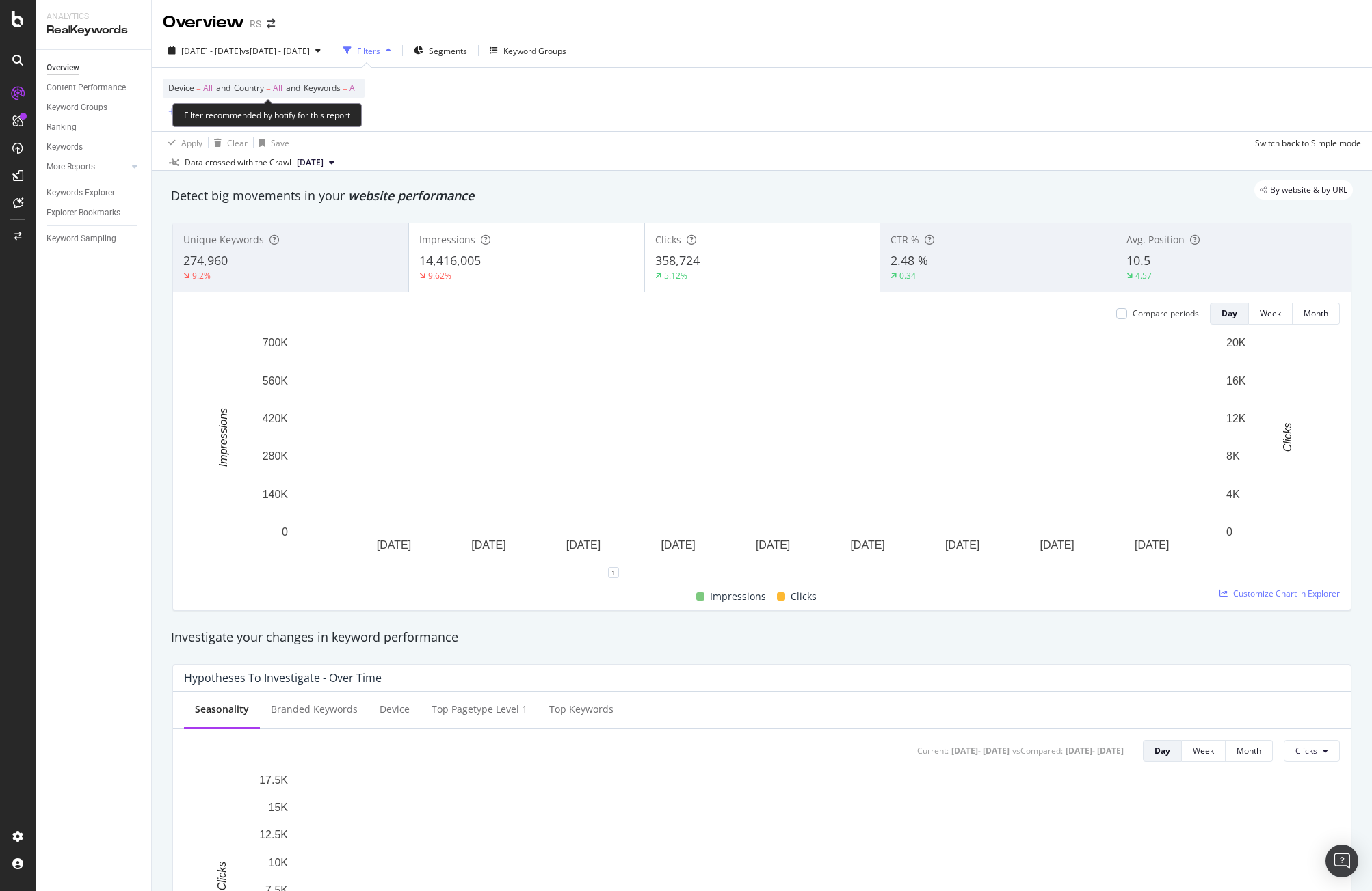
click at [264, 92] on span "Country" at bounding box center [249, 87] width 30 height 11
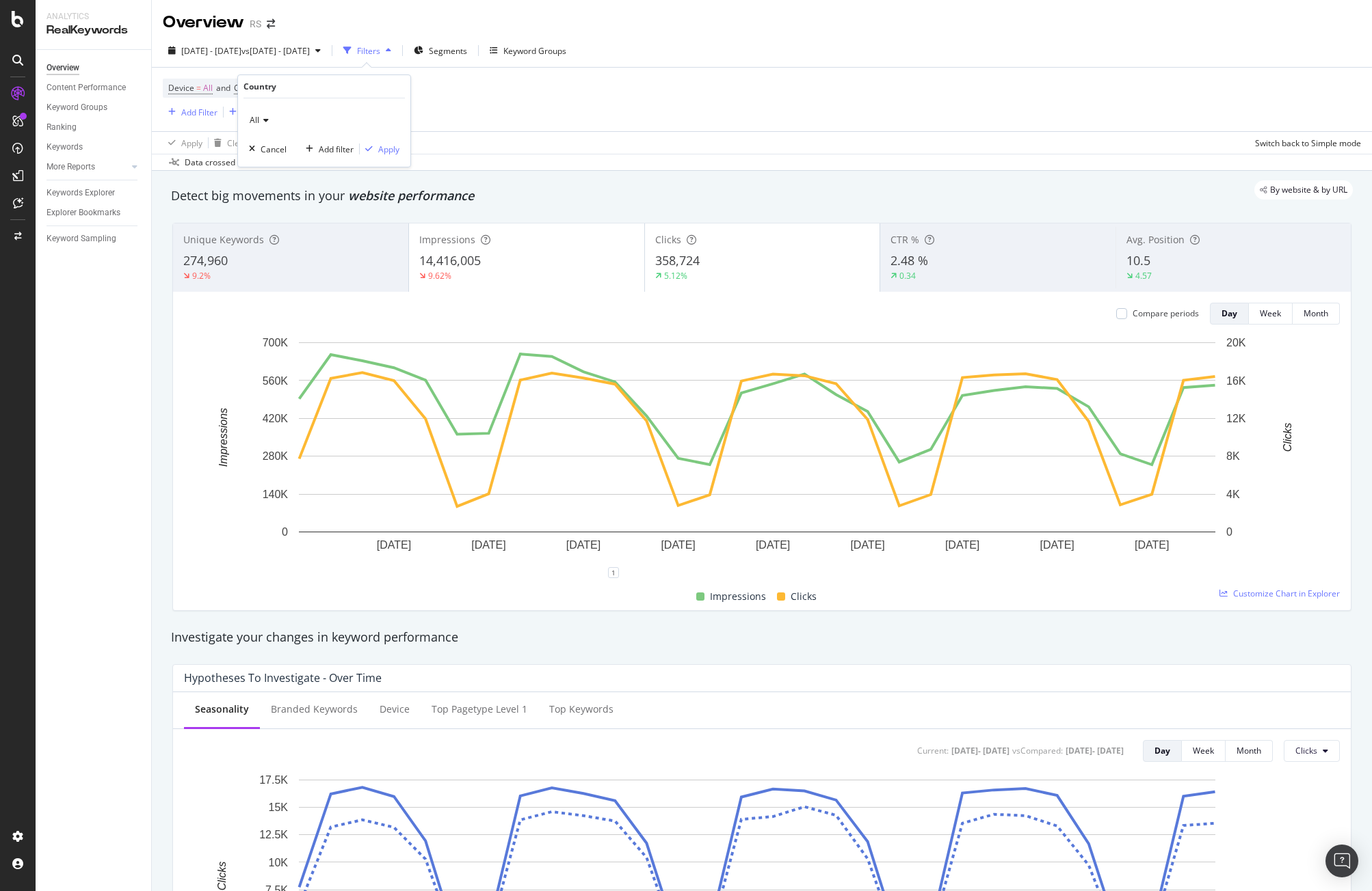
click at [255, 118] on span "All" at bounding box center [254, 120] width 9 height 11
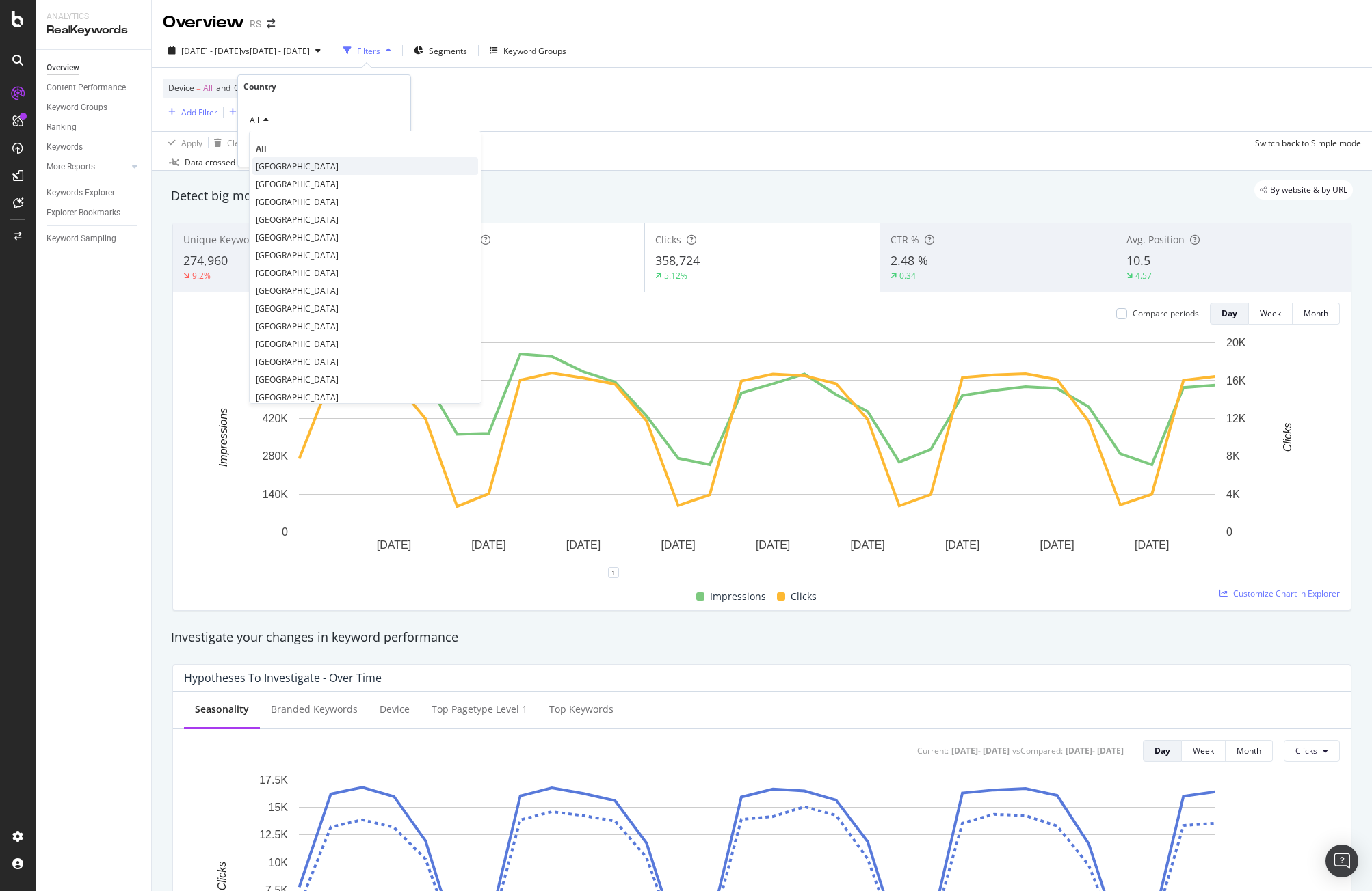
click at [287, 167] on span "[GEOGRAPHIC_DATA]" at bounding box center [297, 166] width 82 height 11
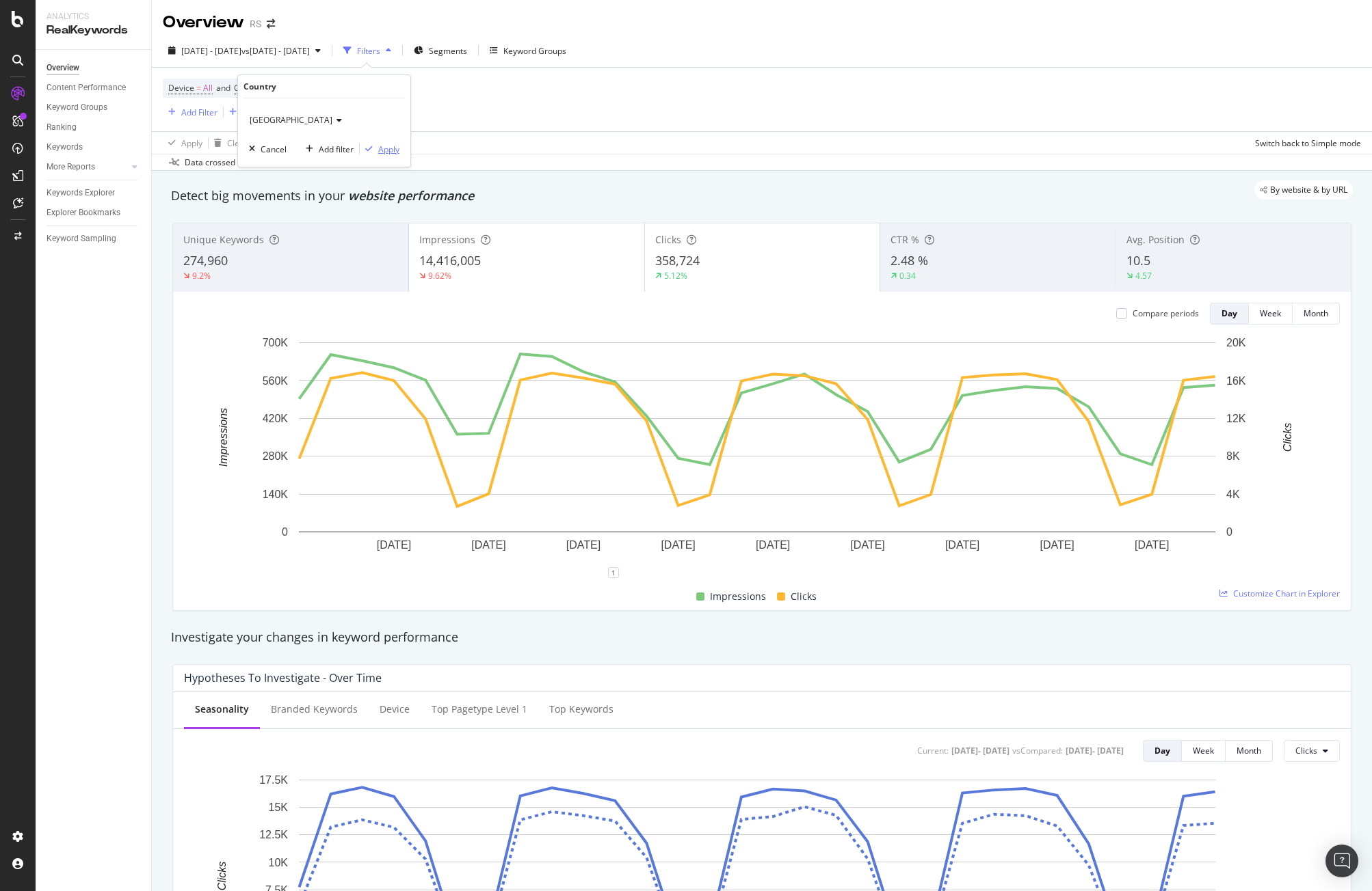
click at [398, 149] on div "Apply" at bounding box center [389, 149] width 21 height 11
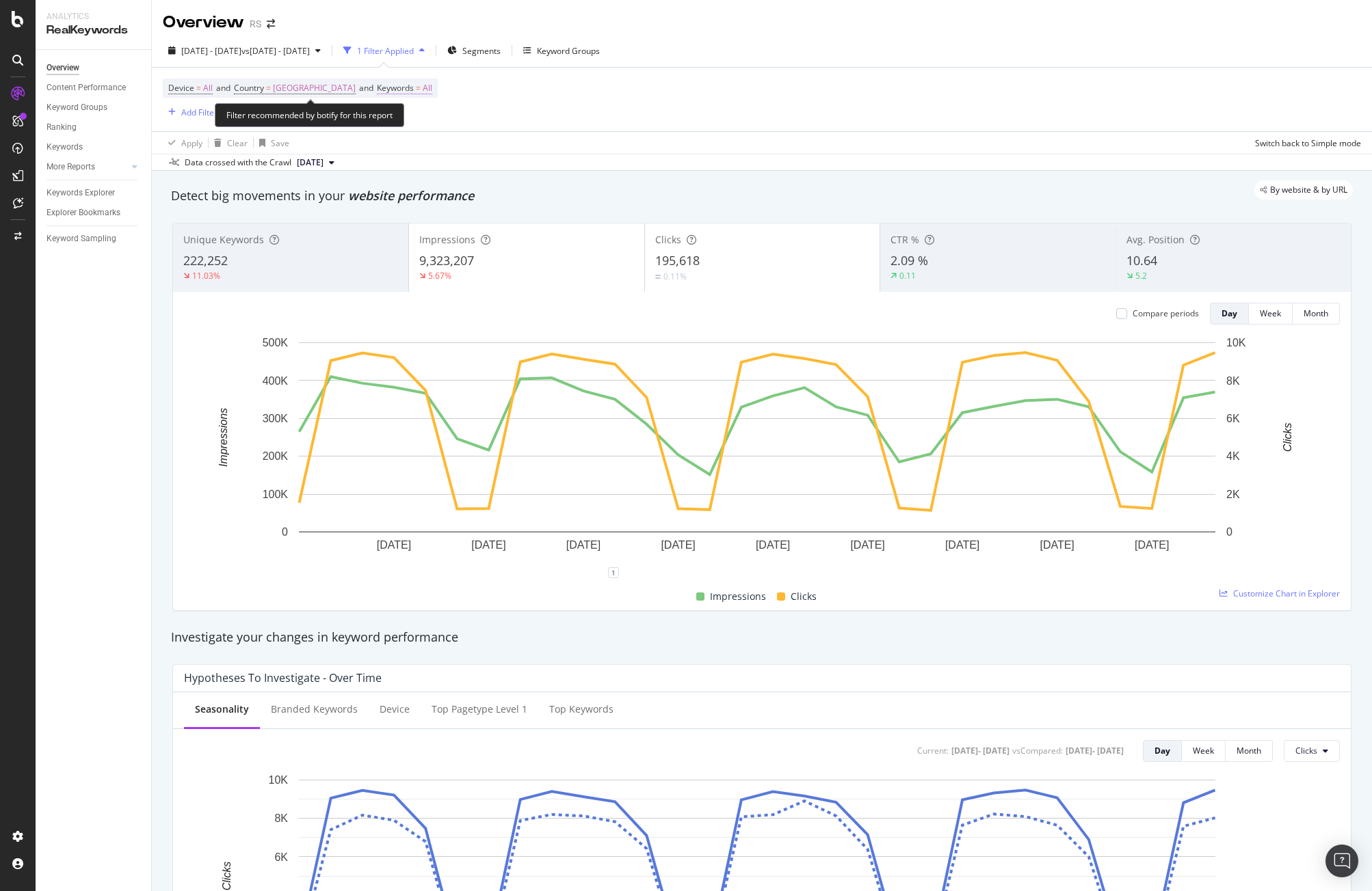
click at [414, 94] on span "Keywords" at bounding box center [395, 87] width 37 height 11
click at [421, 114] on div "All" at bounding box center [424, 120] width 31 height 21
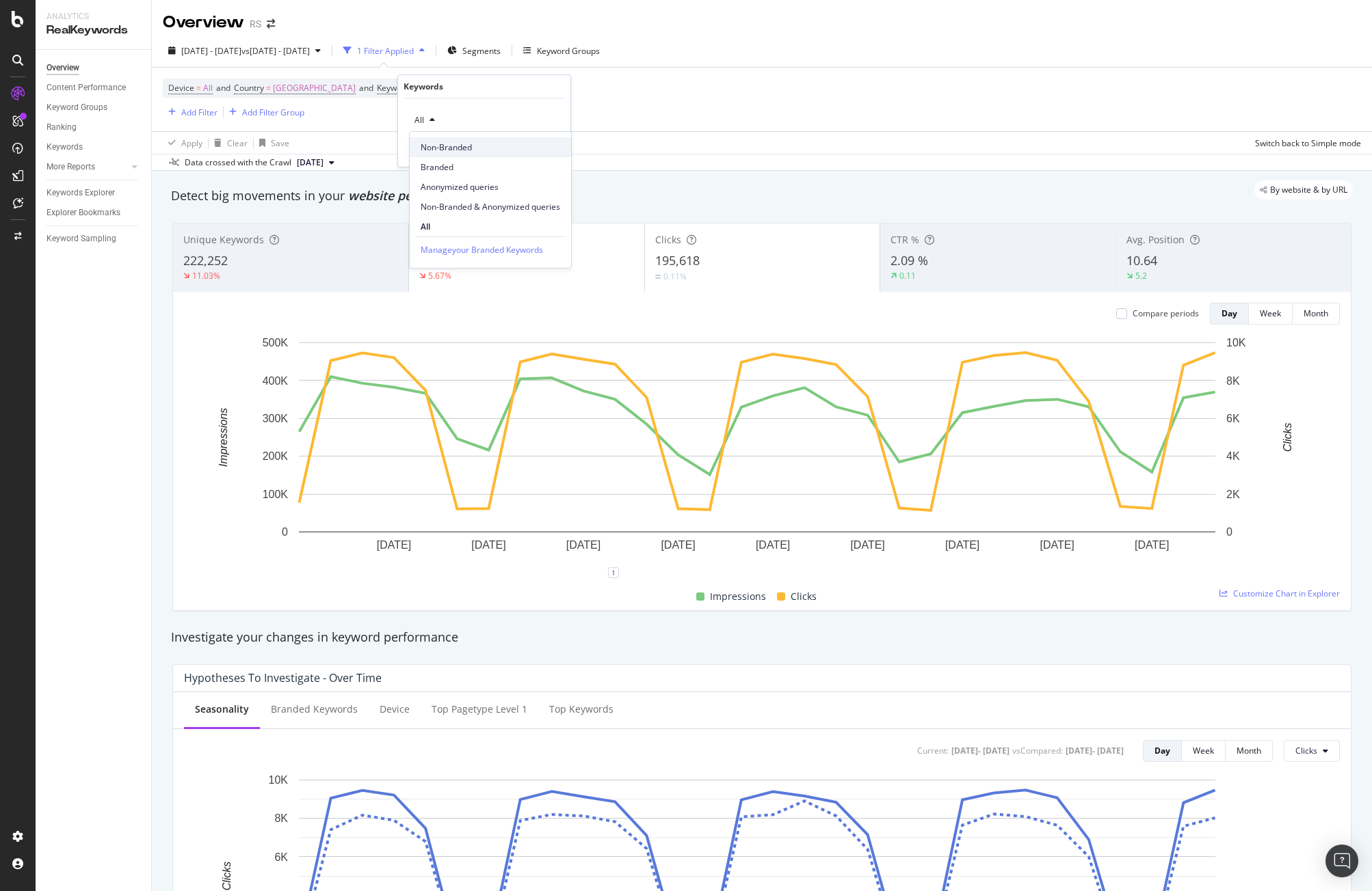
click at [439, 151] on span "Non-Branded" at bounding box center [491, 147] width 139 height 12
click at [550, 144] on div "Apply" at bounding box center [549, 149] width 21 height 11
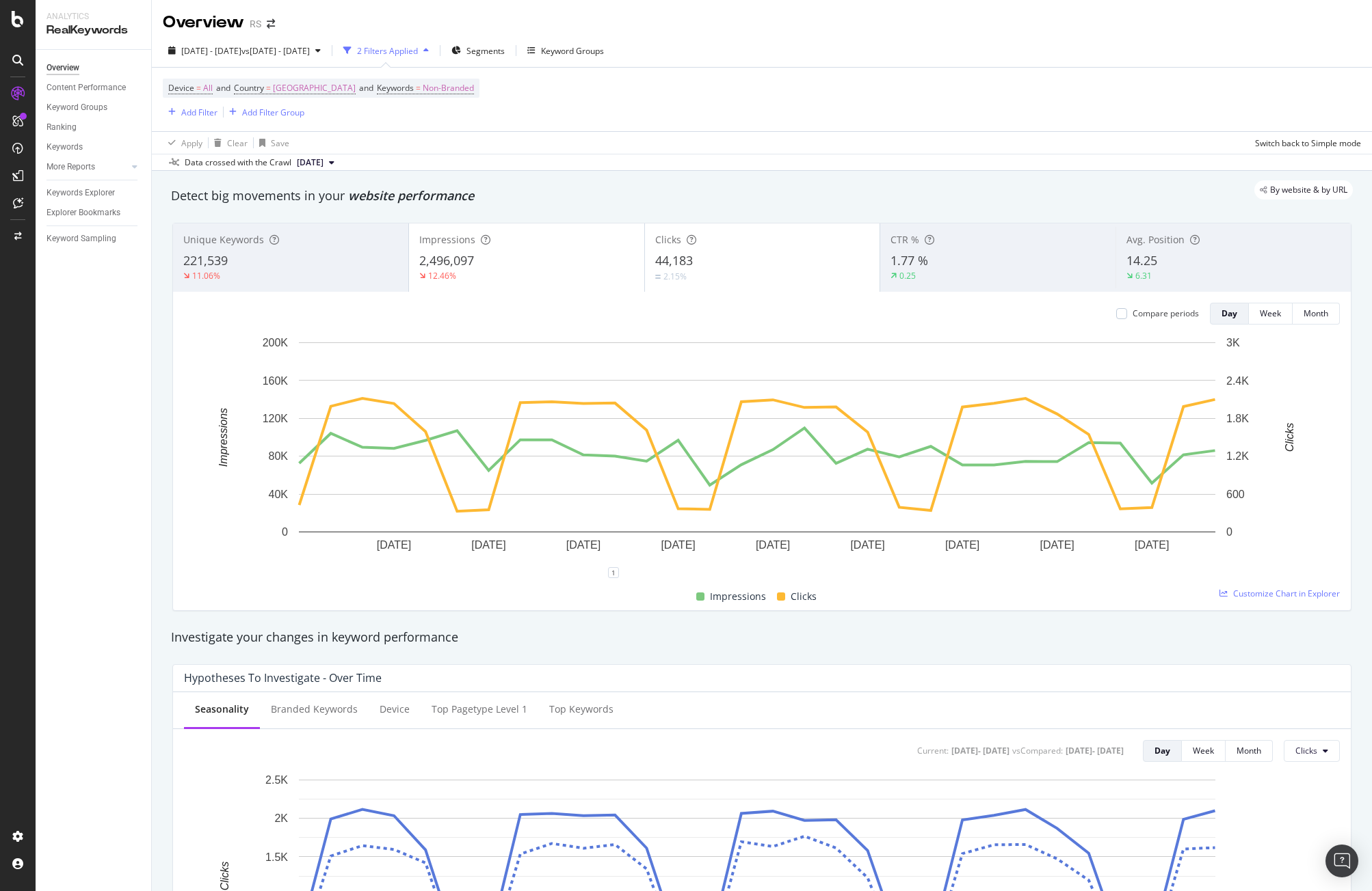
click at [581, 104] on div "Device = All and Country = United States of America and Keywords = Non-Branded …" at bounding box center [761, 99] width 1198 height 63
click at [454, 99] on div "Device = All and Country = United States of America and Keywords = Non-Branded …" at bounding box center [321, 99] width 316 height 42
click at [466, 87] on span "Non-Branded" at bounding box center [448, 88] width 51 height 19
click at [452, 119] on span "Non-Branded" at bounding box center [437, 120] width 57 height 11
click at [444, 162] on span "Branded" at bounding box center [491, 167] width 139 height 12
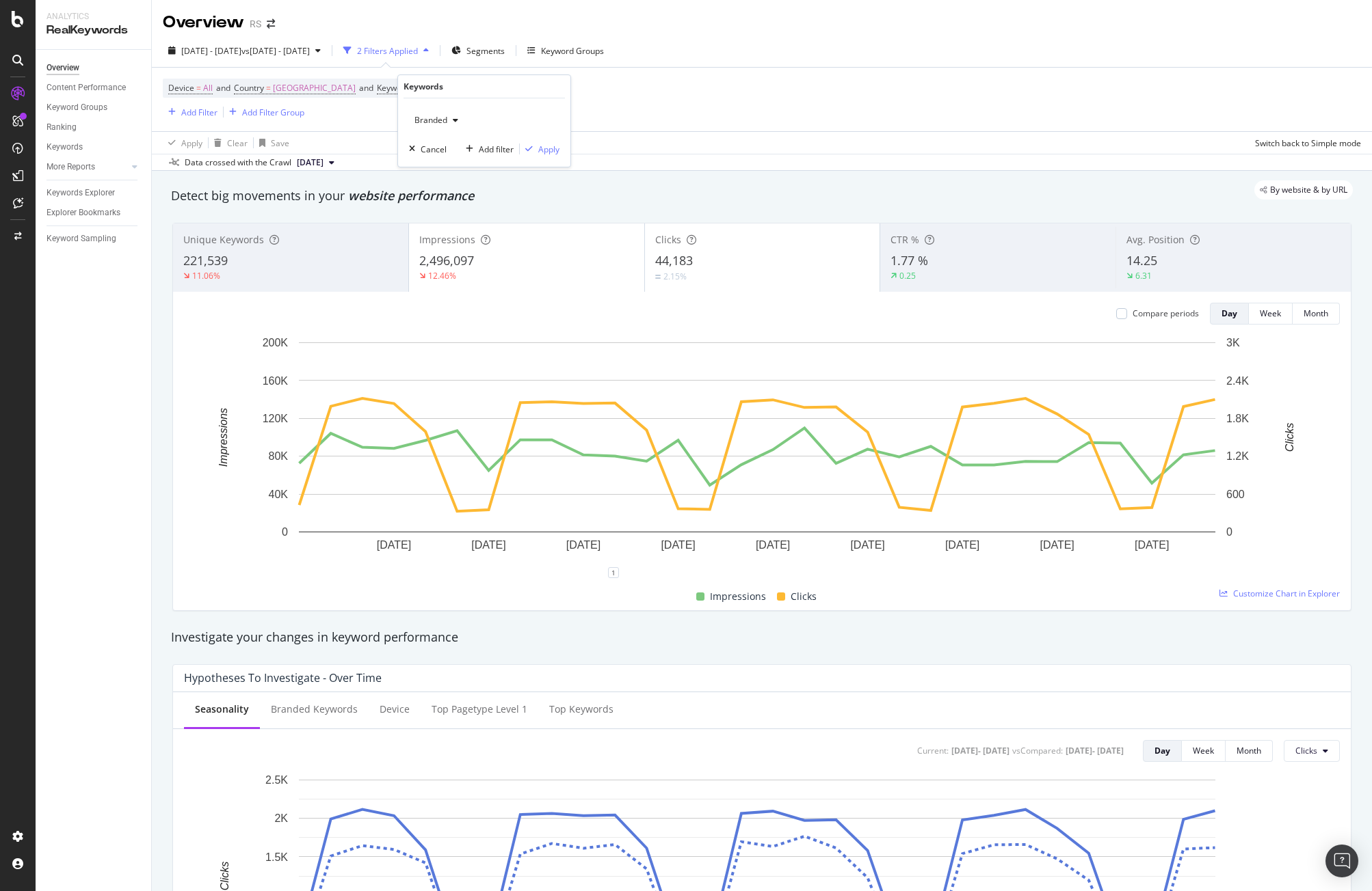
click at [555, 156] on div "Branded Cancel Add filter Apply" at bounding box center [484, 133] width 172 height 68
click at [553, 155] on div "Apply" at bounding box center [540, 148] width 40 height 12
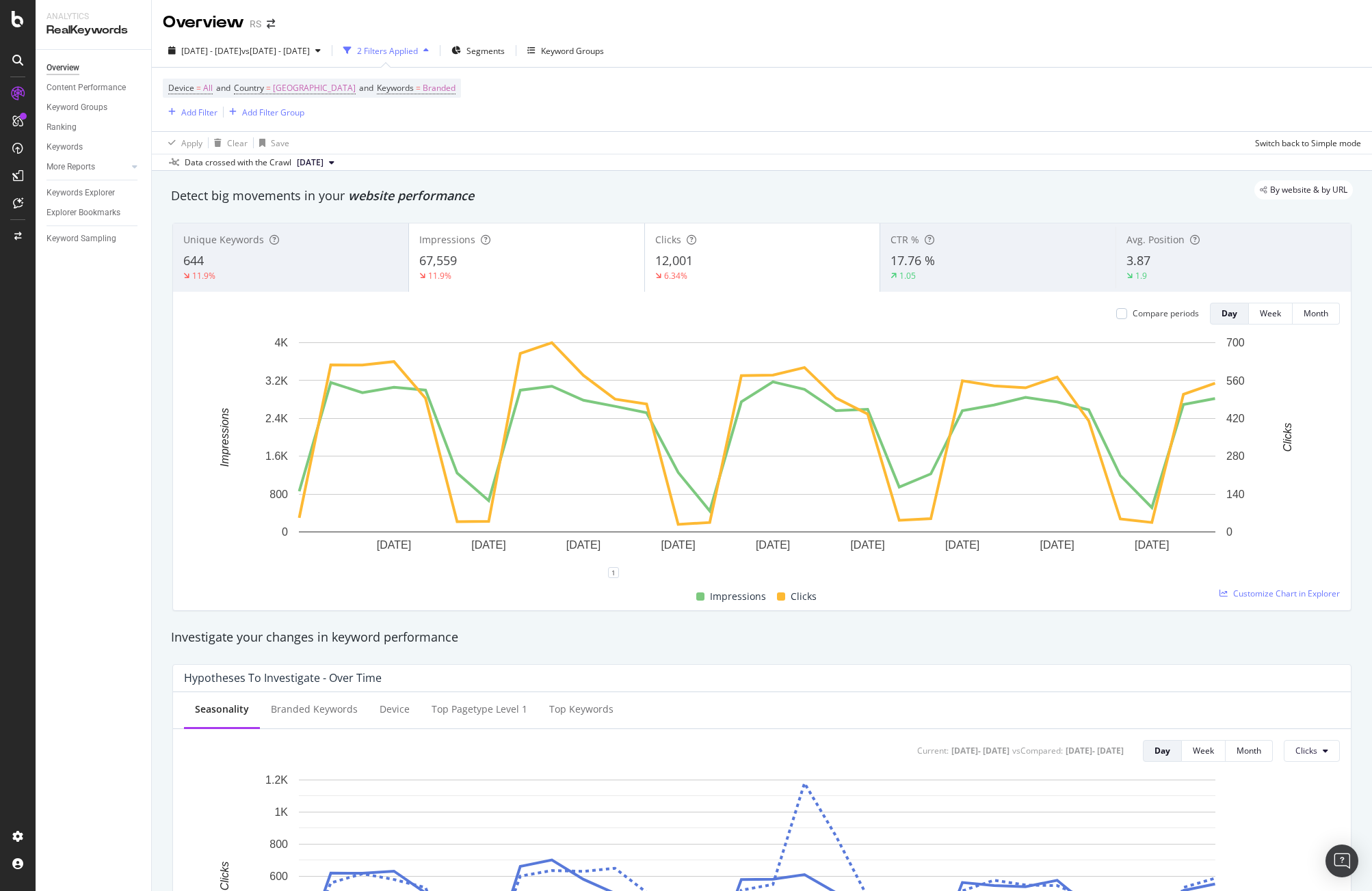
click at [133, 387] on div "Overview Content Performance Keyword Groups Ranking Keywords More Reports Count…" at bounding box center [93, 470] width 116 height 841
click at [456, 85] on span "Branded" at bounding box center [439, 88] width 33 height 19
click at [443, 117] on span "Branded" at bounding box center [428, 120] width 38 height 11
click at [745, 82] on div "Device = All and Country = United States of America and Keywords = Branded Add …" at bounding box center [761, 99] width 1198 height 63
click at [201, 116] on div "Add Filter" at bounding box center [199, 112] width 36 height 11
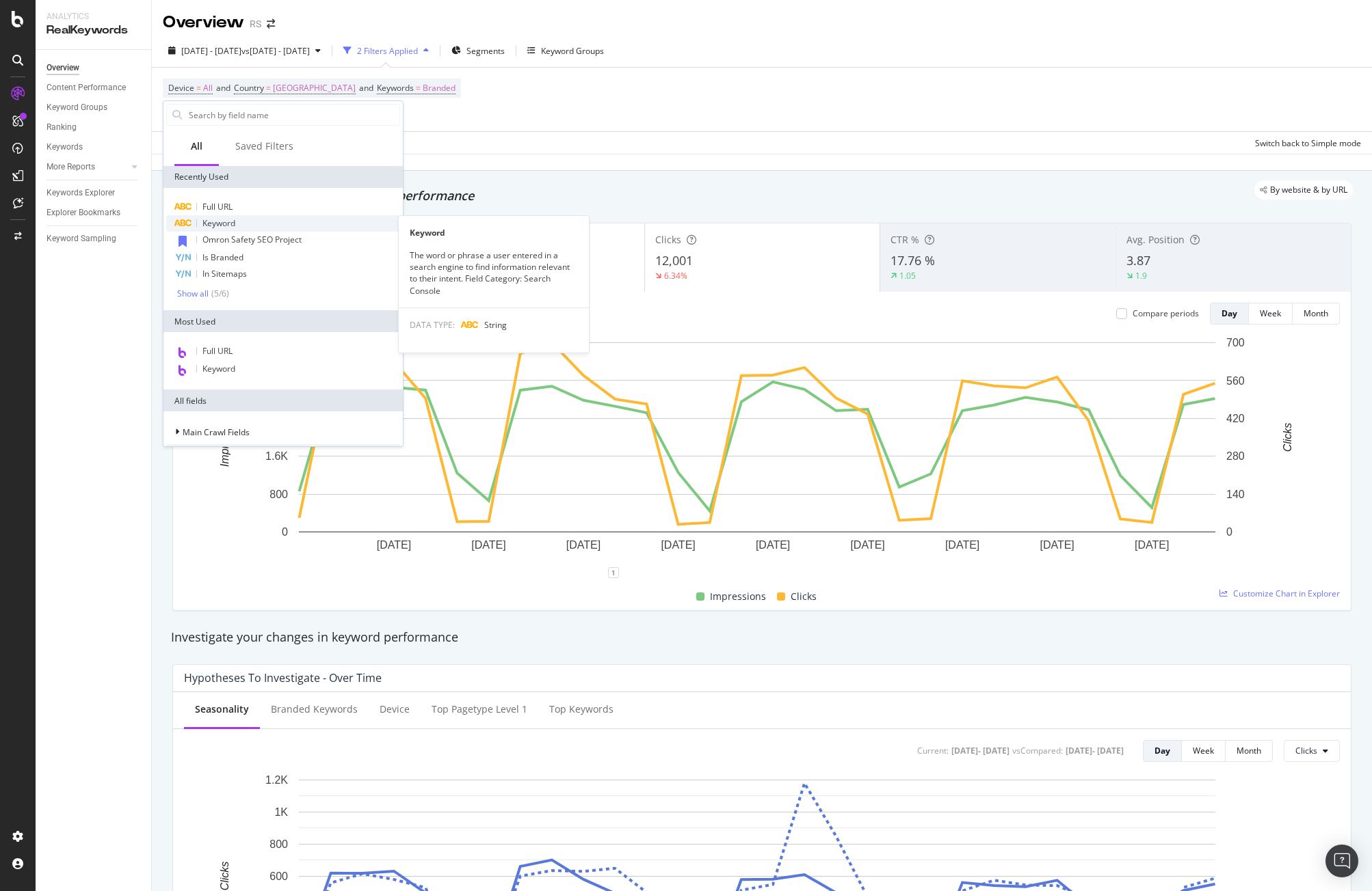
click at [215, 222] on span "Keyword" at bounding box center [219, 223] width 33 height 11
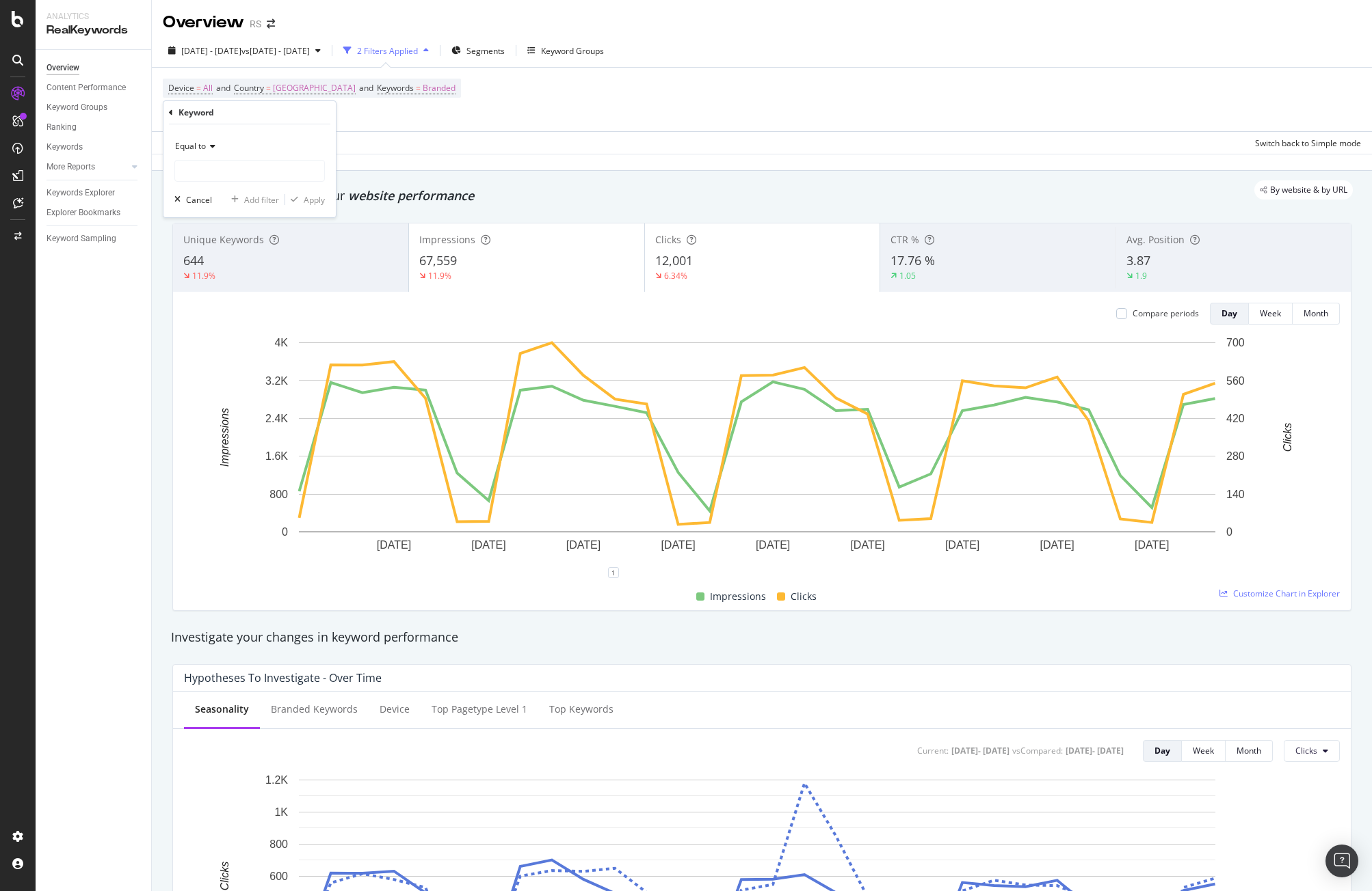
click at [216, 149] on div "Equal to" at bounding box center [250, 146] width 151 height 22
click at [216, 280] on div "Contains" at bounding box center [251, 281] width 146 height 18
click at [225, 172] on input "text" at bounding box center [250, 171] width 149 height 22
type input "allied"
click at [317, 206] on div "Apply" at bounding box center [305, 199] width 40 height 12
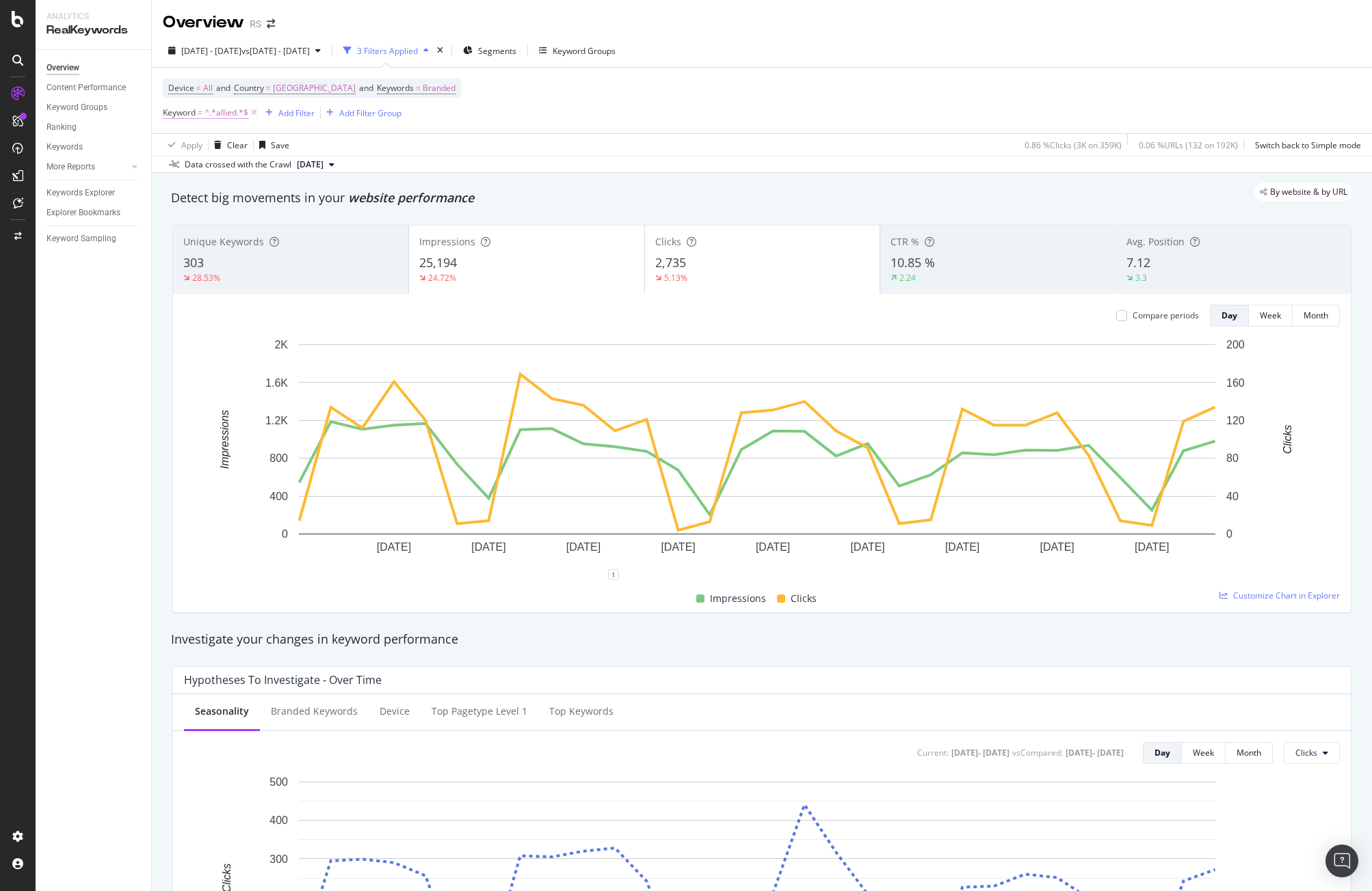
click at [195, 115] on span "Keyword" at bounding box center [179, 112] width 33 height 11
click at [200, 153] on div "Contains" at bounding box center [250, 145] width 151 height 22
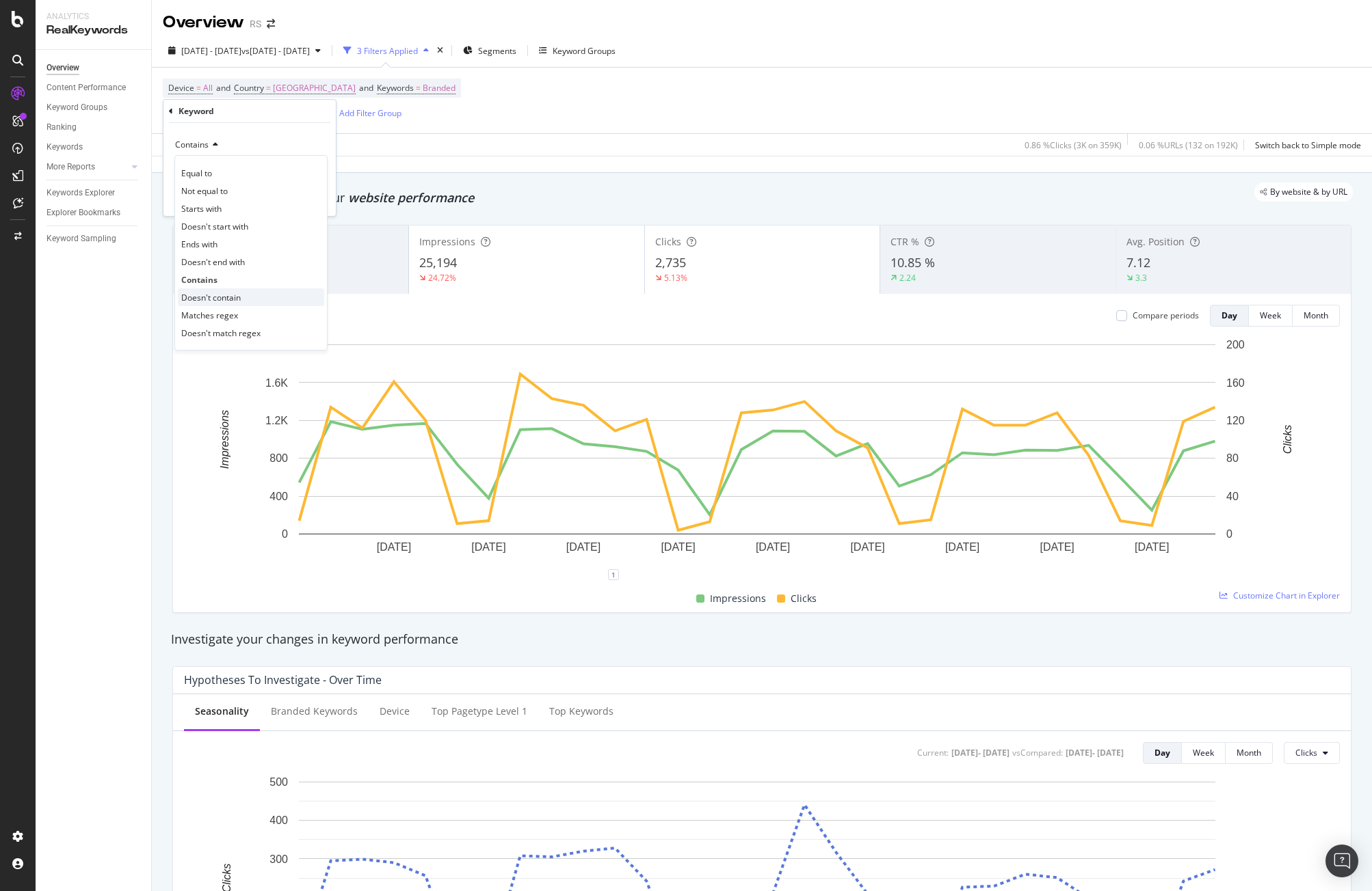
click at [229, 300] on span "Doesn't contain" at bounding box center [211, 298] width 60 height 11
click at [313, 200] on div "Apply" at bounding box center [314, 198] width 21 height 11
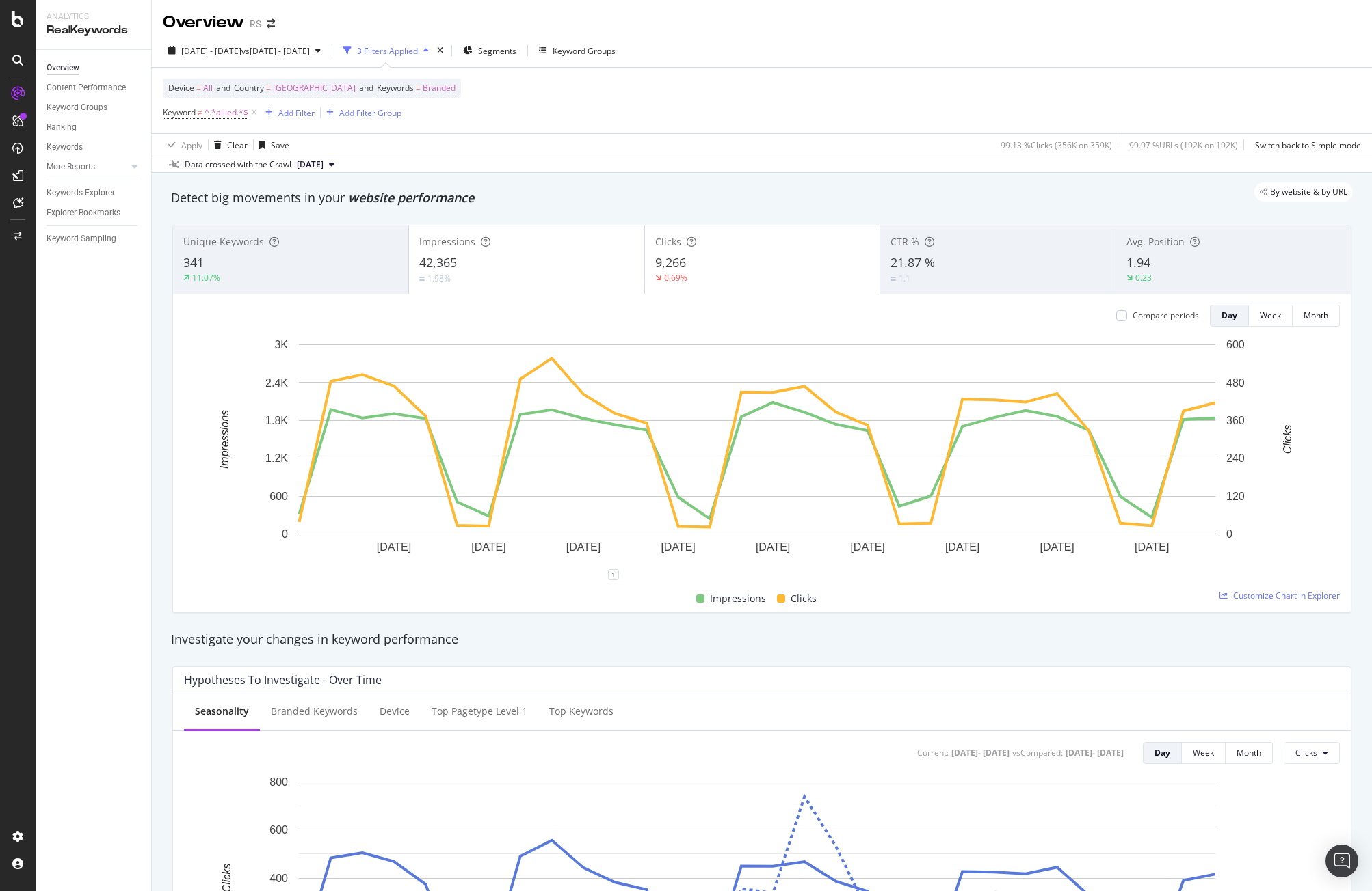
click at [564, 162] on div "Data crossed with the Crawl 2025 Sep. 20th" at bounding box center [762, 163] width 1220 height 16
click at [451, 91] on span "Branded" at bounding box center [439, 88] width 33 height 19
click at [448, 119] on div "button" at bounding box center [455, 121] width 16 height 9
click at [446, 227] on span "All" at bounding box center [491, 227] width 139 height 12
click at [545, 151] on div "Apply" at bounding box center [549, 149] width 21 height 11
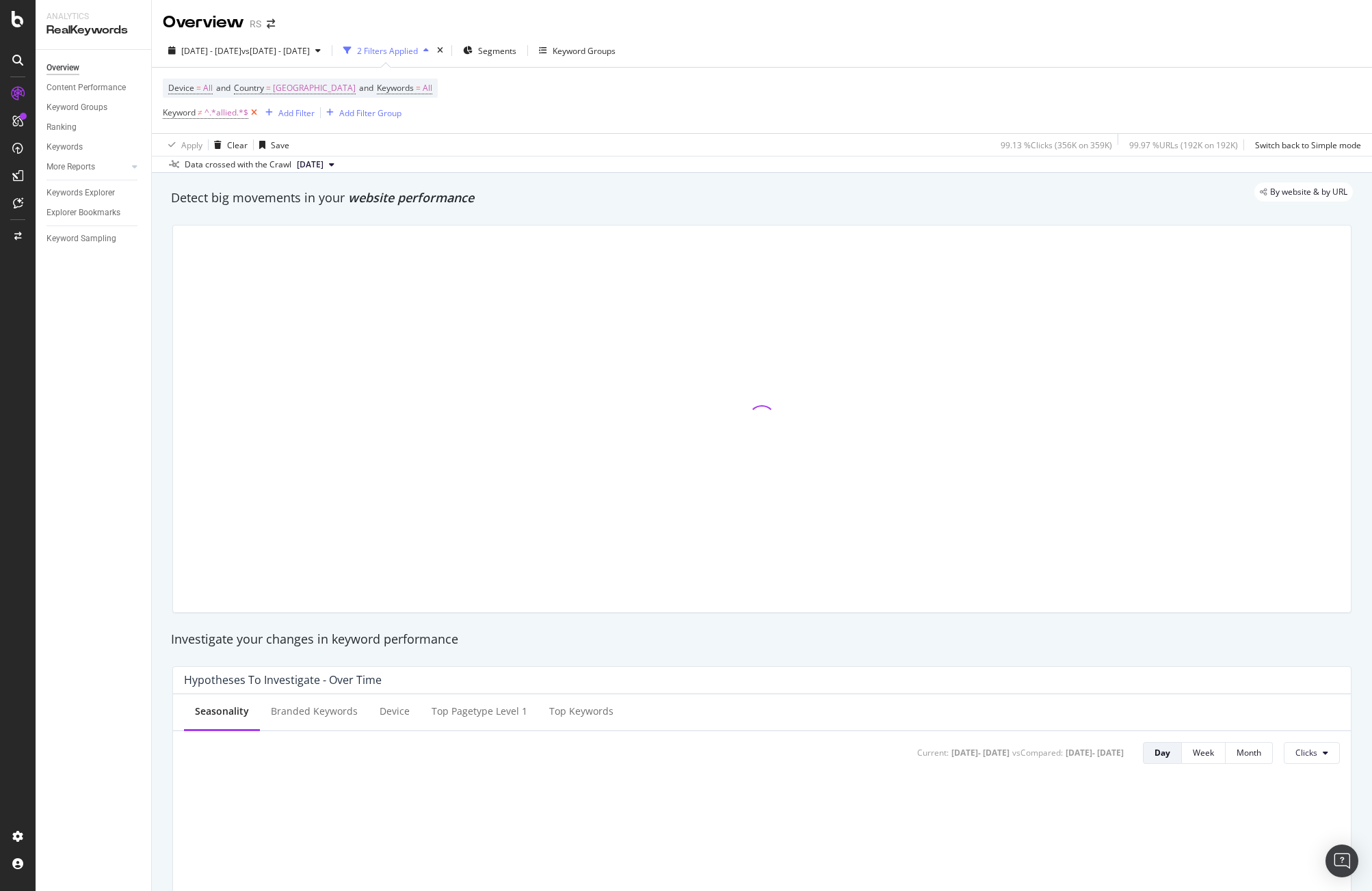
click at [256, 113] on icon at bounding box center [254, 112] width 11 height 14
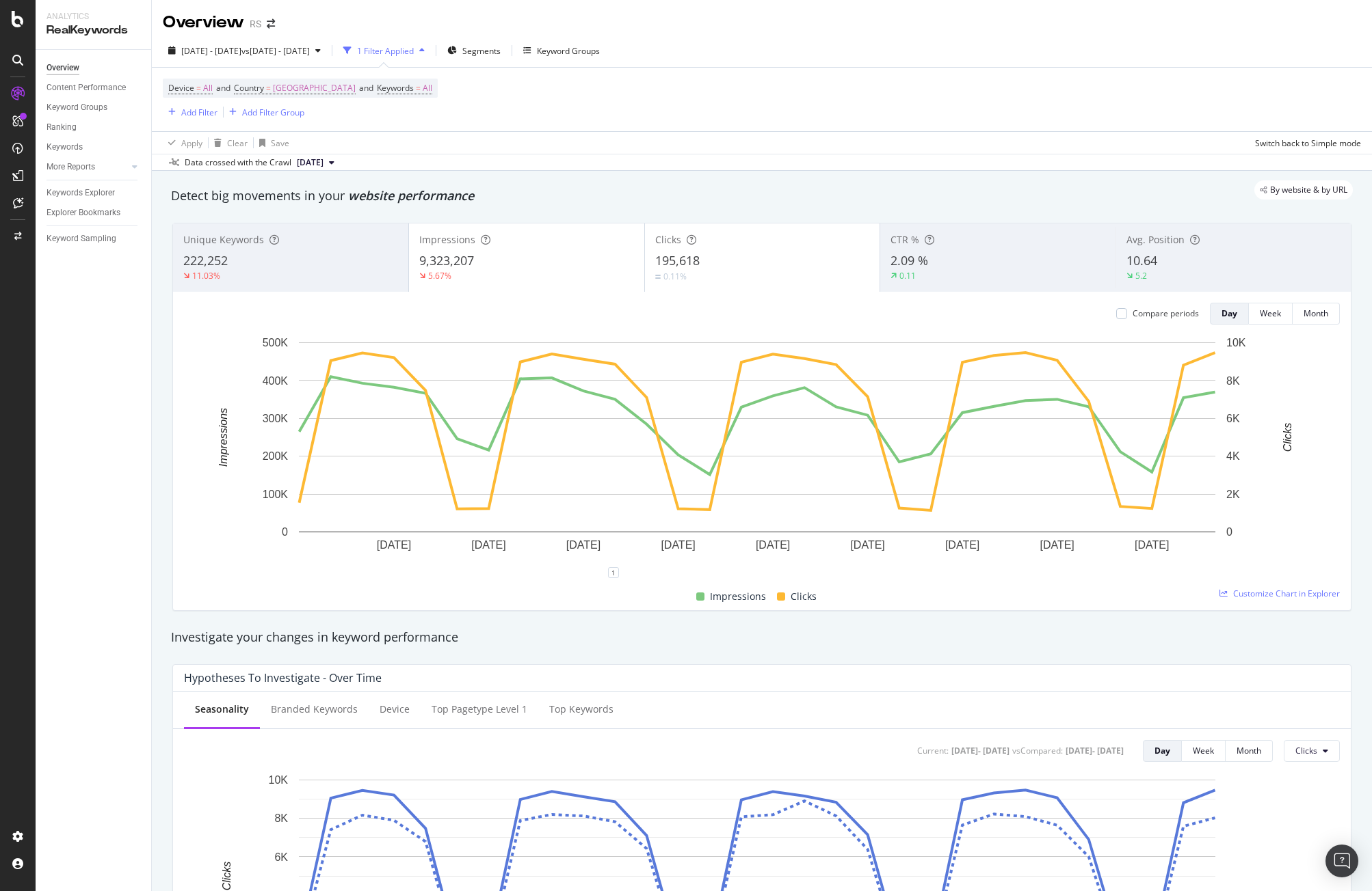
click at [576, 200] on div "By website & by URL" at bounding box center [755, 190] width 1196 height 19
click at [414, 87] on span "Keywords" at bounding box center [395, 87] width 37 height 11
click at [426, 116] on div "All" at bounding box center [424, 120] width 31 height 21
click at [435, 147] on span "Non-Branded" at bounding box center [491, 147] width 139 height 12
click at [560, 144] on div "Non-Branded Cancel Add filter Apply" at bounding box center [484, 133] width 172 height 68
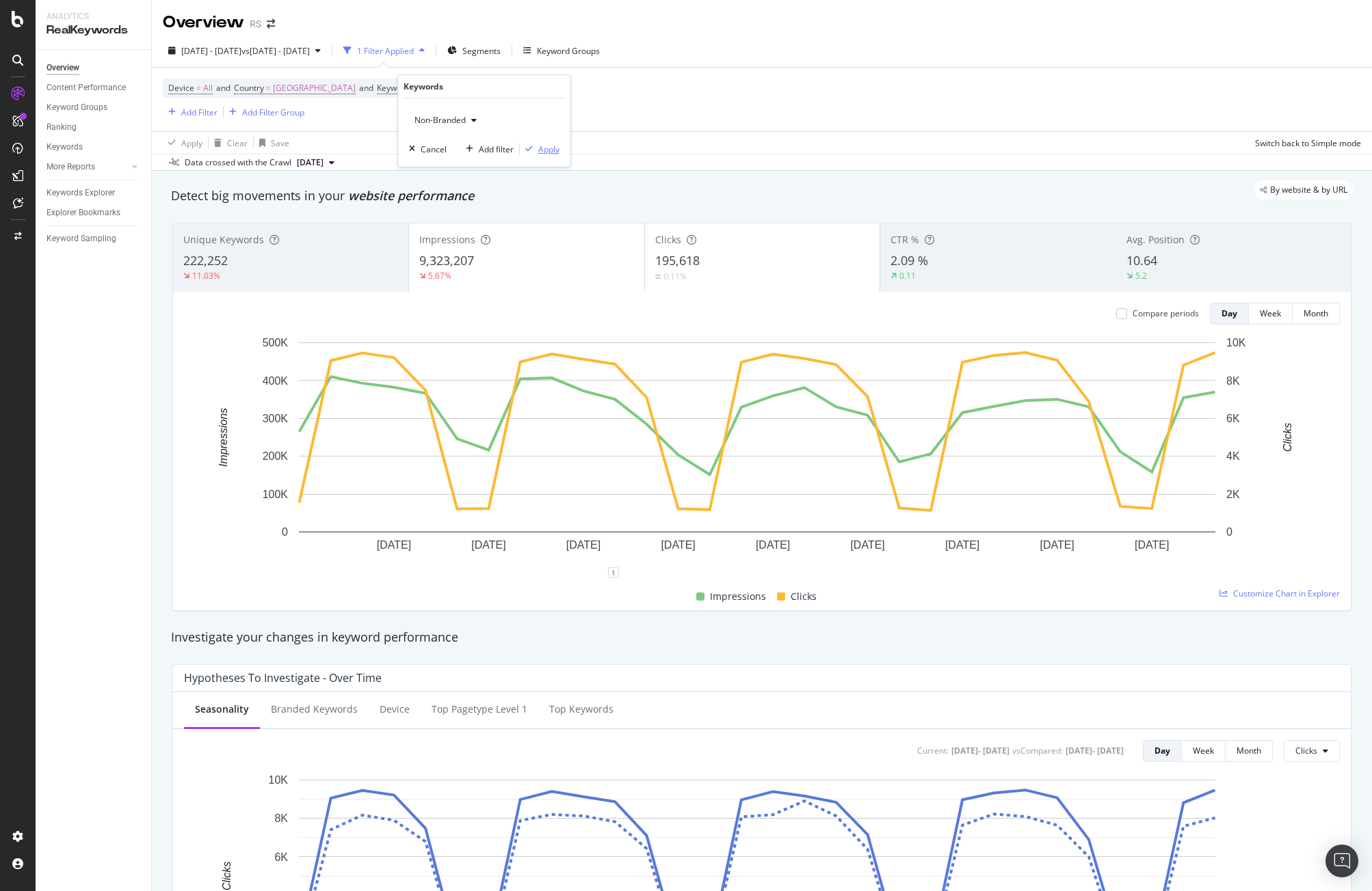
click at [549, 148] on div "Apply" at bounding box center [549, 149] width 21 height 11
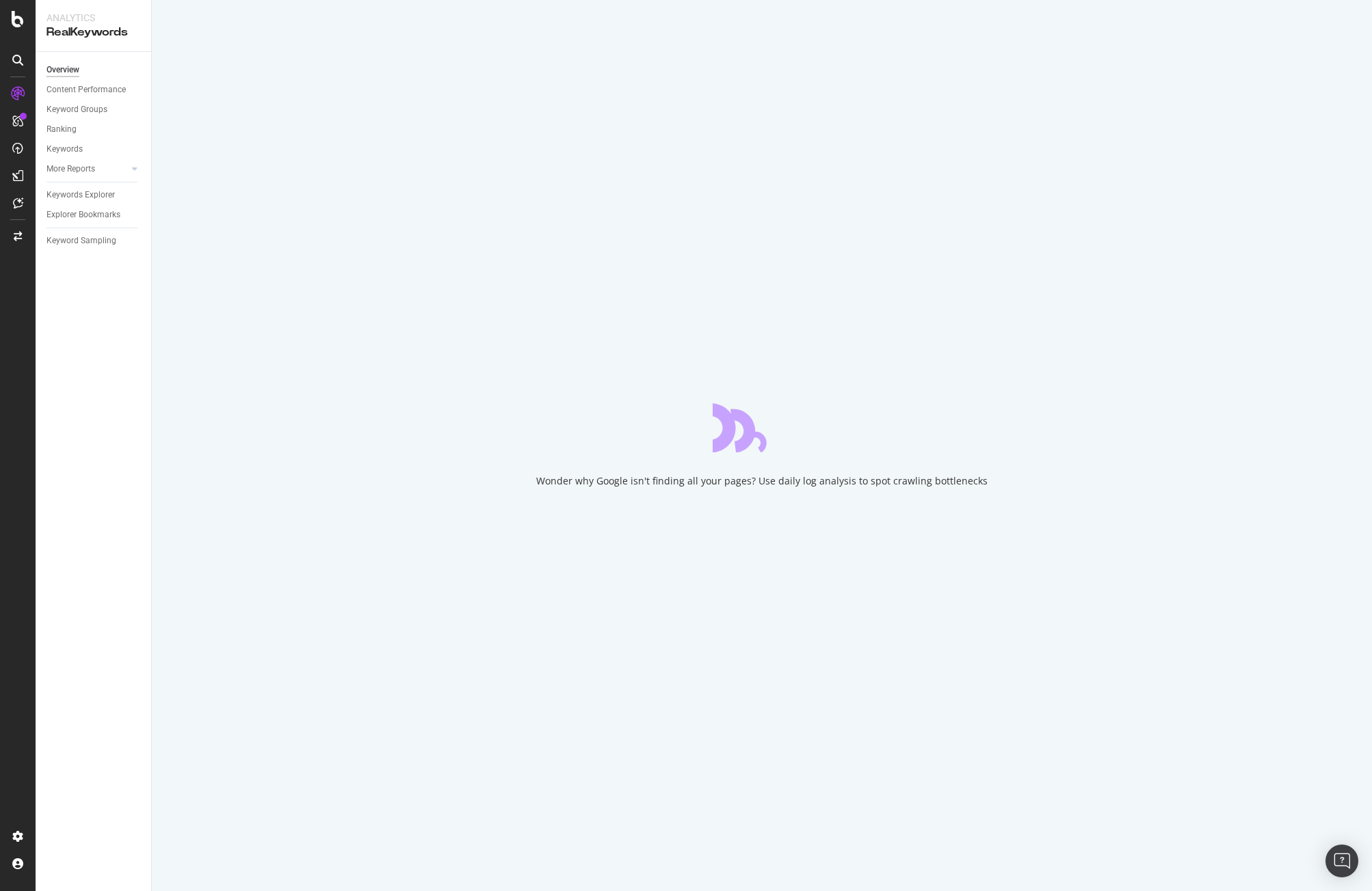
click at [15, 62] on icon at bounding box center [17, 60] width 11 height 11
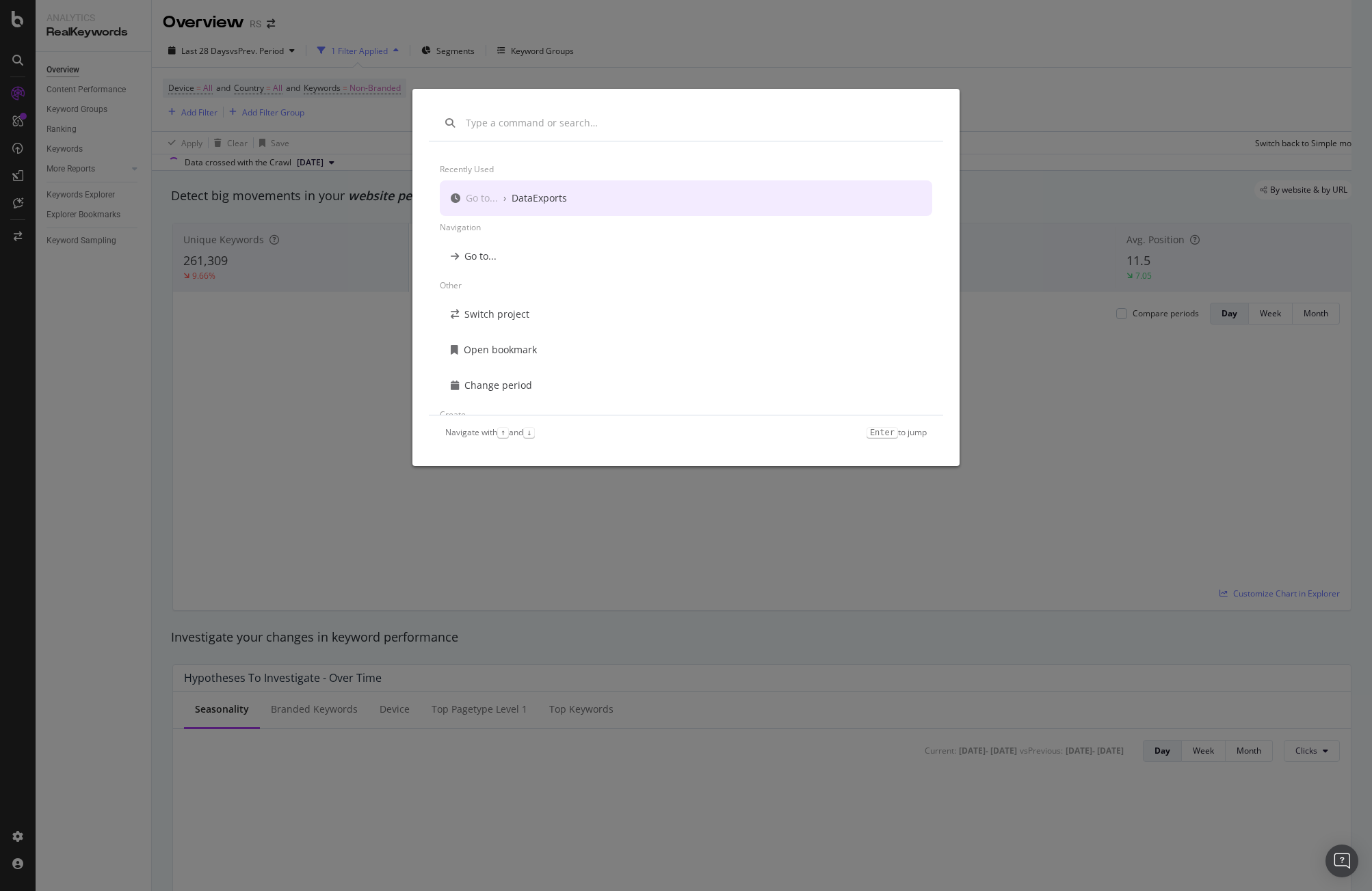
click at [15, 62] on div "Recently used Go to... › DataExports Navigation Go to... Other Switch project O…" at bounding box center [686, 446] width 1372 height 891
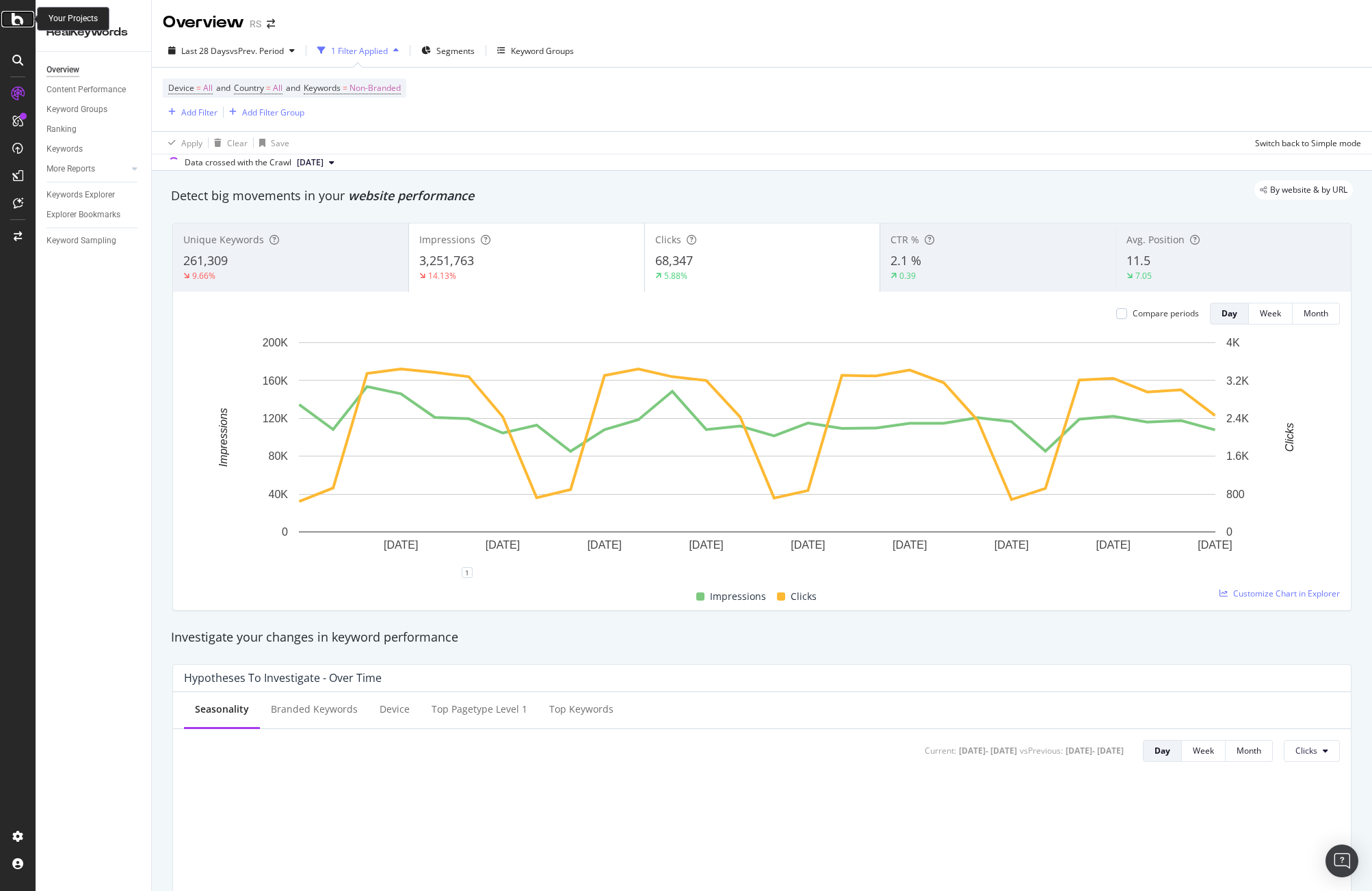
click at [15, 17] on icon at bounding box center [17, 18] width 12 height 16
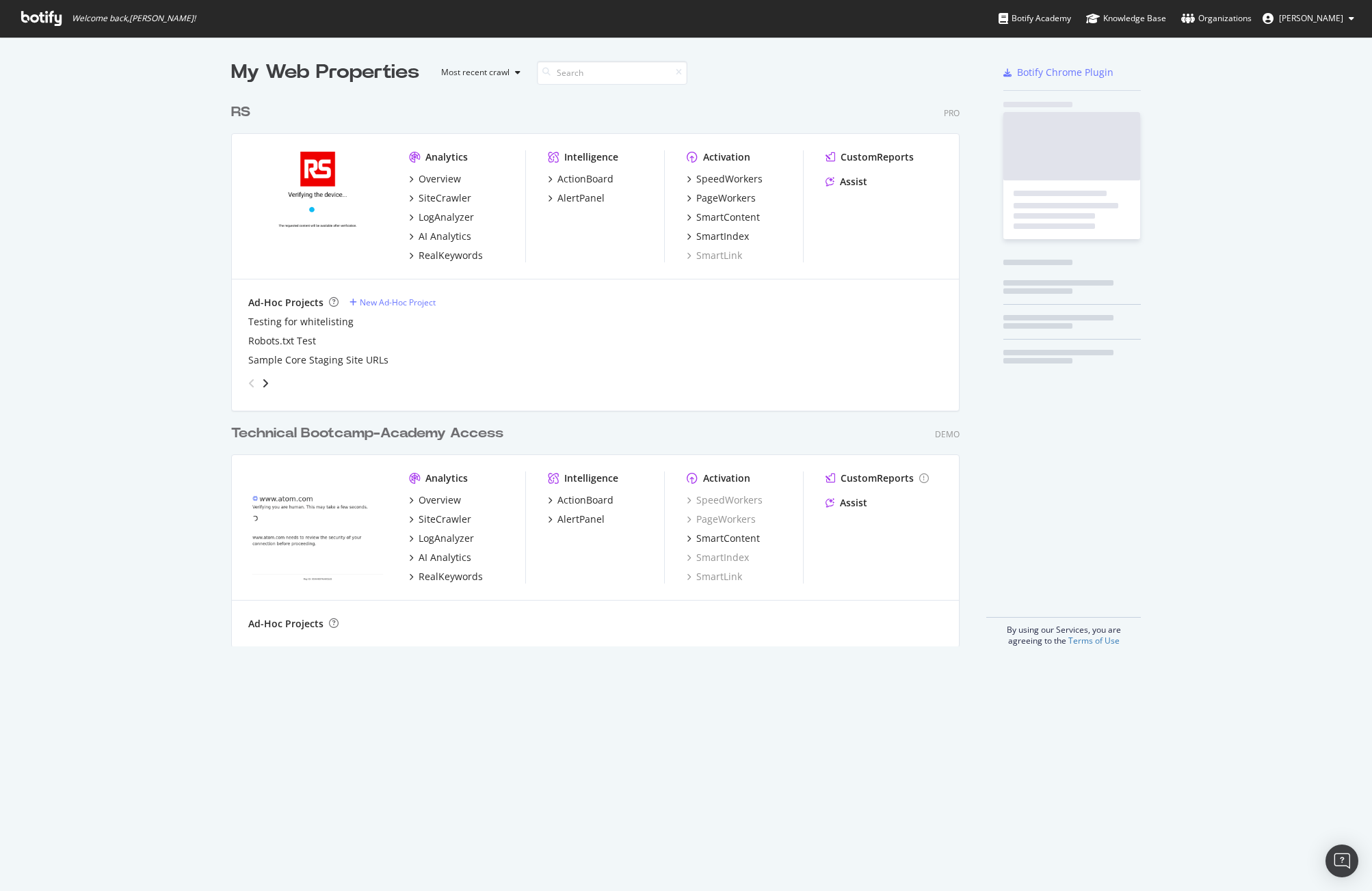
scroll to position [881, 1351]
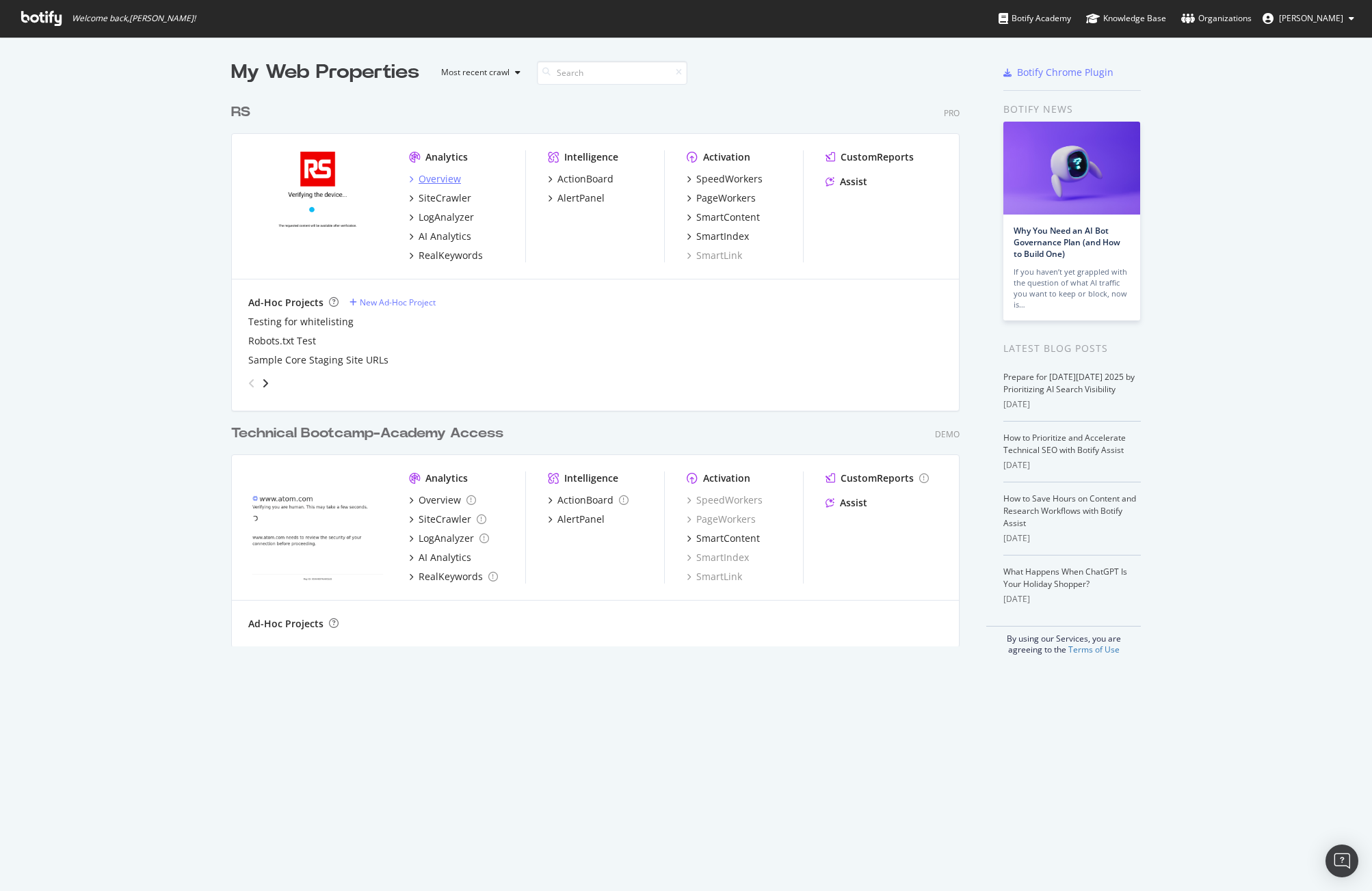
click at [420, 183] on div "Overview" at bounding box center [440, 178] width 43 height 14
